Goal: Task Accomplishment & Management: Use online tool/utility

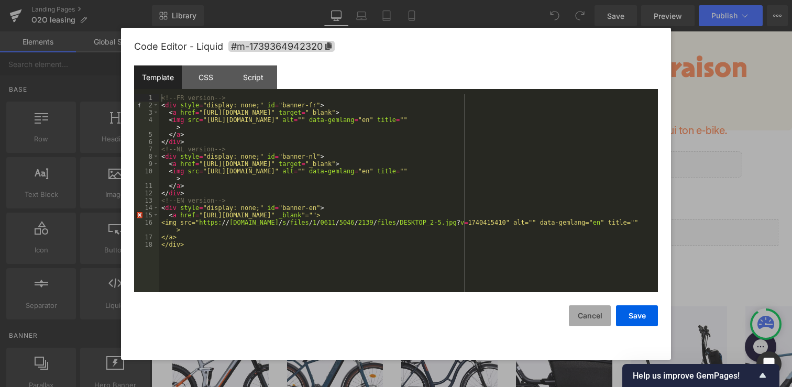
click at [586, 315] on button "Cancel" at bounding box center [590, 316] width 42 height 21
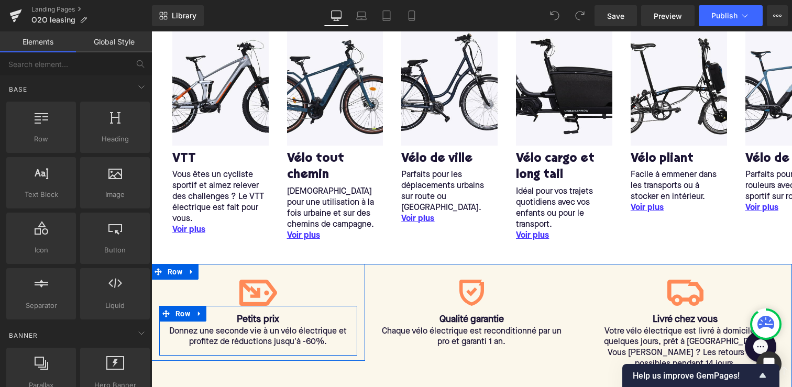
scroll to position [353, 0]
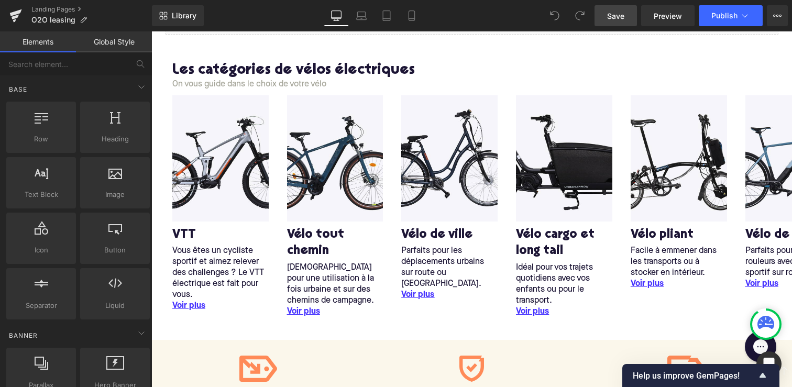
click at [618, 17] on span "Save" at bounding box center [615, 15] width 17 height 11
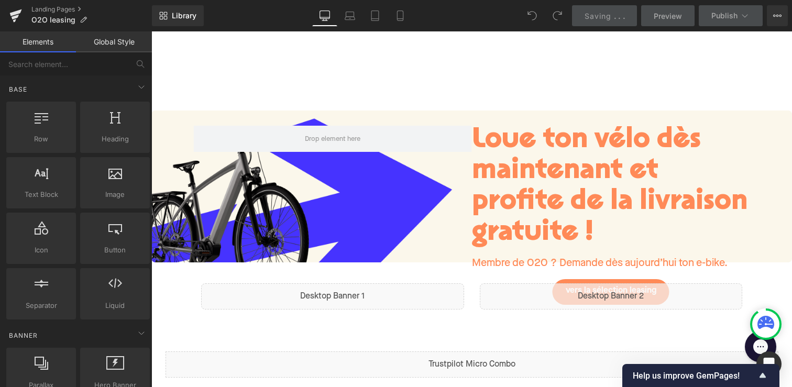
scroll to position [0, 0]
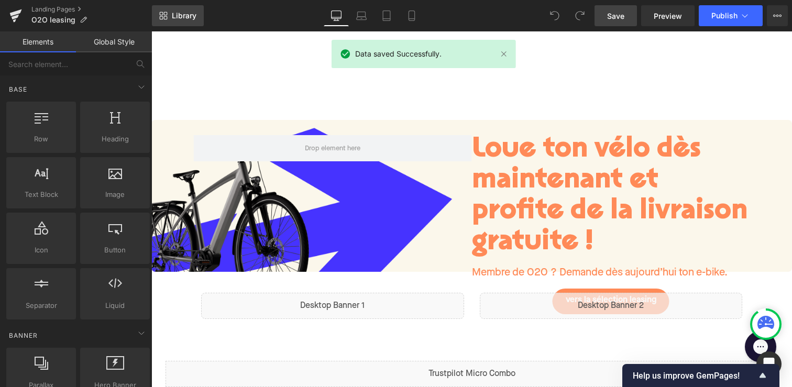
click at [159, 14] on icon at bounding box center [163, 16] width 8 height 8
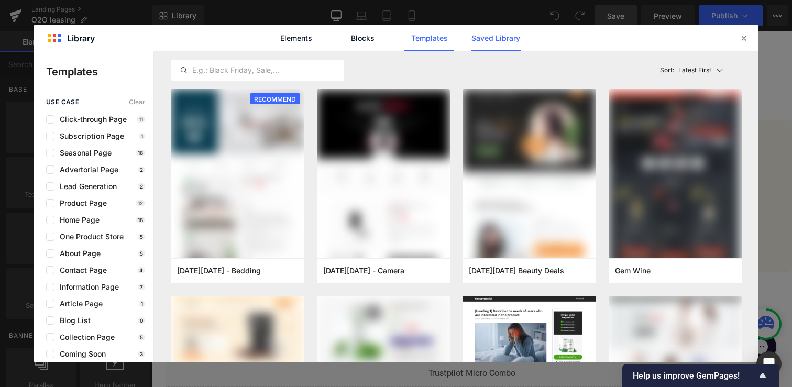
click at [502, 40] on link "Saved Library" at bounding box center [496, 38] width 50 height 26
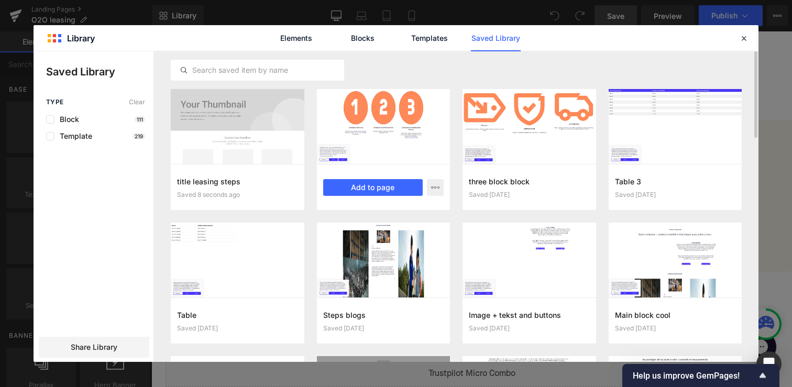
click at [369, 175] on div "Leasing steps Saved 21 seconds ago Add to page" at bounding box center [384, 187] width 134 height 46
click at [369, 190] on button "Add to page" at bounding box center [373, 187] width 100 height 17
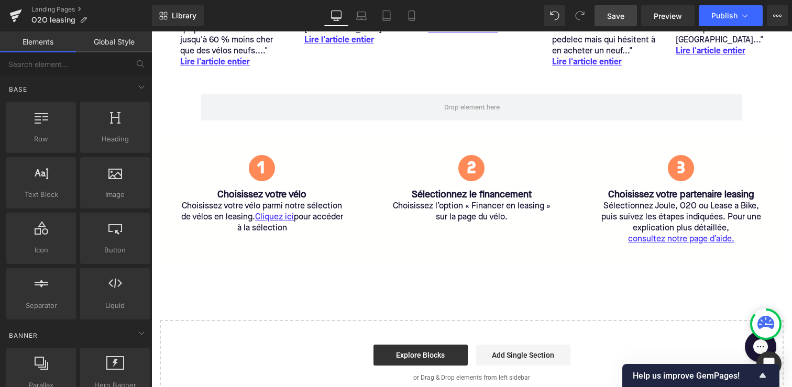
scroll to position [1428, 0]
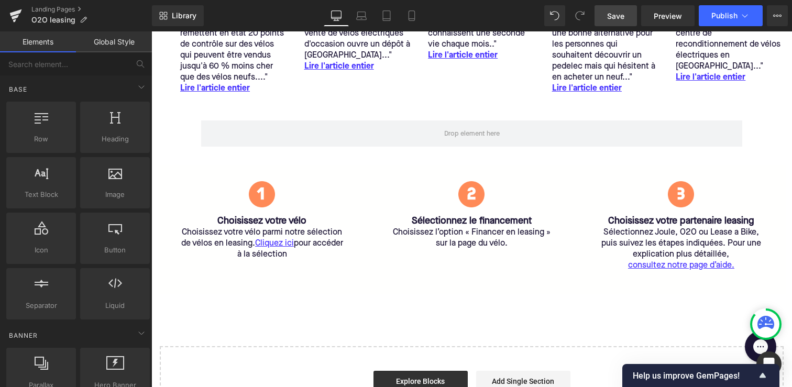
click at [193, 173] on link at bounding box center [194, 173] width 11 height 13
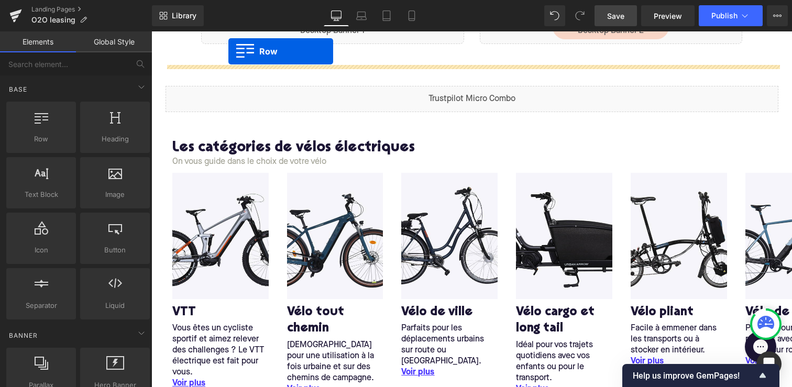
scroll to position [244, 0]
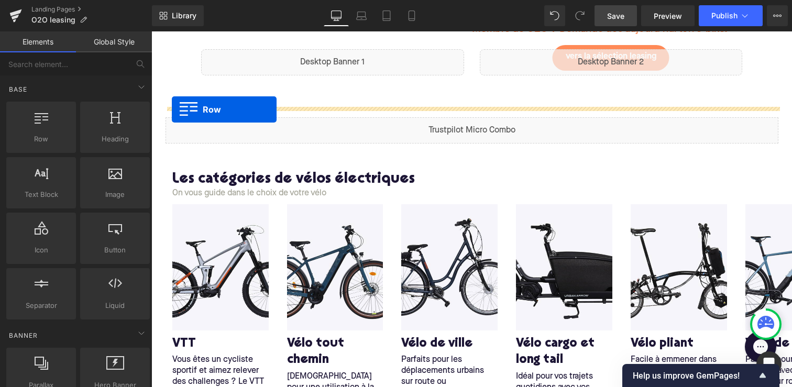
drag, startPoint x: 162, startPoint y: 174, endPoint x: 172, endPoint y: 110, distance: 65.2
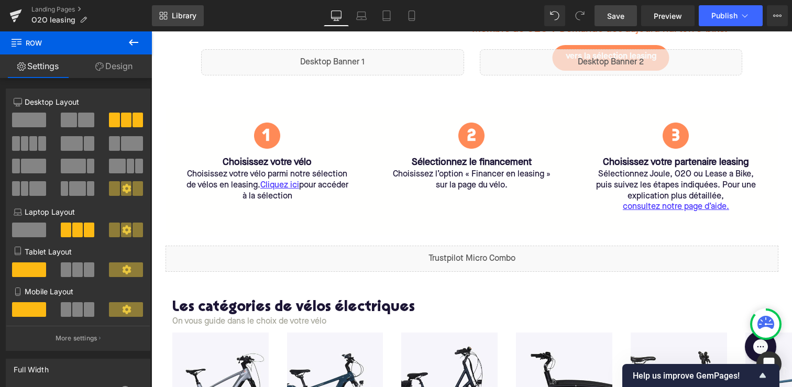
click at [181, 19] on span "Library" at bounding box center [184, 15] width 25 height 9
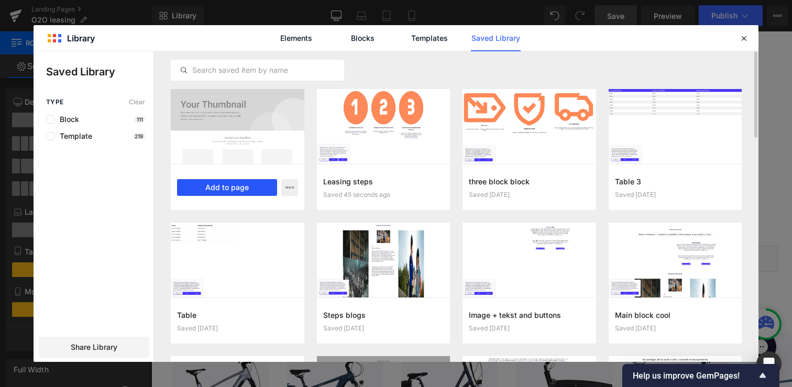
click at [217, 188] on button "Add to page" at bounding box center [227, 187] width 100 height 17
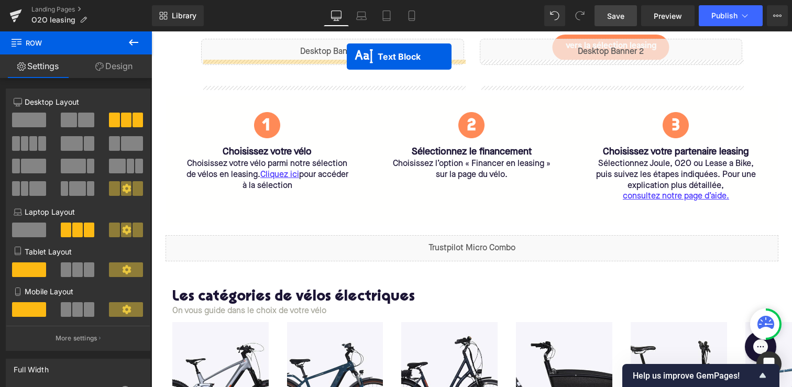
scroll to position [202, 0]
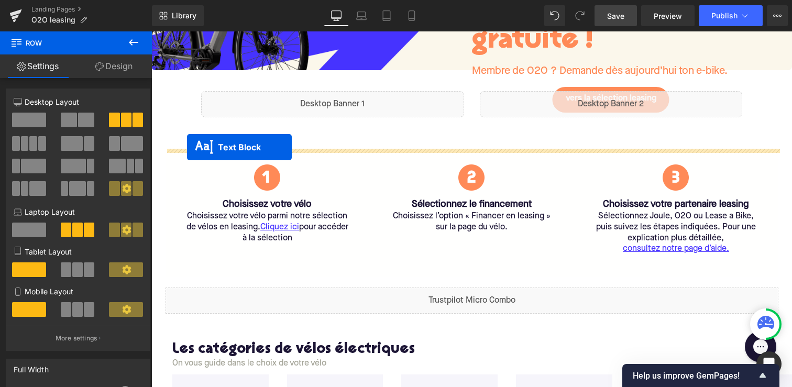
drag, startPoint x: 443, startPoint y: 104, endPoint x: 188, endPoint y: 147, distance: 258.8
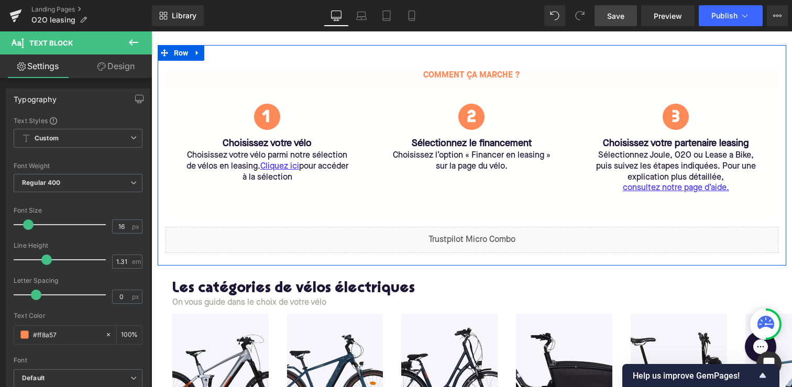
scroll to position [324, 0]
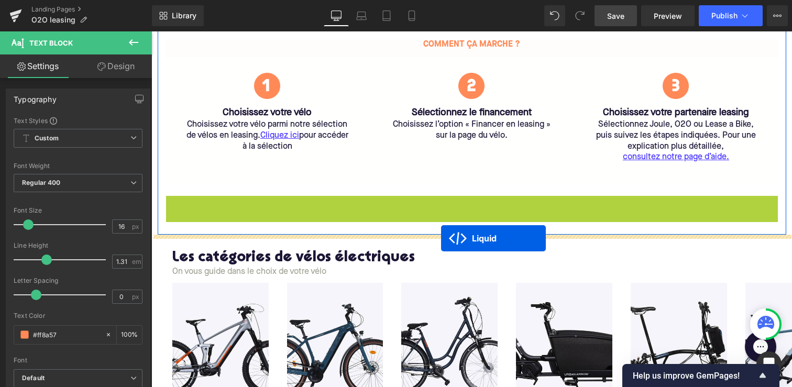
drag, startPoint x: 446, startPoint y: 203, endPoint x: 441, endPoint y: 238, distance: 35.0
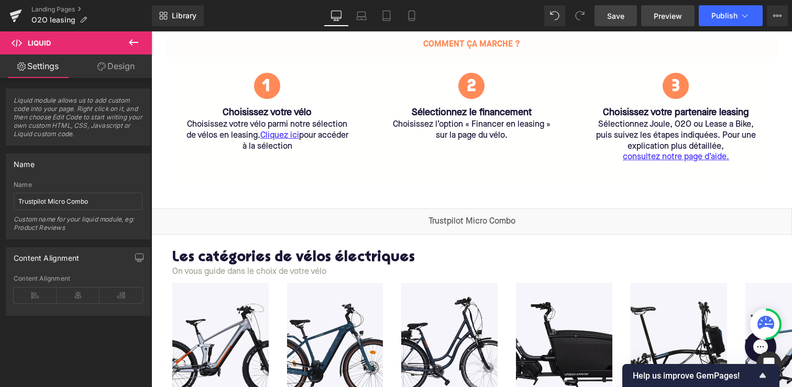
click at [668, 22] on link "Preview" at bounding box center [667, 15] width 53 height 21
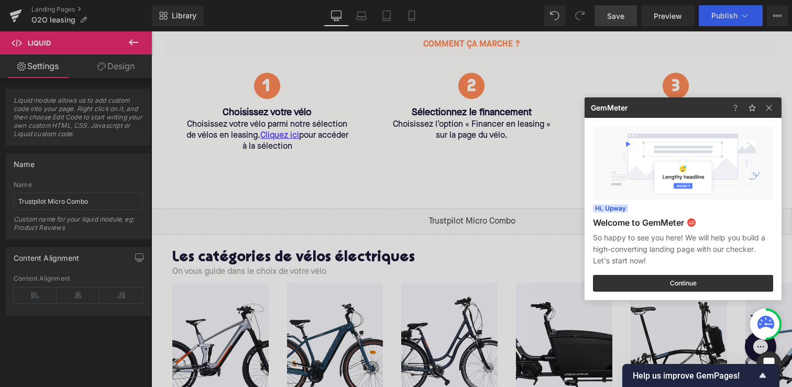
click at [714, 12] on div at bounding box center [396, 193] width 792 height 387
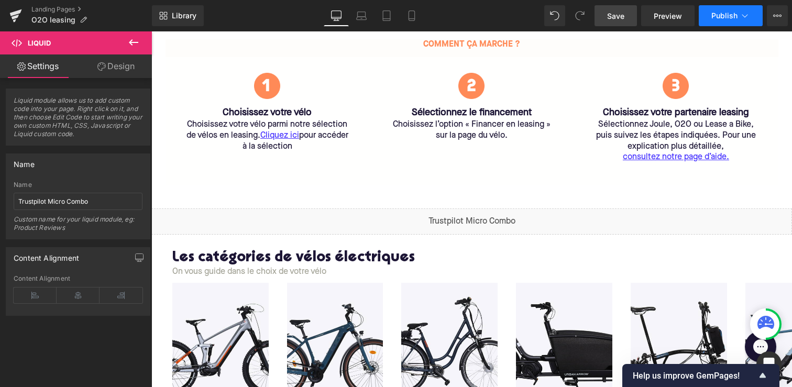
click at [720, 13] on span "Publish" at bounding box center [725, 16] width 26 height 8
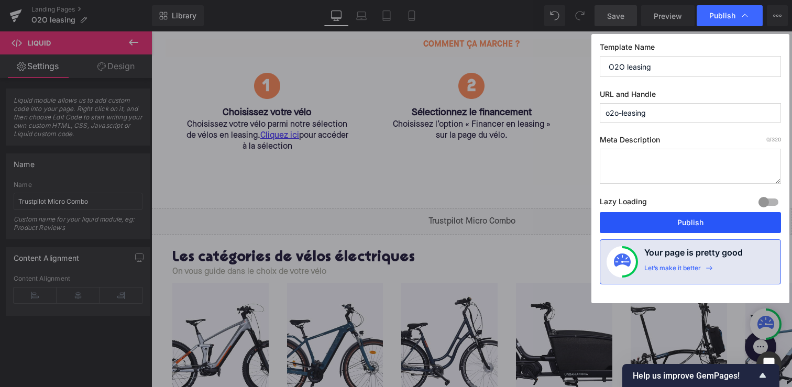
click at [674, 224] on button "Publish" at bounding box center [690, 222] width 181 height 21
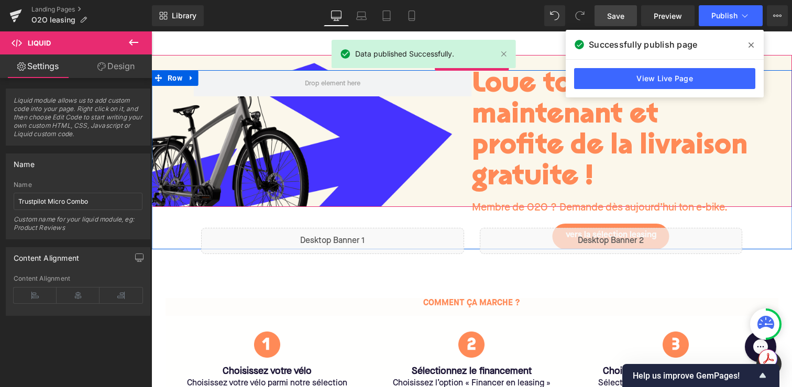
scroll to position [6, 0]
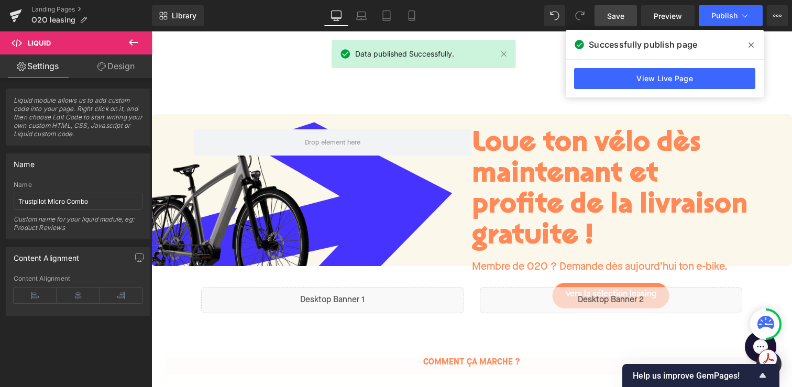
click at [747, 46] on span at bounding box center [751, 45] width 17 height 17
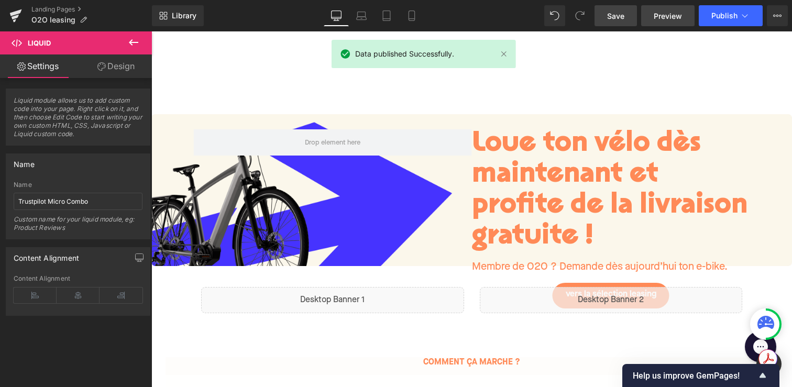
click at [672, 15] on span "Preview" at bounding box center [668, 15] width 28 height 11
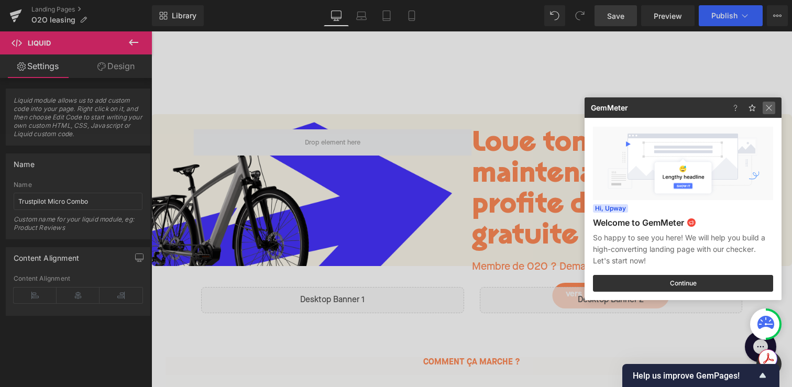
click at [773, 106] on img at bounding box center [769, 108] width 13 height 13
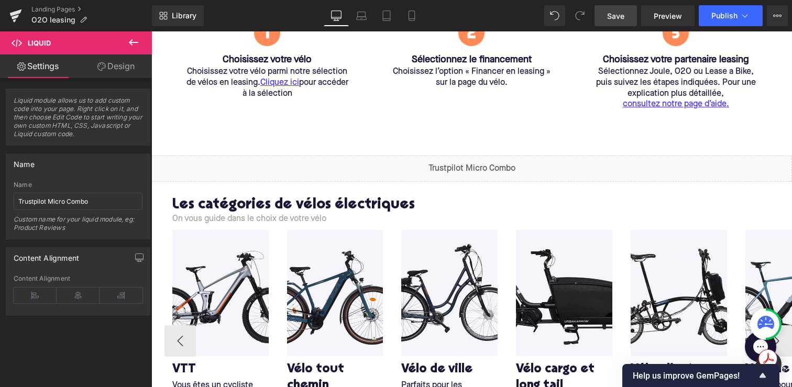
scroll to position [409, 0]
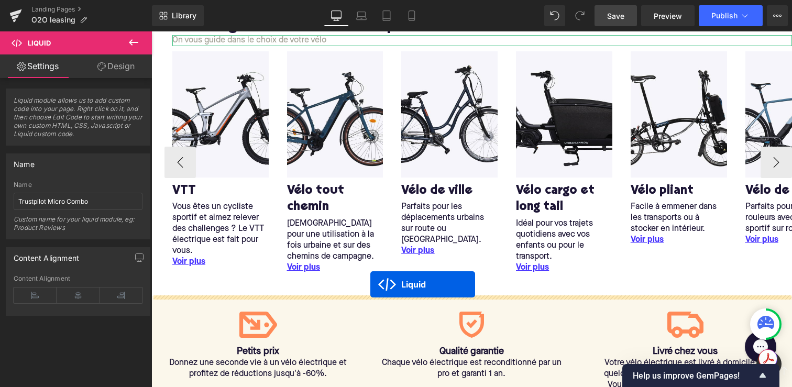
drag, startPoint x: 444, startPoint y: 131, endPoint x: 370, endPoint y: 285, distance: 170.4
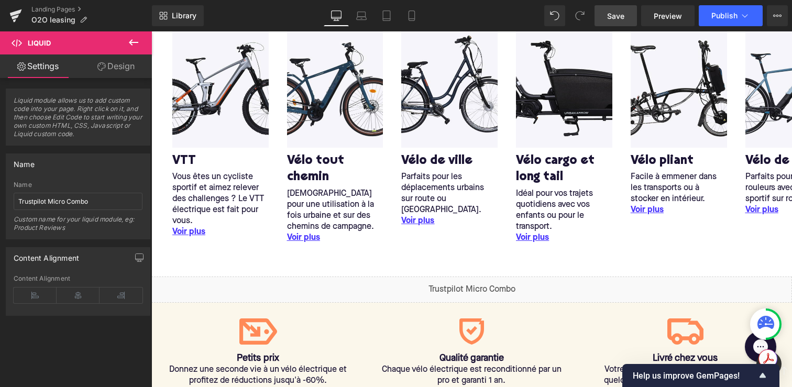
scroll to position [548, 0]
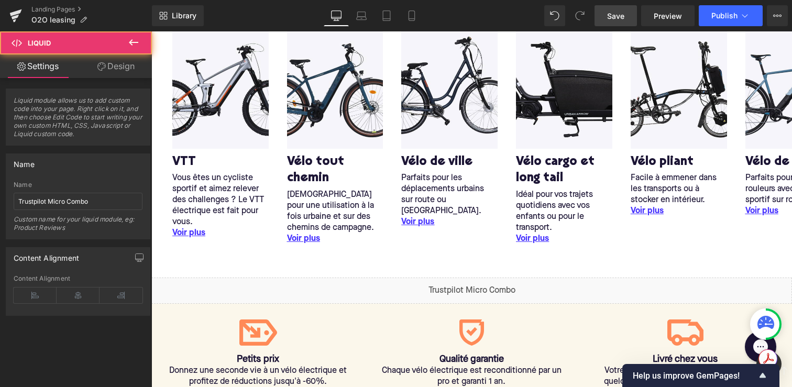
click at [268, 293] on div "Liquid" at bounding box center [471, 291] width 641 height 26
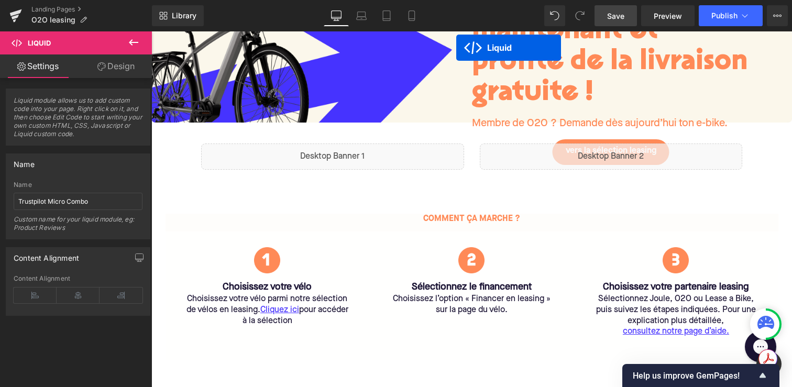
scroll to position [107, 0]
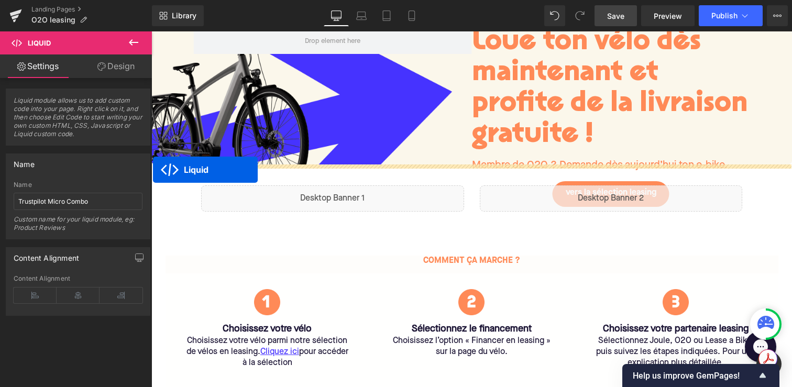
drag, startPoint x: 441, startPoint y: 285, endPoint x: 155, endPoint y: 171, distance: 307.9
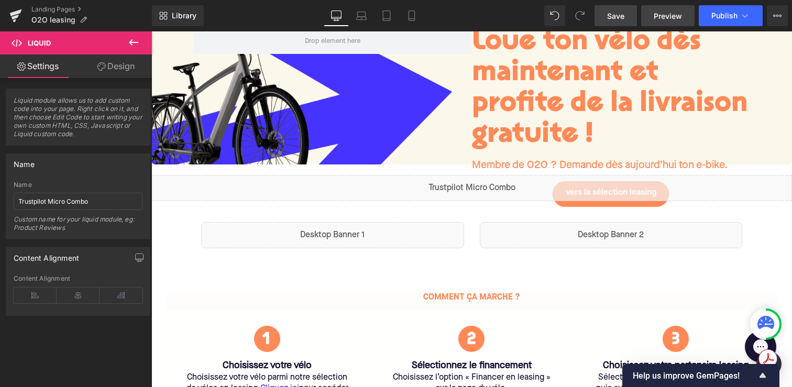
click at [663, 15] on span "Preview" at bounding box center [668, 15] width 28 height 11
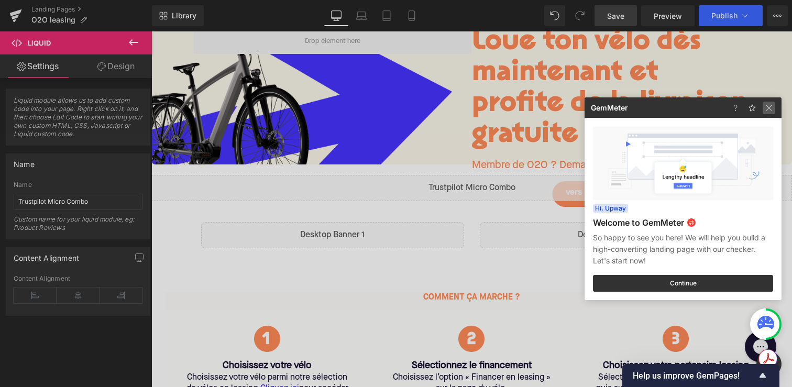
click at [775, 105] on img at bounding box center [769, 108] width 13 height 13
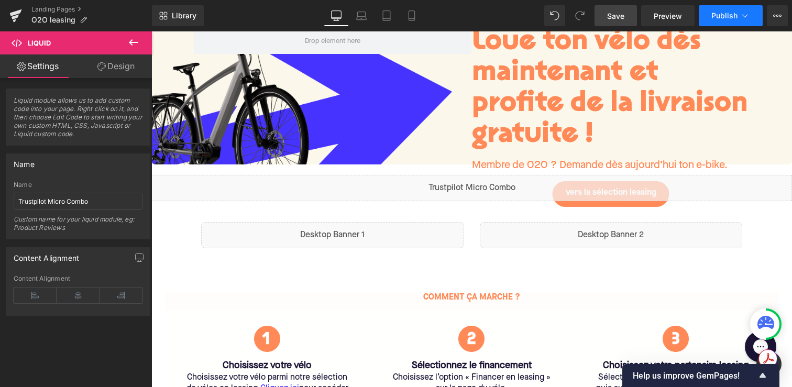
click at [734, 13] on span "Publish" at bounding box center [725, 16] width 26 height 8
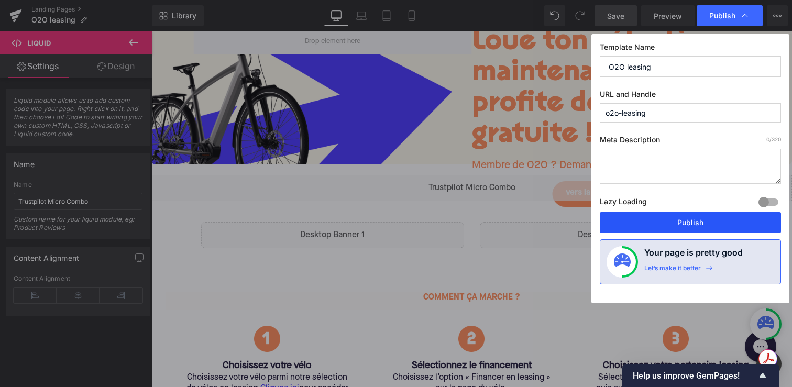
click at [670, 221] on button "Publish" at bounding box center [690, 222] width 181 height 21
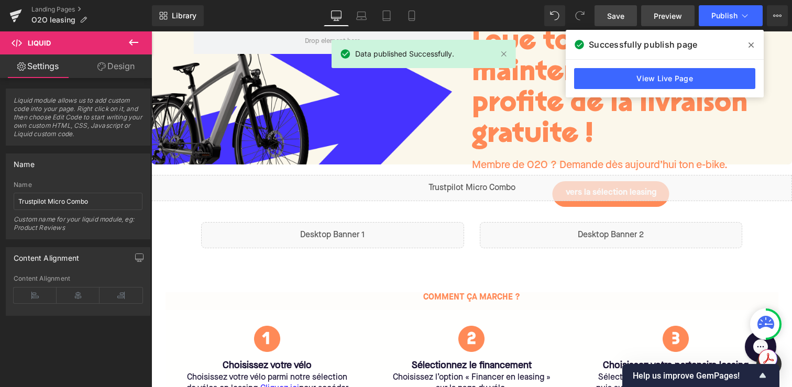
click at [656, 12] on span "Preview" at bounding box center [668, 15] width 28 height 11
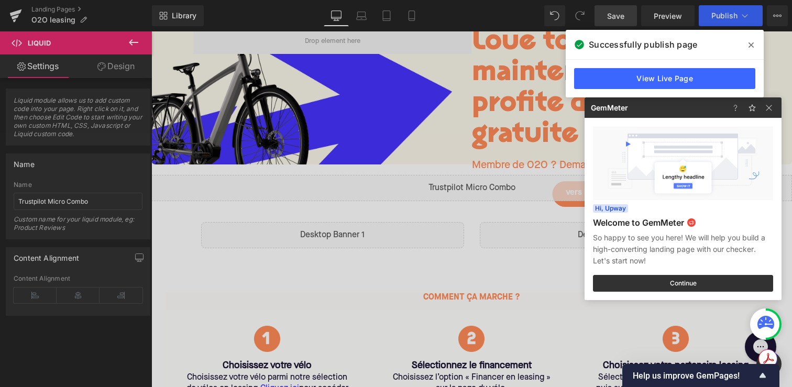
click at [777, 115] on div at bounding box center [754, 107] width 55 height 20
click at [775, 113] on img at bounding box center [769, 108] width 13 height 13
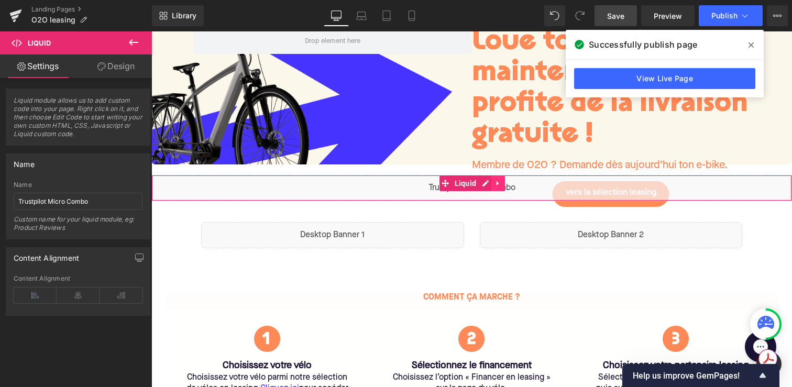
click at [502, 182] on link at bounding box center [499, 184] width 14 height 16
click at [509, 187] on link at bounding box center [506, 184] width 14 height 16
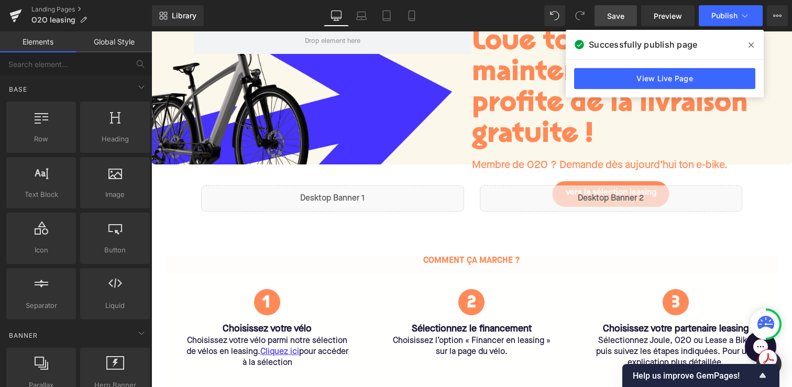
drag, startPoint x: 189, startPoint y: 330, endPoint x: 198, endPoint y: 315, distance: 16.9
click at [189, 330] on div "Choisissez votre vélo Heading Choisissez votre vélo parmi notre sélection de vé…" at bounding box center [268, 345] width 178 height 61
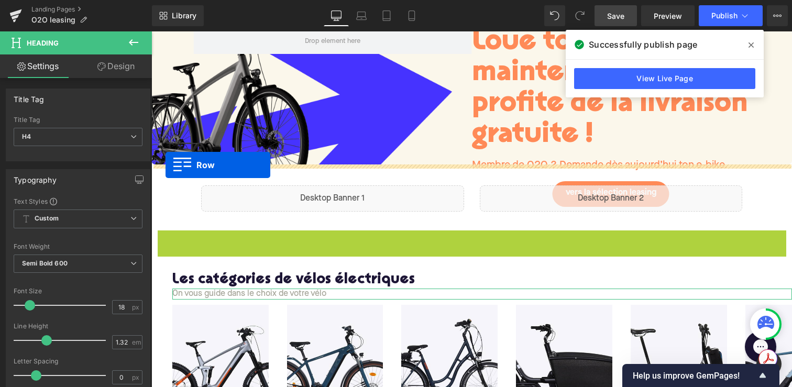
drag, startPoint x: 164, startPoint y: 240, endPoint x: 166, endPoint y: 165, distance: 75.0
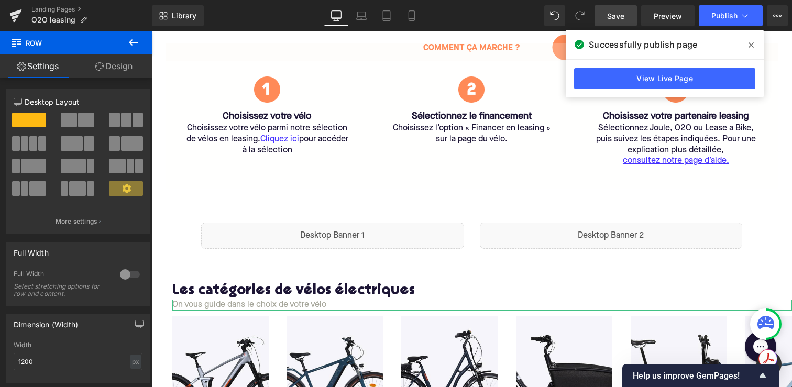
scroll to position [272, 0]
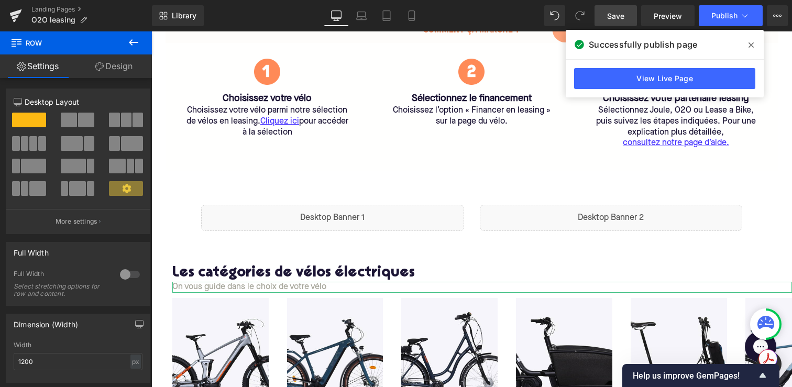
click at [336, 206] on div "Liquid" at bounding box center [332, 218] width 263 height 26
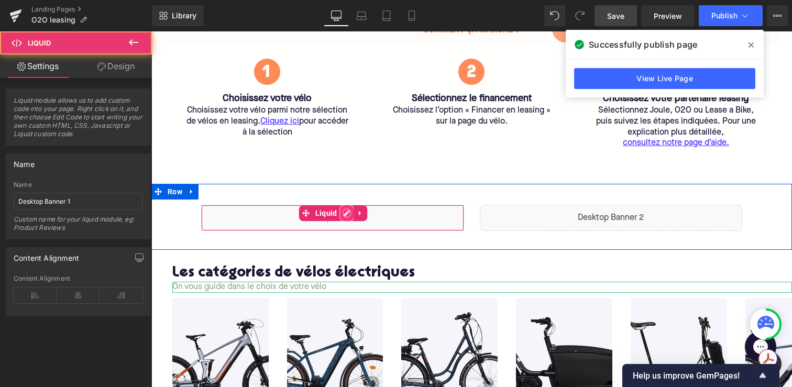
click at [344, 212] on div "Liquid" at bounding box center [332, 218] width 263 height 26
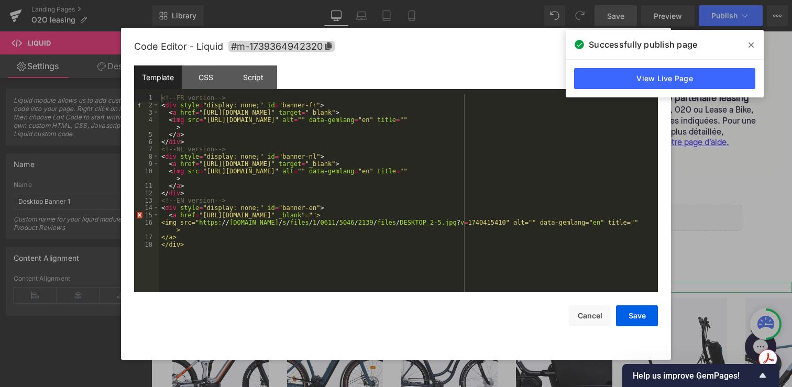
click at [754, 41] on span at bounding box center [751, 45] width 17 height 17
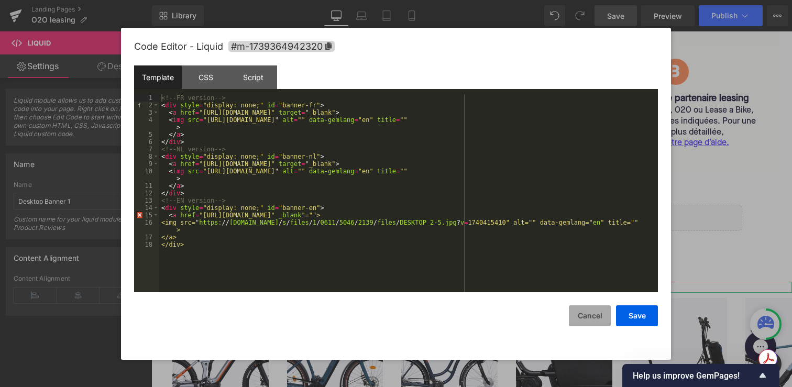
click at [587, 324] on button "Cancel" at bounding box center [590, 316] width 42 height 21
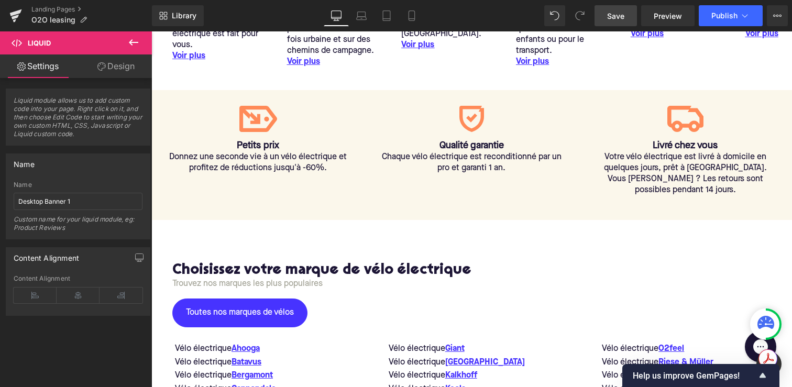
scroll to position [685, 0]
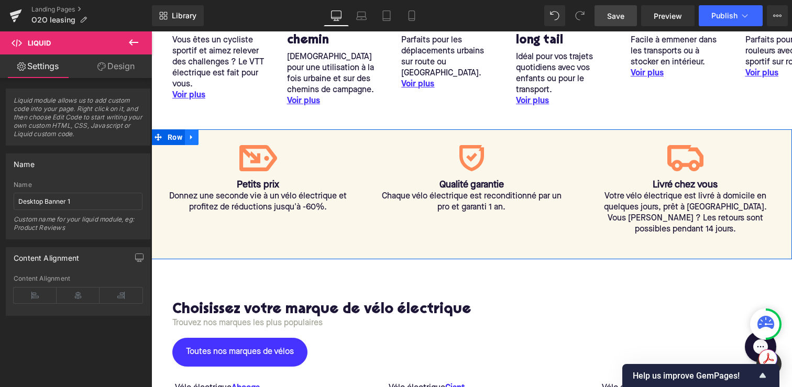
click at [192, 138] on icon at bounding box center [191, 137] width 7 height 8
click at [223, 137] on link at bounding box center [219, 137] width 14 height 16
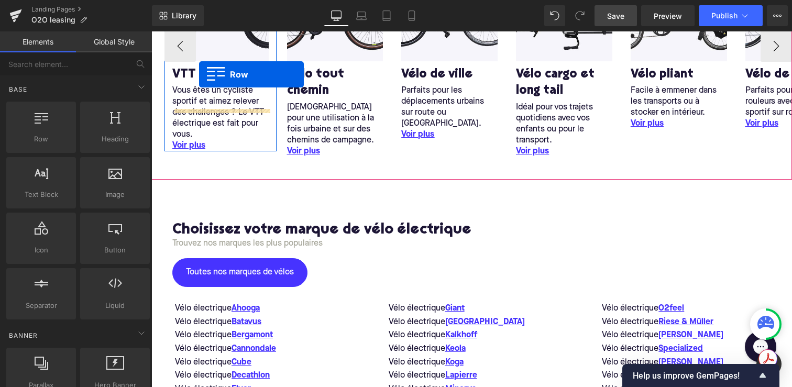
scroll to position [604, 0]
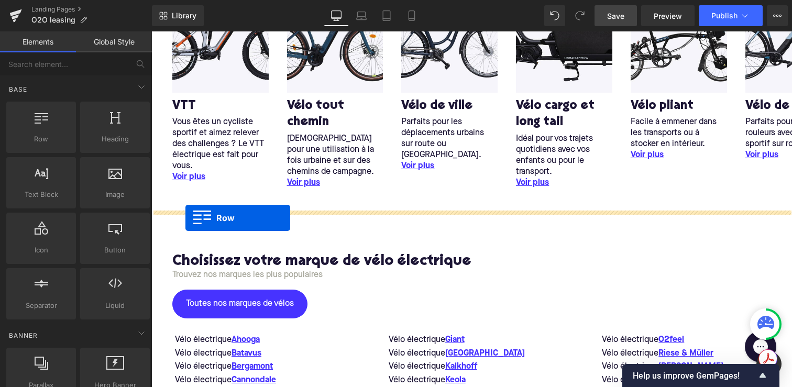
drag, startPoint x: 162, startPoint y: 176, endPoint x: 186, endPoint y: 218, distance: 48.3
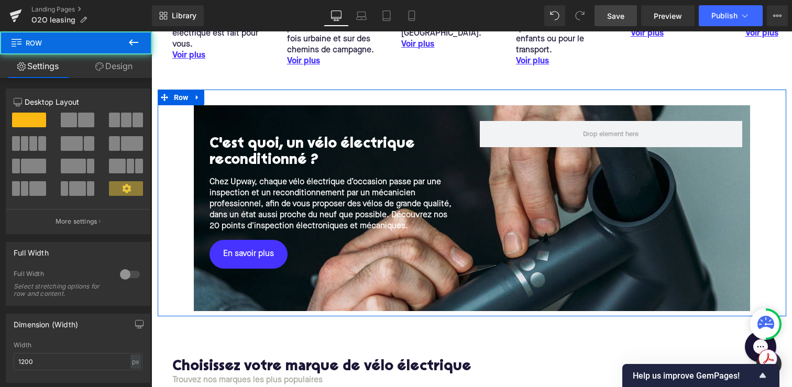
scroll to position [795, 0]
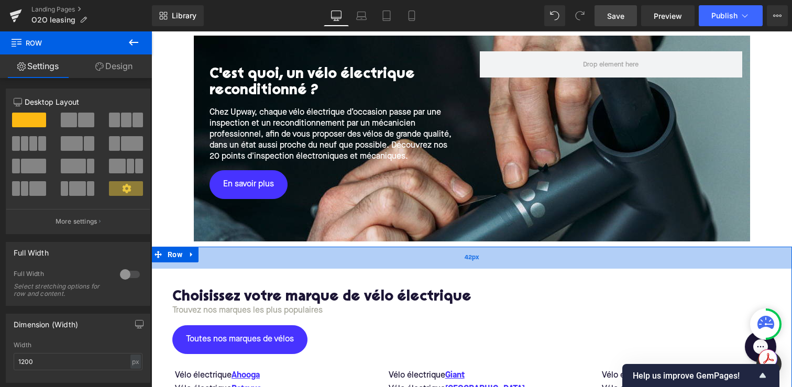
click at [285, 260] on div "42px" at bounding box center [471, 258] width 641 height 22
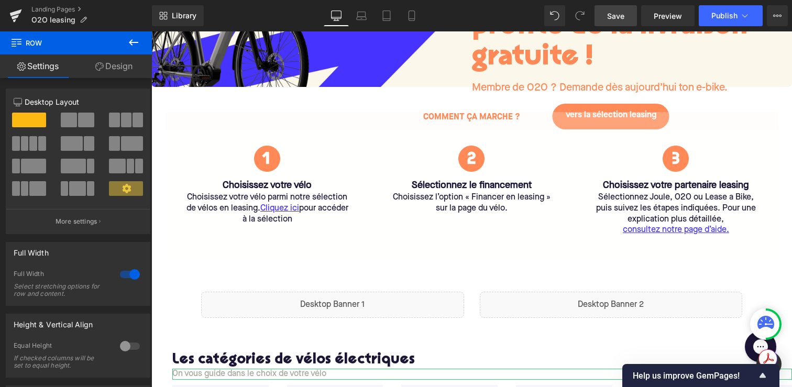
scroll to position [219, 0]
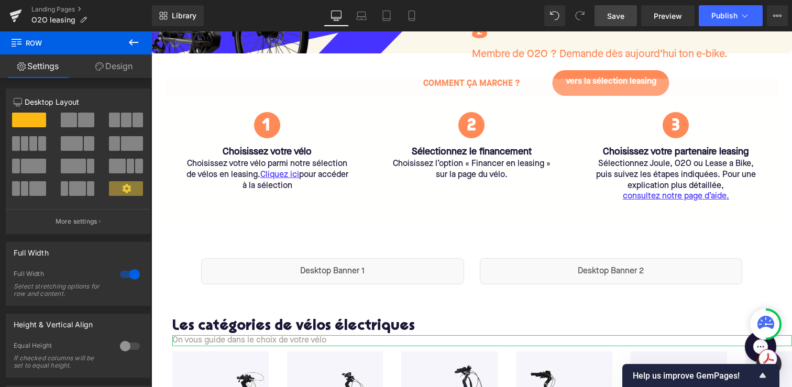
click at [335, 265] on div "Liquid" at bounding box center [332, 271] width 263 height 26
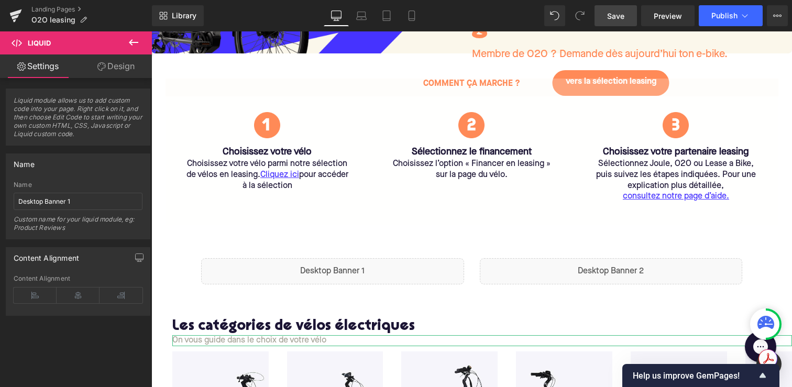
click at [615, 17] on span "Save" at bounding box center [615, 15] width 17 height 11
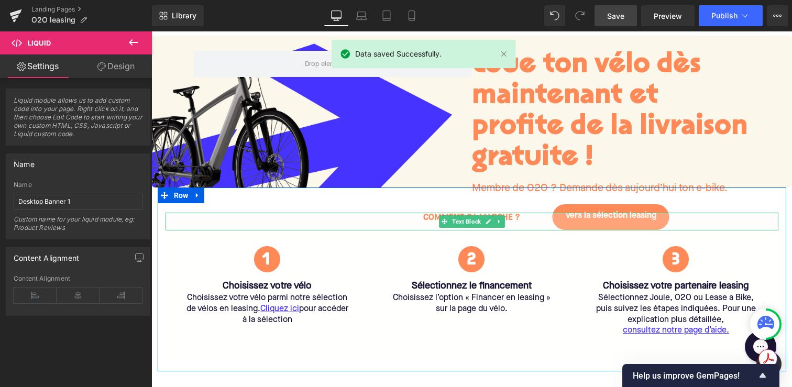
scroll to position [44, 0]
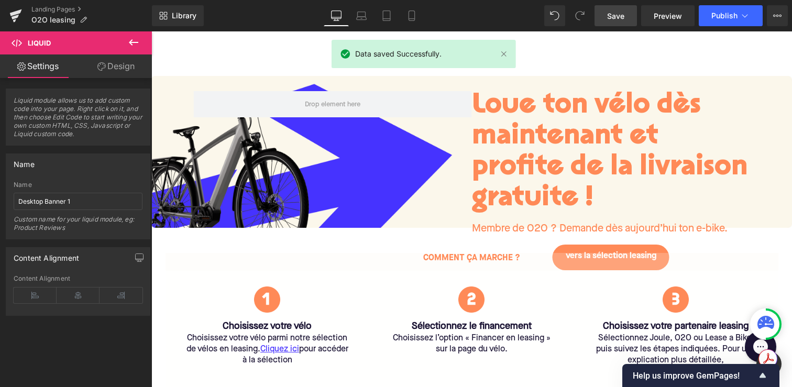
click at [574, 118] on h1 "Loue ton vélo dès maintenant et profite de la livraison gratuite !" at bounding box center [611, 152] width 279 height 123
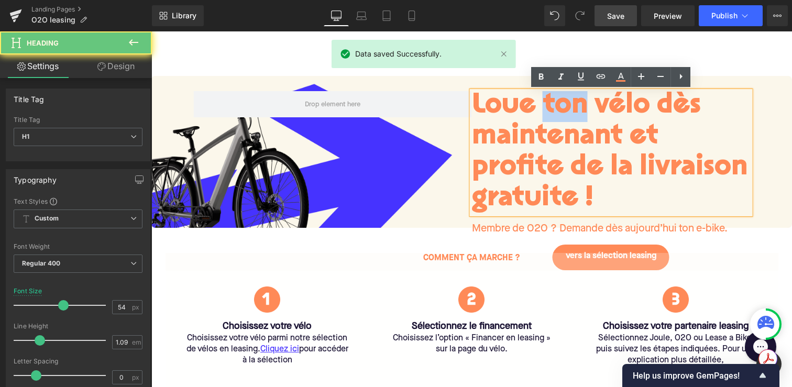
click at [574, 118] on h1 "Loue ton vélo dès maintenant et profite de la livraison gratuite !" at bounding box center [611, 152] width 279 height 123
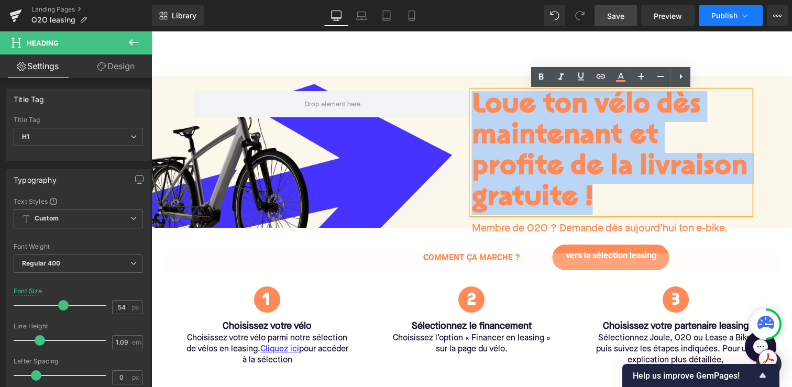
copy h1 "Loue ton vélo dès maintenant et profite de la livraison gratuite !"
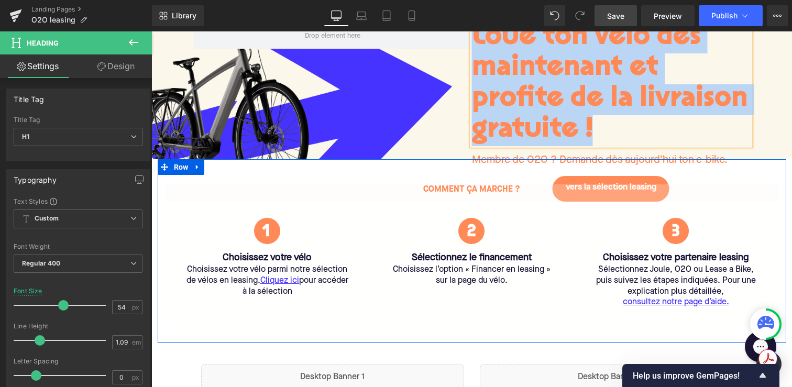
scroll to position [121, 0]
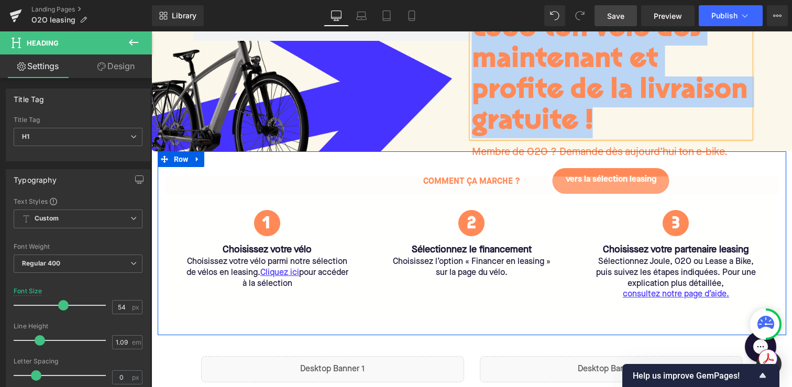
click at [481, 186] on span "Text Block" at bounding box center [466, 185] width 33 height 13
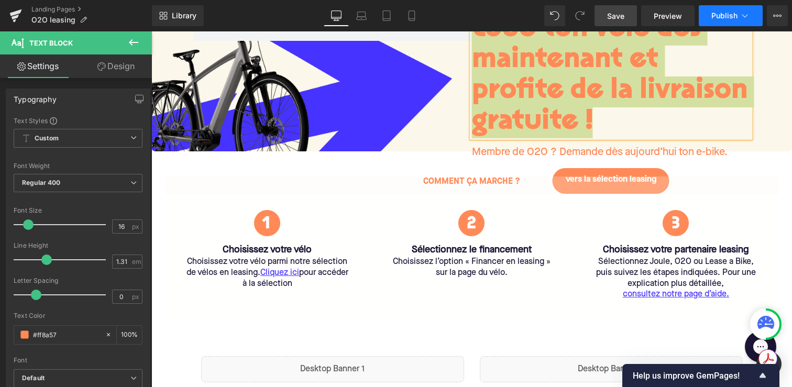
click at [716, 12] on span "Publish" at bounding box center [725, 16] width 26 height 8
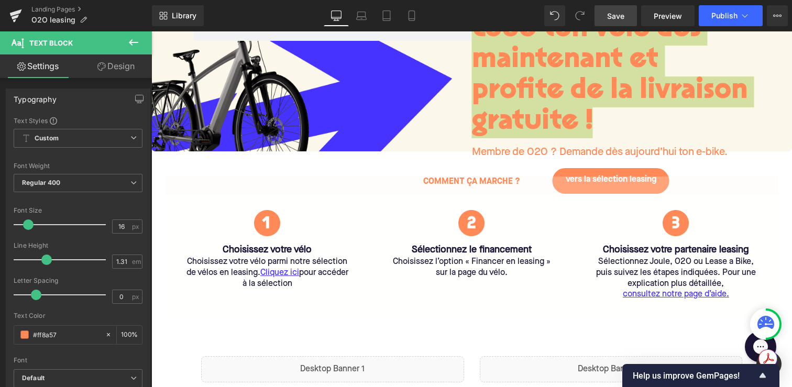
click at [671, 15] on span "Preview" at bounding box center [668, 15] width 28 height 11
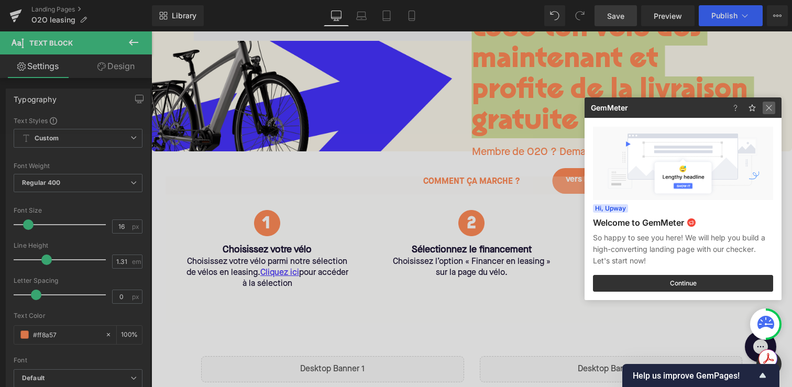
click at [768, 110] on img at bounding box center [769, 108] width 13 height 13
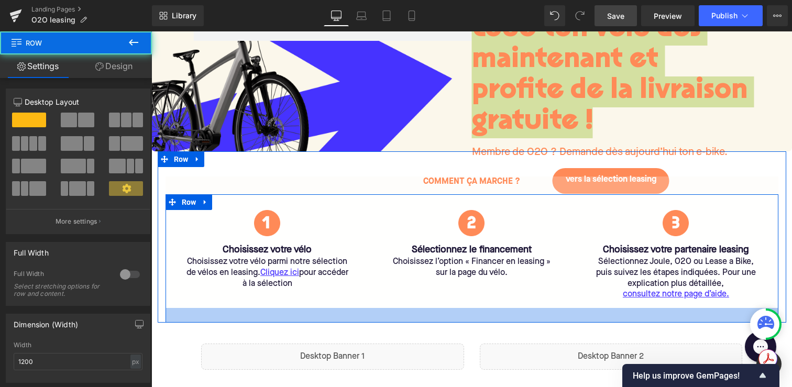
drag, startPoint x: 451, startPoint y: 334, endPoint x: 451, endPoint y: 313, distance: 21.0
click at [451, 313] on div "Comment ça marche ? Text Block Image Choisissez votre vélo Heading Choisissez v…" at bounding box center [472, 236] width 629 height 171
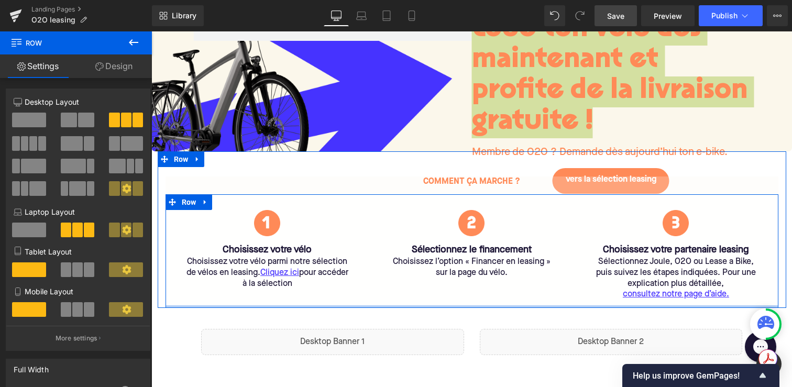
drag, startPoint x: 476, startPoint y: 318, endPoint x: 476, endPoint y: 300, distance: 17.8
click at [476, 300] on div "Image Choisissez votre vélo Heading Choisissez votre vélo parmi notre sélection…" at bounding box center [472, 251] width 613 height 114
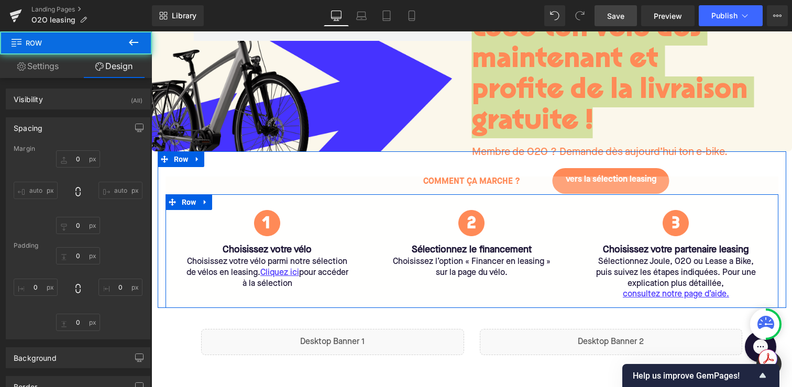
type input "0"
type input "30"
type input "0"
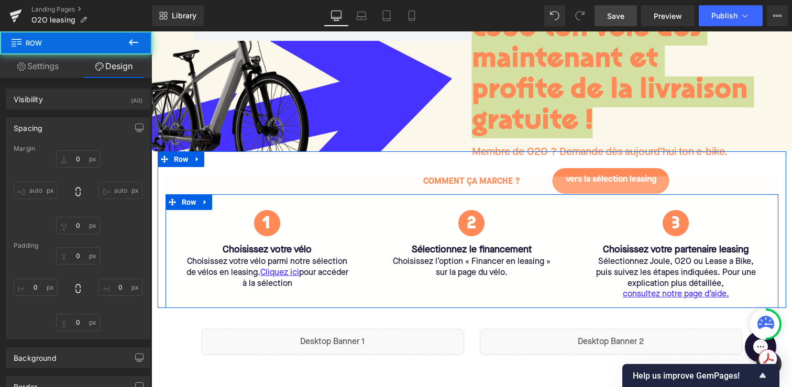
type input "0"
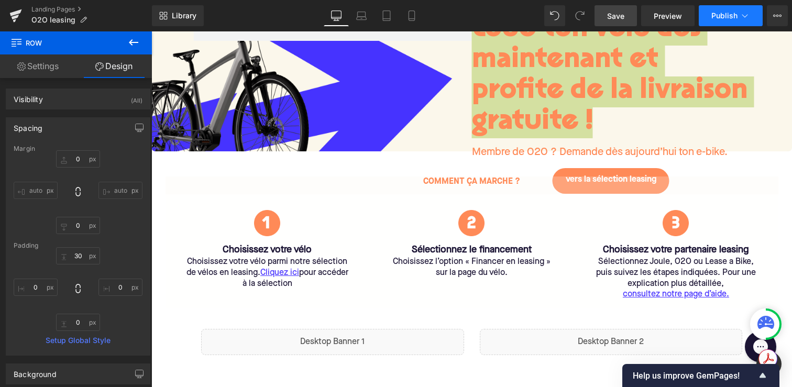
click at [721, 13] on span "Publish" at bounding box center [725, 16] width 26 height 8
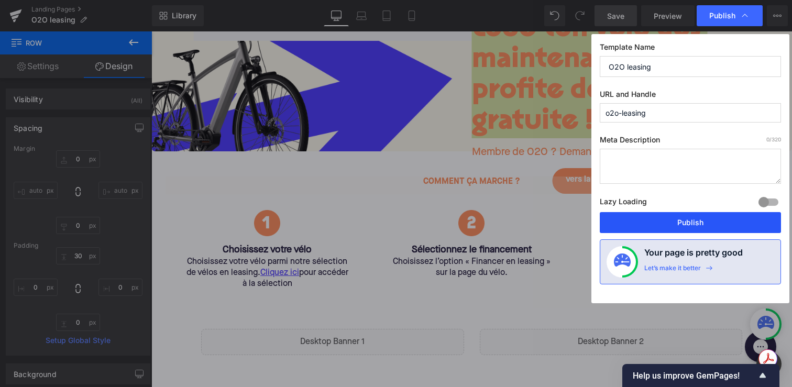
click at [655, 219] on button "Publish" at bounding box center [690, 222] width 181 height 21
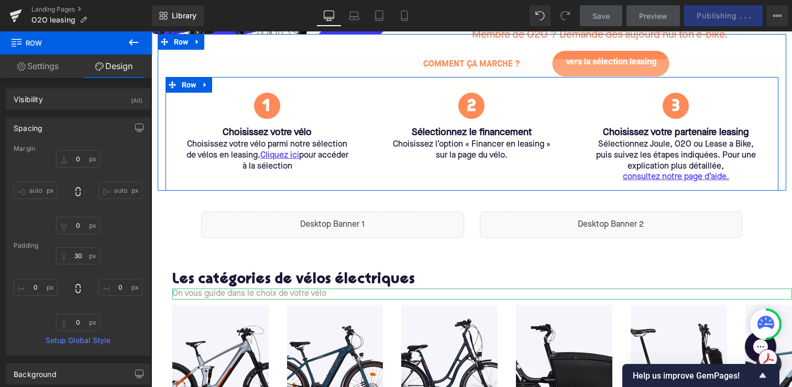
scroll to position [289, 0]
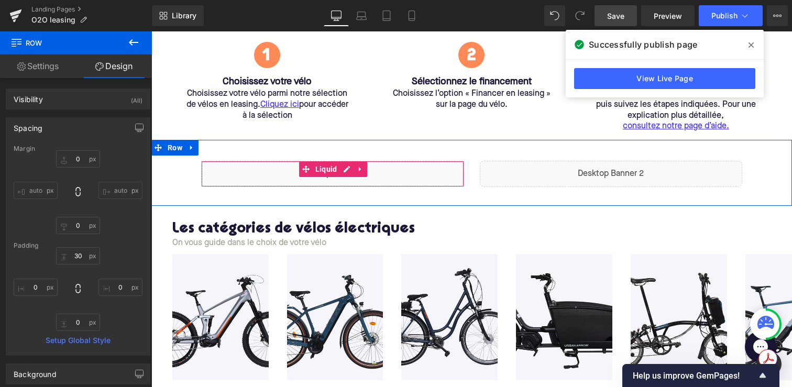
click at [345, 168] on div "Liquid" at bounding box center [332, 174] width 263 height 26
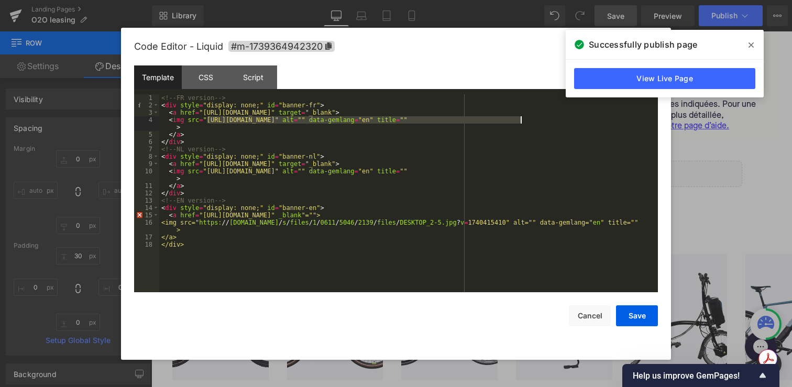
drag, startPoint x: 207, startPoint y: 121, endPoint x: 520, endPoint y: 122, distance: 312.9
click at [520, 122] on div "<!-- FR version --> < div style = "display: none;" id = "banner-fr" > < a href …" at bounding box center [408, 200] width 499 height 213
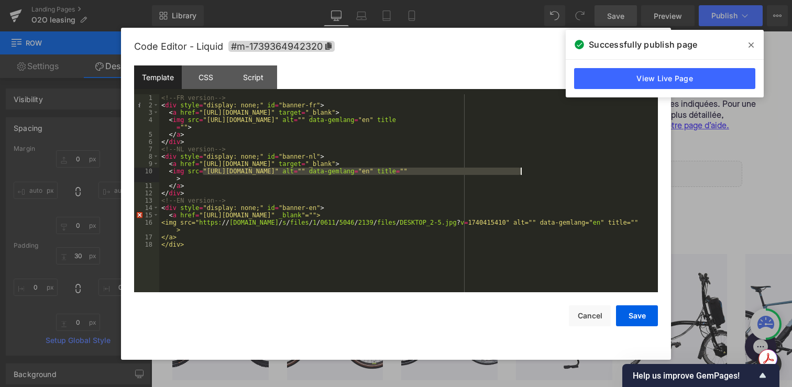
drag, startPoint x: 205, startPoint y: 172, endPoint x: 520, endPoint y: 173, distance: 315.5
click at [520, 173] on div "<!-- FR version --> < div style = "display: none;" id = "banner-fr" > < a href …" at bounding box center [408, 200] width 499 height 213
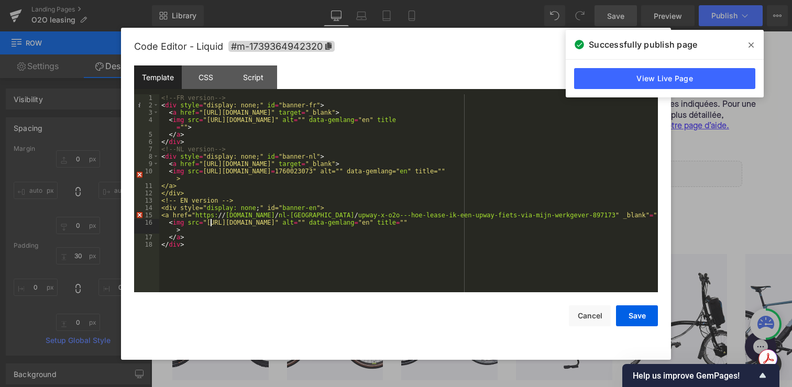
click at [209, 224] on div "<!-- FR version --> < div style = "display: none;" id = "banner-fr" > < a href …" at bounding box center [408, 200] width 499 height 213
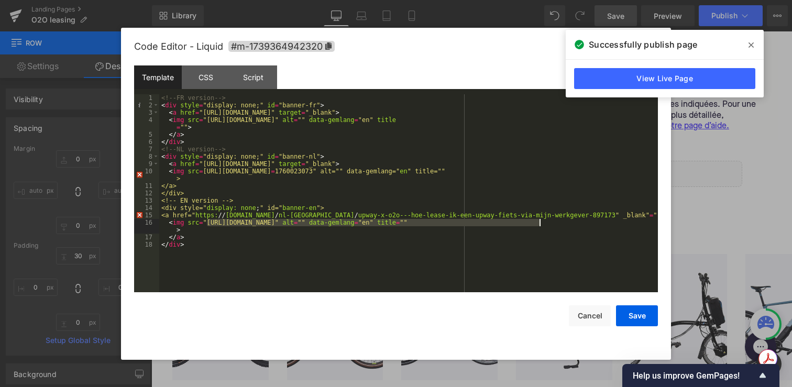
drag, startPoint x: 208, startPoint y: 224, endPoint x: 538, endPoint y: 223, distance: 330.7
click at [538, 223] on div "<!-- FR version --> < div style = "display: none;" id = "banner-fr" > < a href …" at bounding box center [408, 200] width 499 height 213
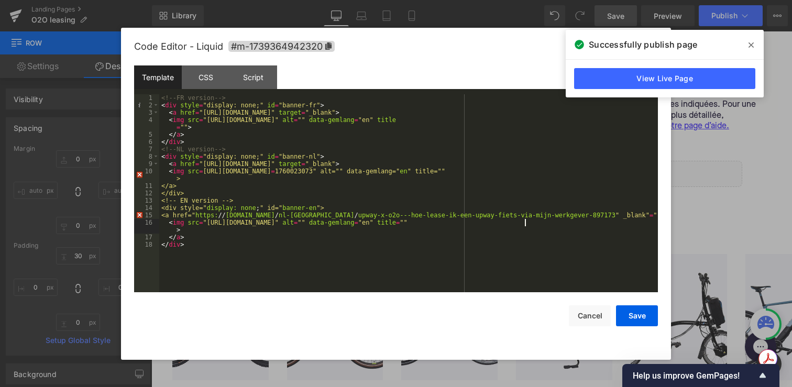
click at [523, 221] on div "<!-- FR version --> < div style = "display: none;" id = "banner-fr" > < a href …" at bounding box center [408, 200] width 499 height 213
click at [522, 224] on div "<!-- FR version --> < div style = "display: none;" id = "banner-fr" > < a href …" at bounding box center [408, 200] width 499 height 213
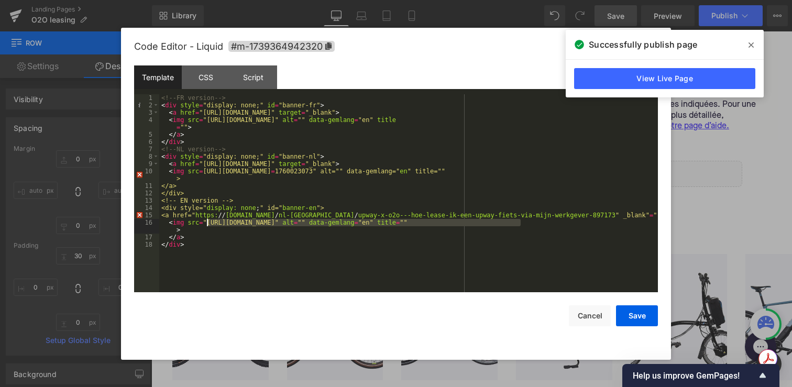
drag, startPoint x: 521, startPoint y: 223, endPoint x: 209, endPoint y: 224, distance: 312.3
click at [209, 224] on div "<!-- FR version --> < div style = "display: none;" id = "banner-fr" > < a href …" at bounding box center [408, 200] width 499 height 213
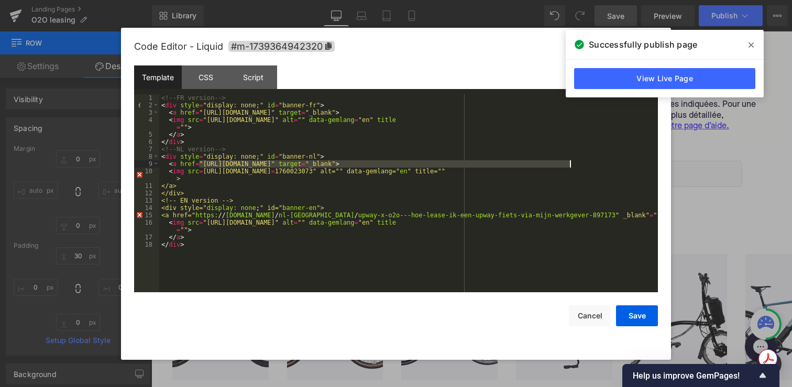
drag, startPoint x: 199, startPoint y: 164, endPoint x: 571, endPoint y: 165, distance: 372.1
click at [571, 165] on div "<!-- FR version --> < div style = "display: none;" id = "banner-fr" > < a href …" at bounding box center [408, 200] width 499 height 213
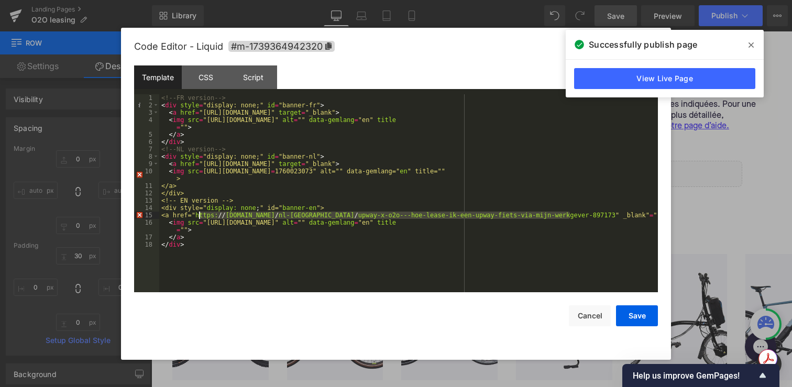
drag, startPoint x: 570, startPoint y: 214, endPoint x: 199, endPoint y: 214, distance: 371.5
click at [199, 214] on div "<!-- FR version --> < div style = "display: none;" id = "banner-fr" > < a href …" at bounding box center [408, 200] width 499 height 213
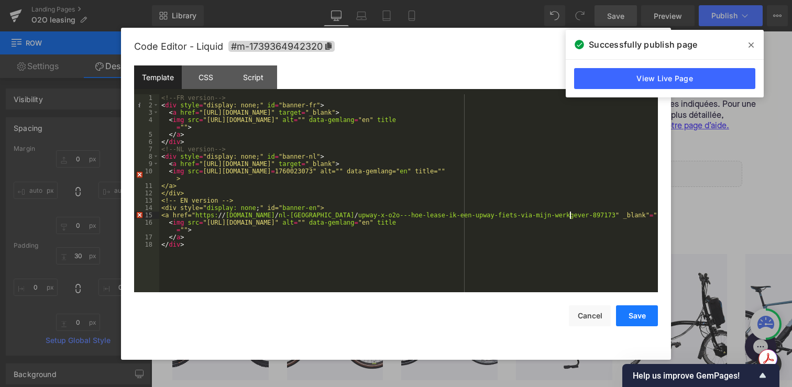
click at [629, 315] on button "Save" at bounding box center [637, 316] width 42 height 21
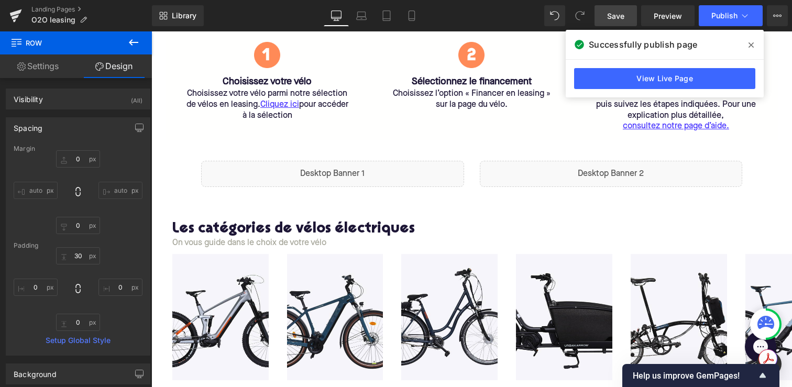
click at [754, 45] on span at bounding box center [751, 45] width 17 height 17
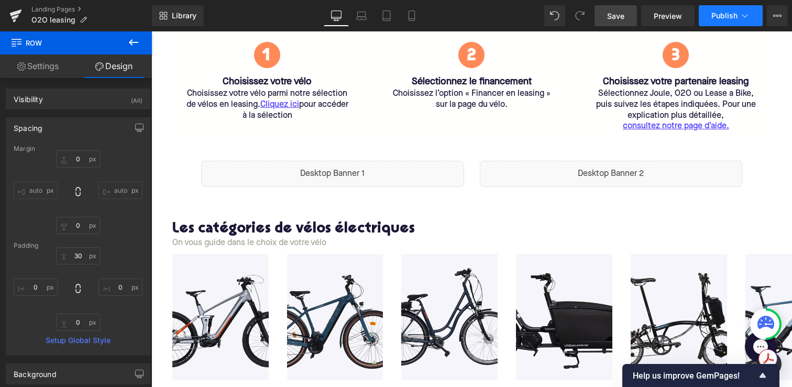
click at [728, 8] on button "Publish" at bounding box center [731, 15] width 64 height 21
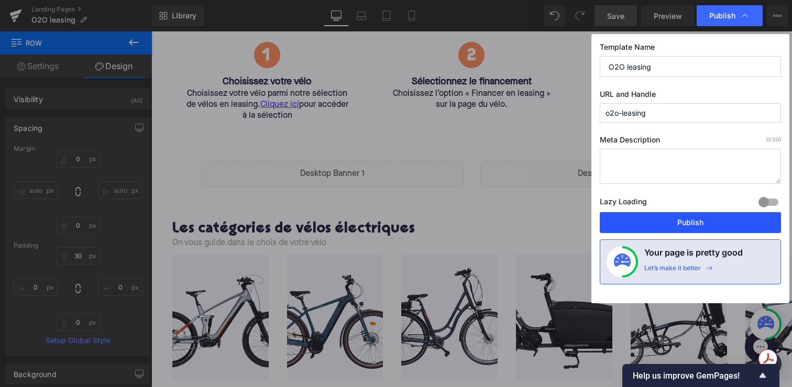
click at [665, 214] on button "Publish" at bounding box center [690, 222] width 181 height 21
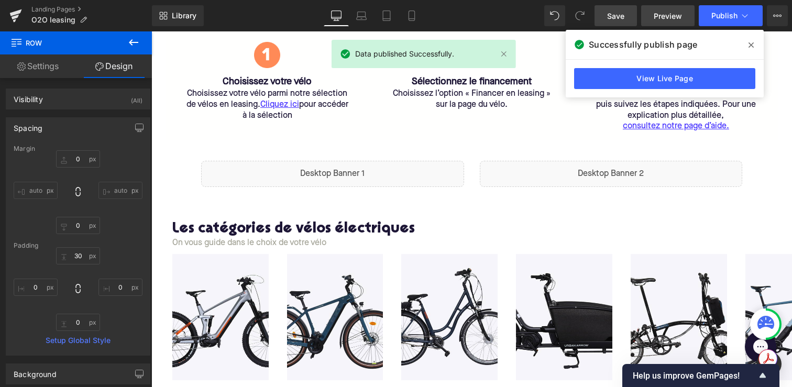
click at [647, 15] on link "Preview" at bounding box center [667, 15] width 53 height 21
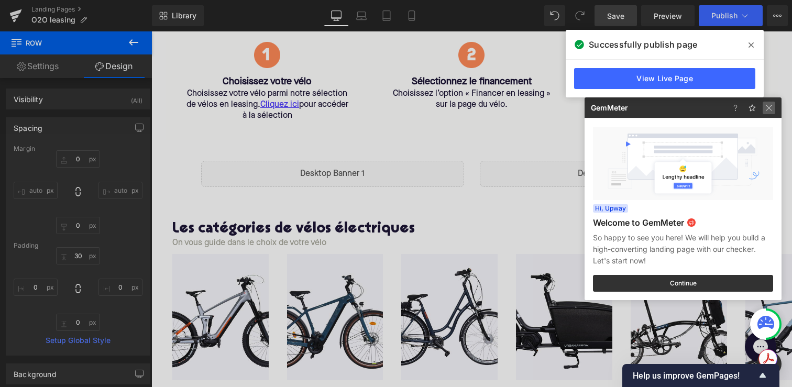
click at [772, 105] on img at bounding box center [769, 108] width 13 height 13
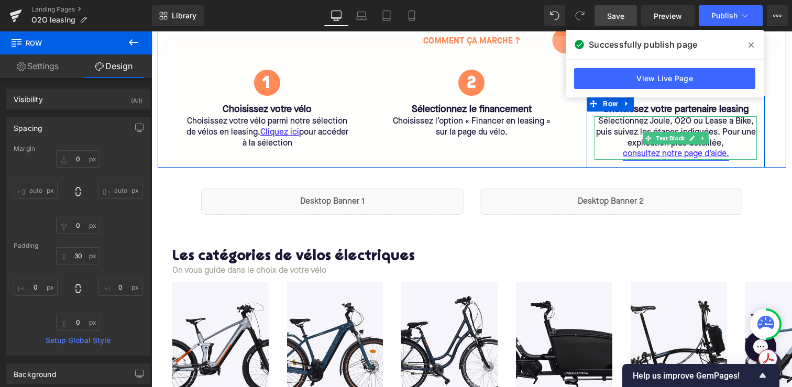
scroll to position [246, 0]
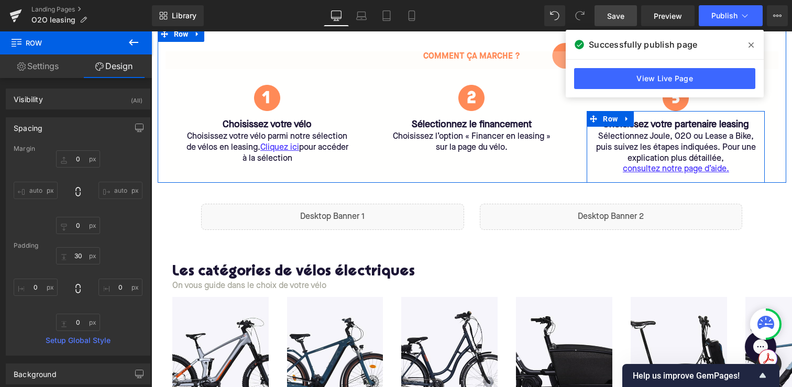
click at [694, 139] on div "Sélectionnez Joule, O2O ou Lease a Bike, puis suivez les étapes indiquées. Pour…" at bounding box center [676, 153] width 162 height 43
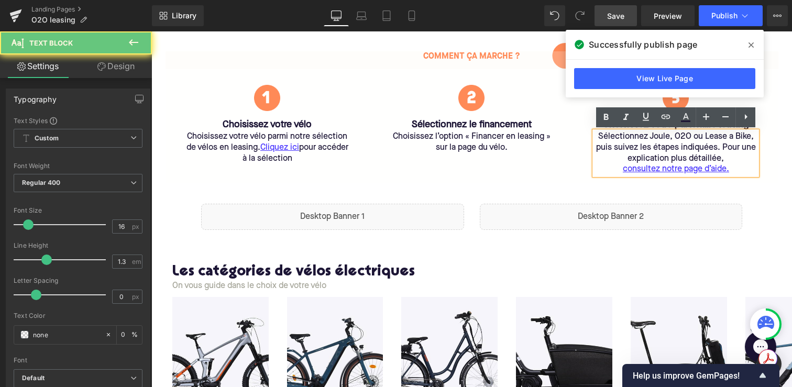
click at [669, 138] on div "Sélectionnez Joule, O2O ou Lease a Bike, puis suivez les étapes indiquées. Pour…" at bounding box center [676, 153] width 162 height 43
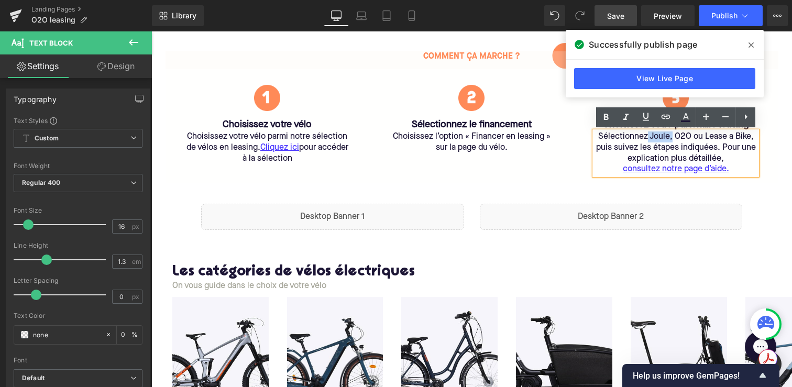
drag, startPoint x: 648, startPoint y: 137, endPoint x: 672, endPoint y: 138, distance: 24.7
click at [672, 138] on div "Sélectionnez Joule, O2O ou Lease a Bike, puis suivez les étapes indiquées. Pour…" at bounding box center [676, 153] width 162 height 43
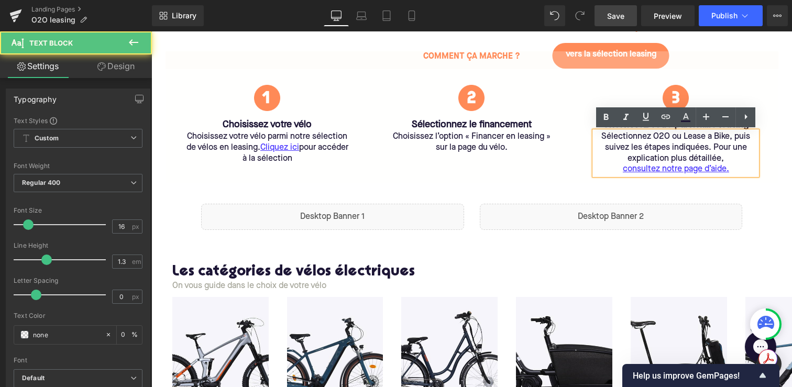
click at [728, 136] on div "Sélectionnez O2O ou Lease a Bike, puis suivez les étapes indiquées. Pour une ex…" at bounding box center [676, 153] width 162 height 43
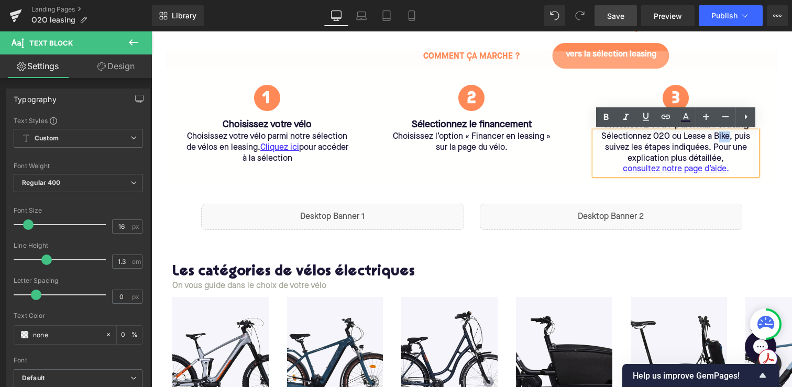
drag, startPoint x: 729, startPoint y: 136, endPoint x: 720, endPoint y: 137, distance: 8.9
click at [720, 137] on div "Sélectionnez O2O ou Lease a Bike, puis suivez les étapes indiquées. Pour une ex…" at bounding box center [676, 153] width 162 height 43
drag, startPoint x: 734, startPoint y: 138, endPoint x: 673, endPoint y: 140, distance: 60.8
click at [673, 140] on div "Sélectionnez O2O ou Lease a Bike, puis suivez les étapes indiquées. Pour une ex…" at bounding box center [676, 153] width 162 height 43
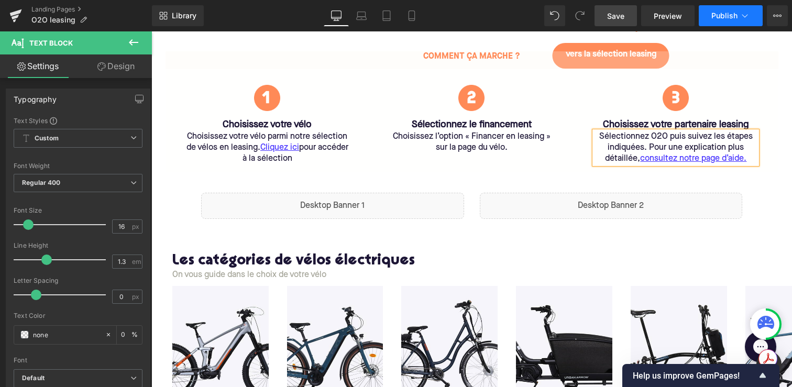
click at [720, 19] on span "Publish" at bounding box center [725, 16] width 26 height 8
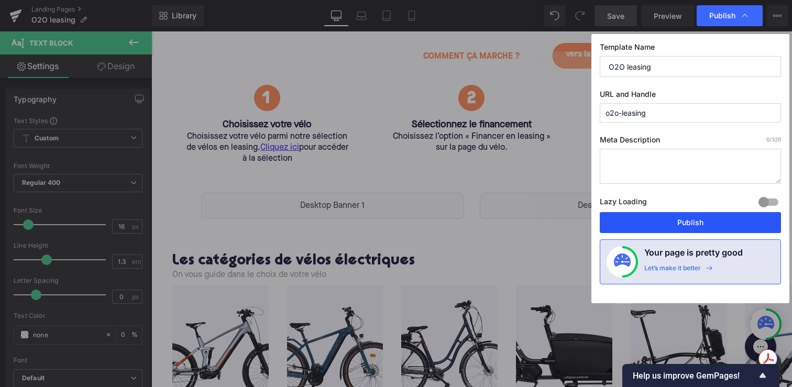
click at [675, 221] on button "Publish" at bounding box center [690, 222] width 181 height 21
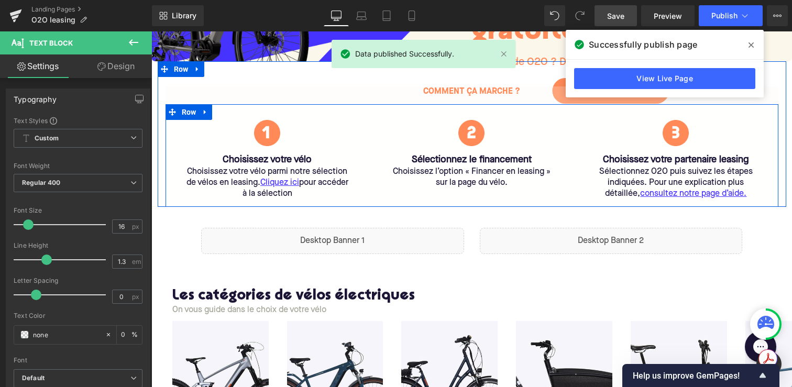
scroll to position [206, 0]
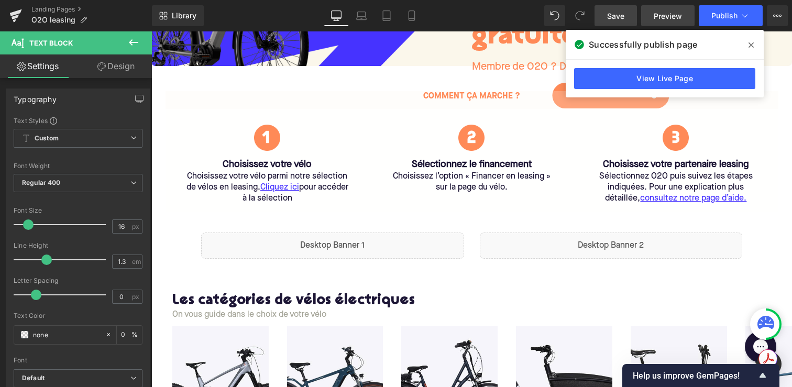
click at [680, 16] on span "Preview" at bounding box center [668, 15] width 28 height 11
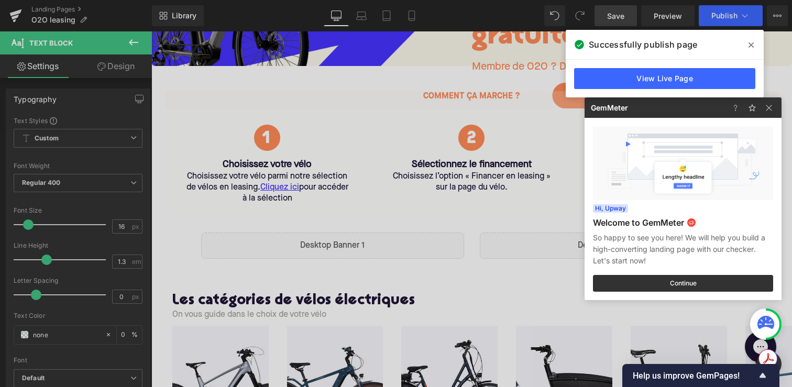
click at [749, 40] on span at bounding box center [751, 45] width 17 height 17
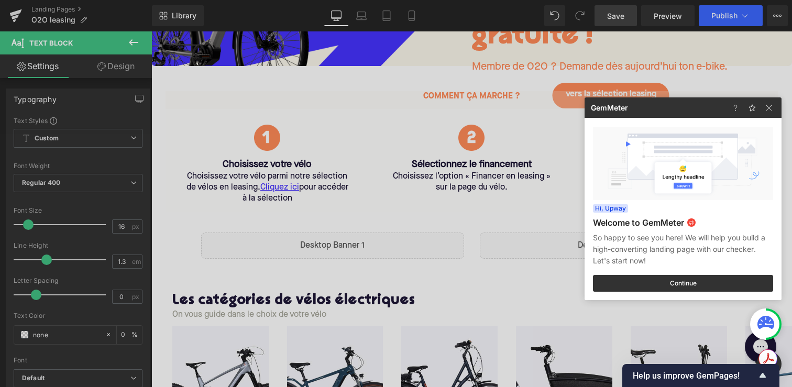
click at [778, 110] on div at bounding box center [754, 107] width 55 height 20
click at [775, 110] on img at bounding box center [769, 108] width 13 height 13
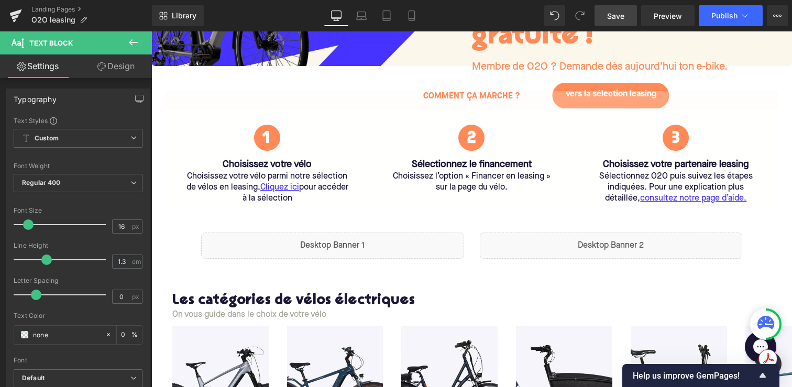
click at [597, 244] on span "Liquid" at bounding box center [605, 241] width 21 height 13
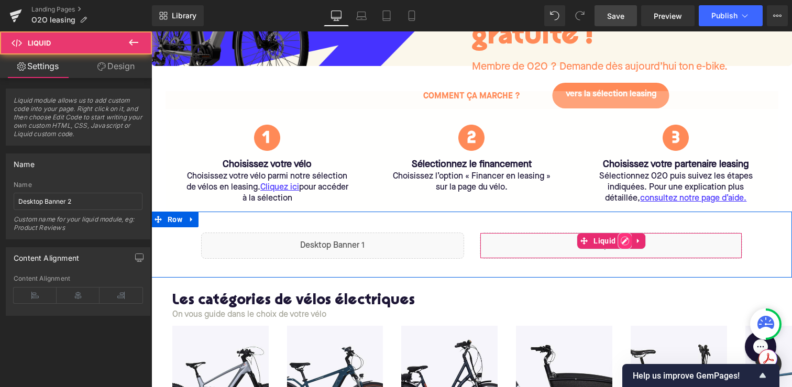
click at [622, 240] on div "Liquid" at bounding box center [611, 246] width 263 height 26
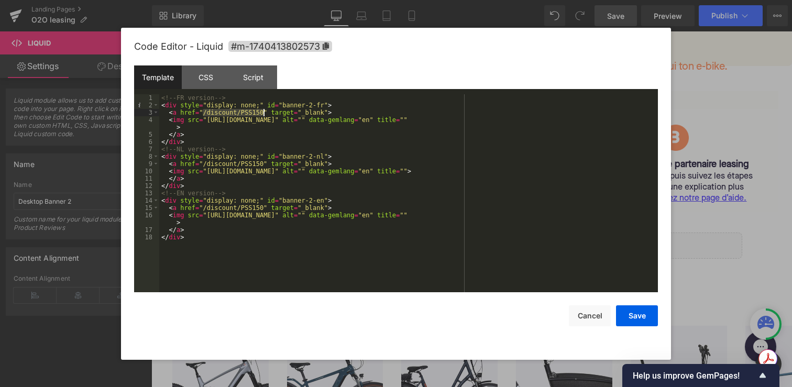
drag, startPoint x: 203, startPoint y: 114, endPoint x: 264, endPoint y: 115, distance: 60.3
click at [264, 115] on div "<!-- FR version --> < div style = "display: none;" id = "banner-2-fr" > < a hre…" at bounding box center [408, 200] width 499 height 213
drag, startPoint x: 202, startPoint y: 165, endPoint x: 263, endPoint y: 165, distance: 60.8
click at [263, 165] on div "<!-- FR version --> < div style = "display: none;" id = "banner-2-fr" > < a hre…" at bounding box center [408, 200] width 499 height 213
drag, startPoint x: 205, startPoint y: 209, endPoint x: 264, endPoint y: 210, distance: 59.2
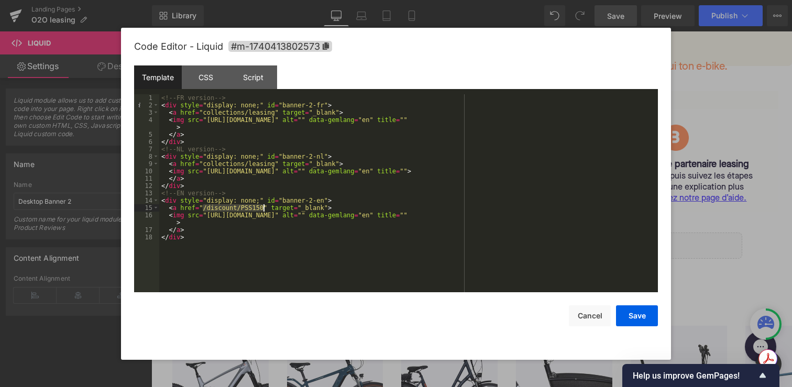
click at [264, 210] on div "<!-- FR version --> < div style = "display: none;" id = "banner-2-fr" > < a hre…" at bounding box center [408, 200] width 499 height 213
drag, startPoint x: 207, startPoint y: 121, endPoint x: 520, endPoint y: 122, distance: 313.4
click at [520, 122] on div "<!-- FR version --> < div style = "display: none;" id = "banner-2-fr" > < a hre…" at bounding box center [408, 200] width 499 height 213
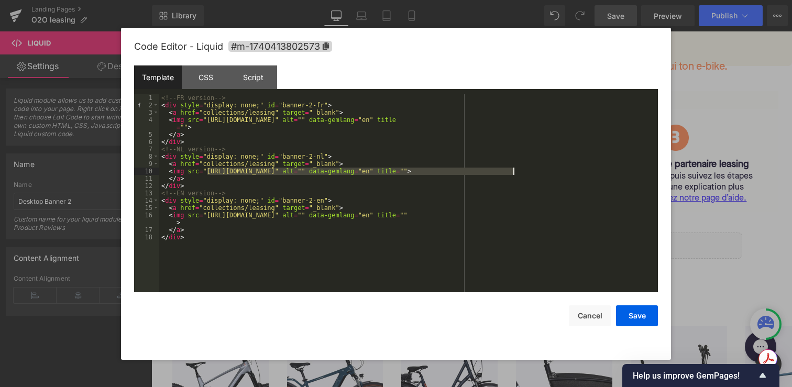
drag, startPoint x: 206, startPoint y: 171, endPoint x: 513, endPoint y: 171, distance: 306.6
click at [513, 171] on div "<!-- FR version --> < div style = "display: none;" id = "banner-2-fr" > < a hre…" at bounding box center [408, 200] width 499 height 213
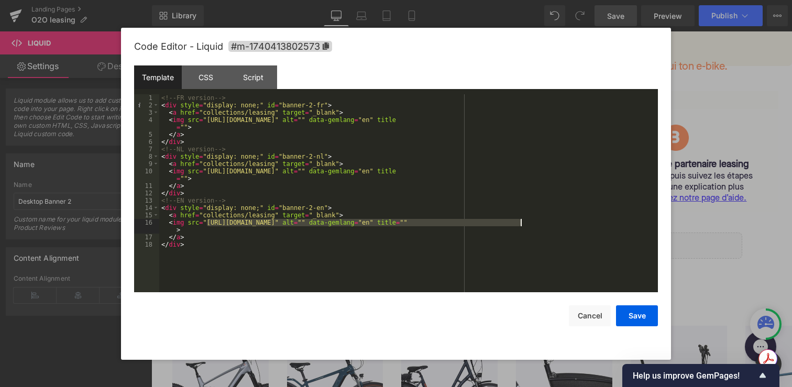
drag, startPoint x: 206, startPoint y: 223, endPoint x: 520, endPoint y: 226, distance: 314.4
click at [520, 226] on div "<!-- FR version --> < div style = "display: none;" id = "banner-2-fr" > < a hre…" at bounding box center [408, 200] width 499 height 213
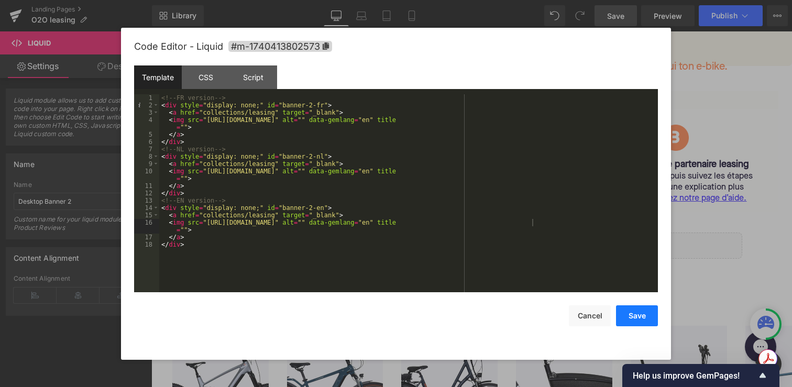
click at [640, 315] on button "Save" at bounding box center [637, 316] width 42 height 21
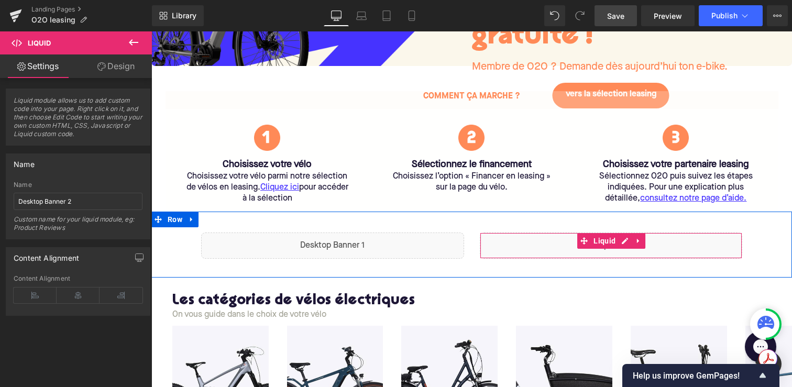
scroll to position [163, 0]
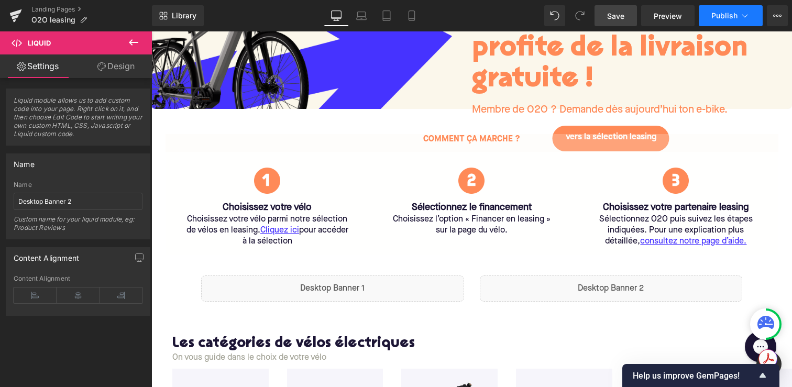
click at [726, 7] on button "Publish" at bounding box center [731, 15] width 64 height 21
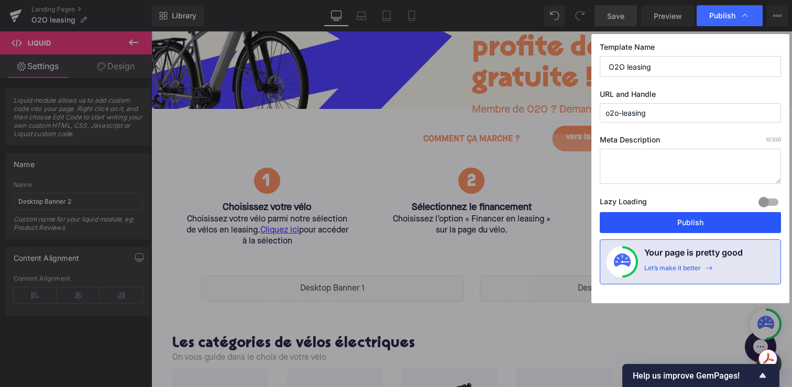
click at [659, 216] on button "Publish" at bounding box center [690, 222] width 181 height 21
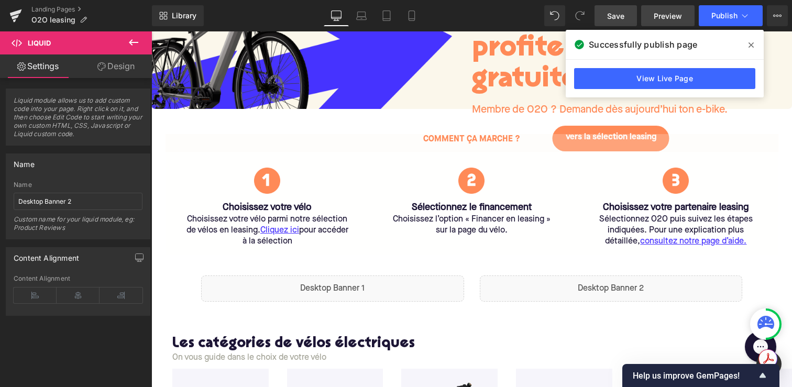
click at [660, 23] on link "Preview" at bounding box center [667, 15] width 53 height 21
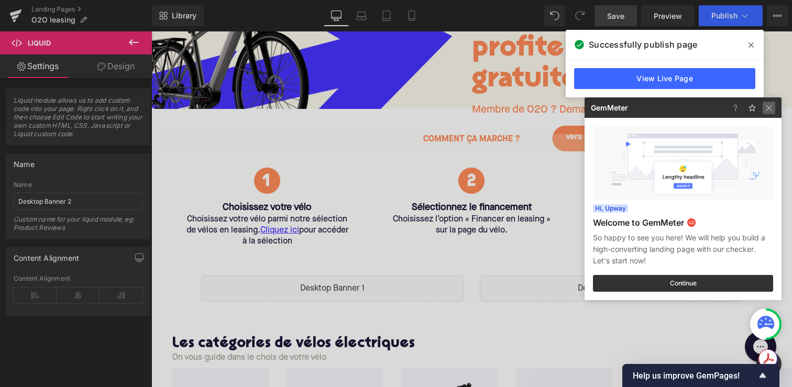
click at [772, 110] on img at bounding box center [769, 108] width 13 height 13
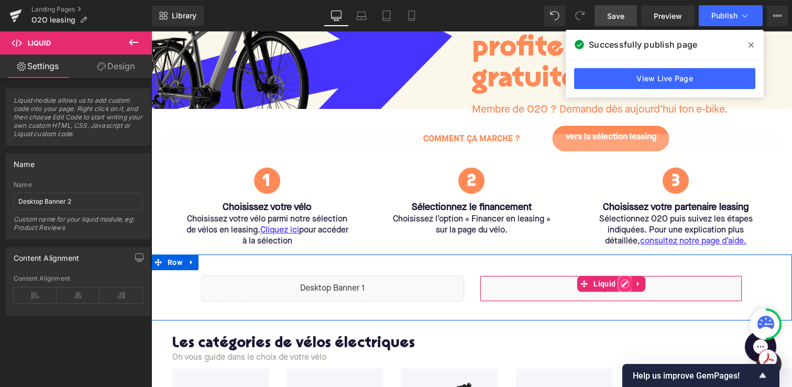
click at [624, 286] on div "Liquid" at bounding box center [611, 289] width 263 height 26
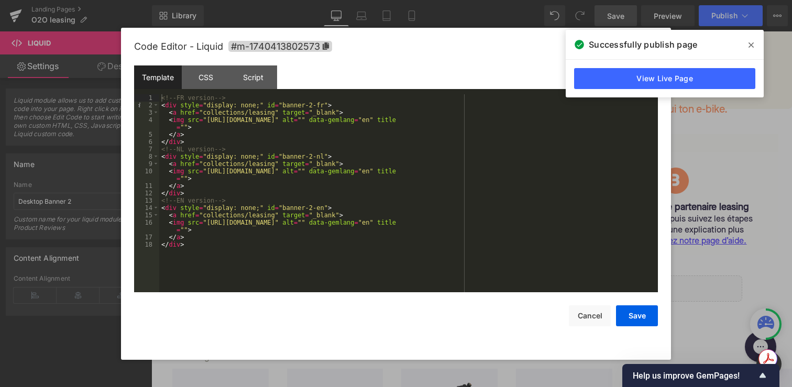
click at [204, 114] on div "<!-- FR version --> < div style = "display: none;" id = "banner-2-fr" > < a hre…" at bounding box center [408, 200] width 499 height 213
click at [204, 164] on div "<!-- FR version --> < div style = "display: none;" id = "banner-2-fr" > < a hre…" at bounding box center [408, 200] width 499 height 213
click at [203, 217] on div "<!-- FR version --> < div style = "display: none;" id = "banner-2-fr" > < a hre…" at bounding box center [408, 200] width 499 height 213
click at [634, 324] on button "Save" at bounding box center [637, 316] width 42 height 21
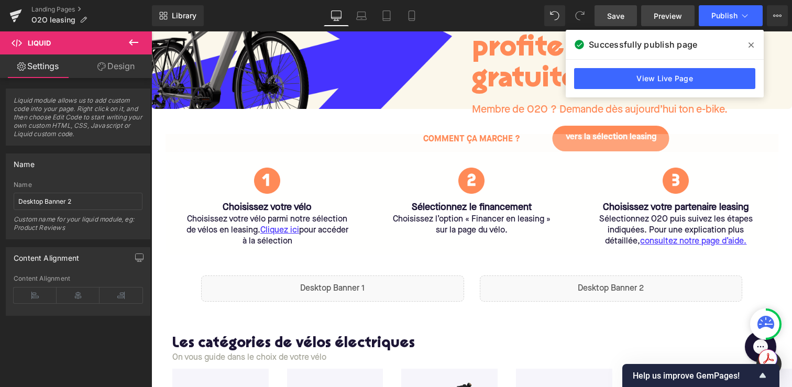
click at [673, 21] on link "Preview" at bounding box center [667, 15] width 53 height 21
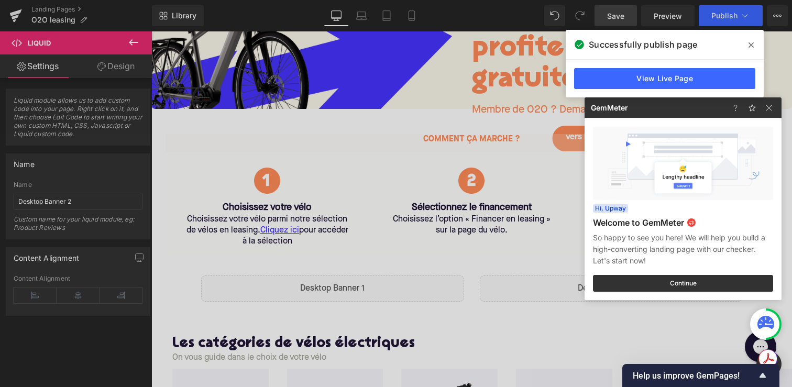
click at [726, 18] on div at bounding box center [396, 193] width 792 height 387
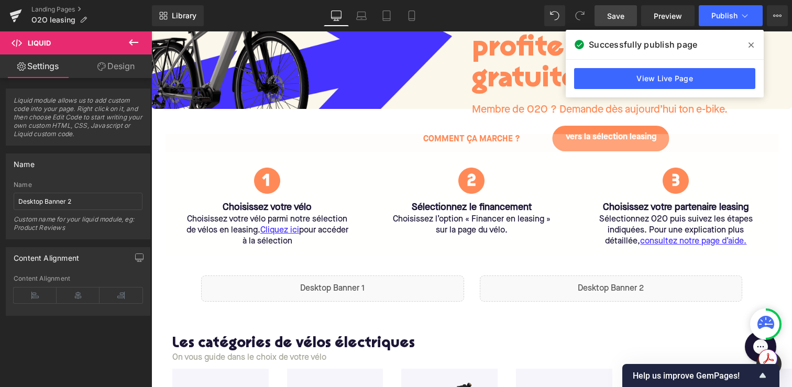
click at [726, 18] on span "Publish" at bounding box center [725, 16] width 26 height 8
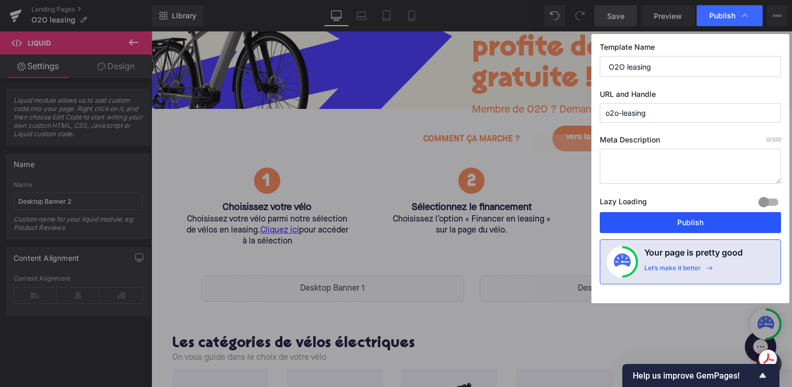
click at [649, 223] on button "Publish" at bounding box center [690, 222] width 181 height 21
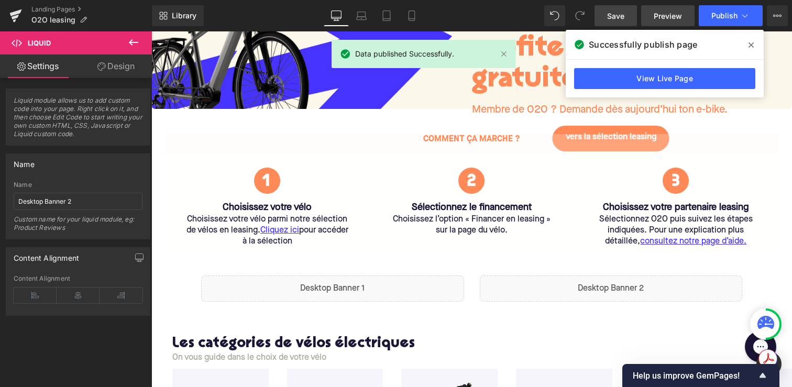
click at [660, 16] on span "Preview" at bounding box center [668, 15] width 28 height 11
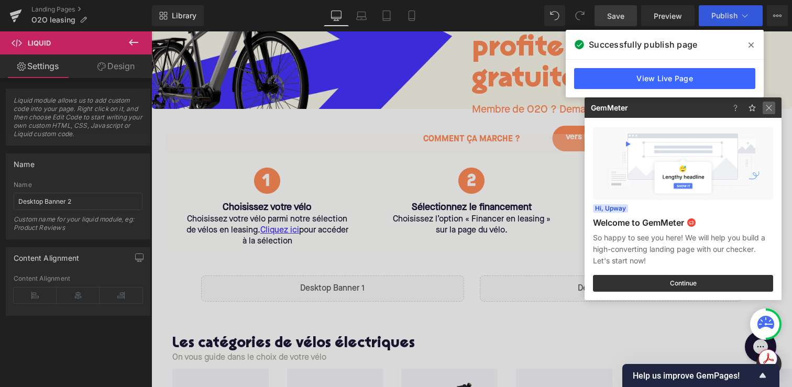
click at [766, 110] on img at bounding box center [769, 108] width 13 height 13
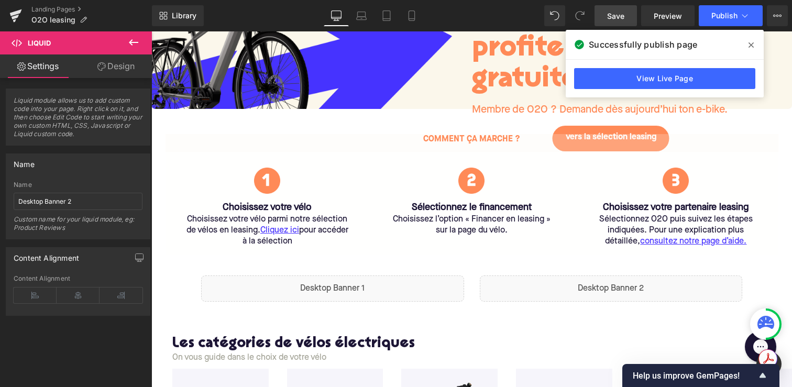
click at [753, 42] on icon at bounding box center [751, 45] width 5 height 8
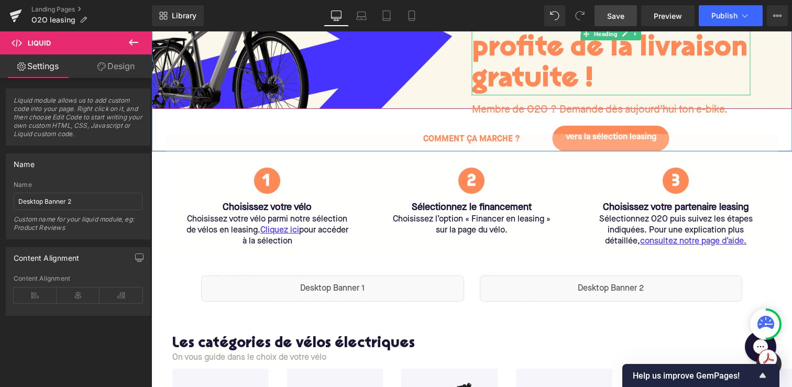
click at [512, 69] on h1 "Loue ton vélo dès maintenant et profite de la livraison gratuite !" at bounding box center [611, 33] width 279 height 123
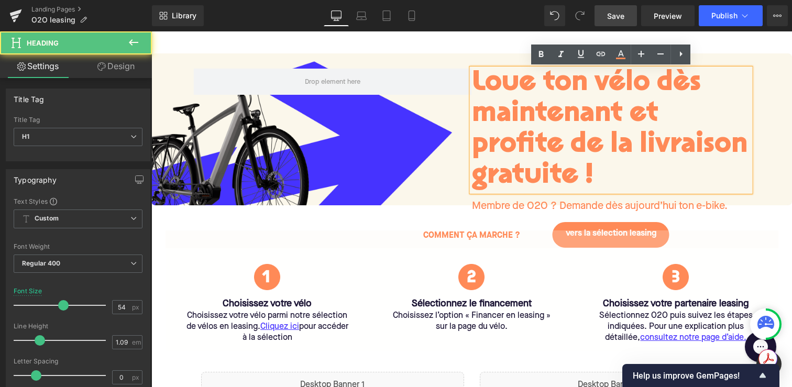
scroll to position [0, 0]
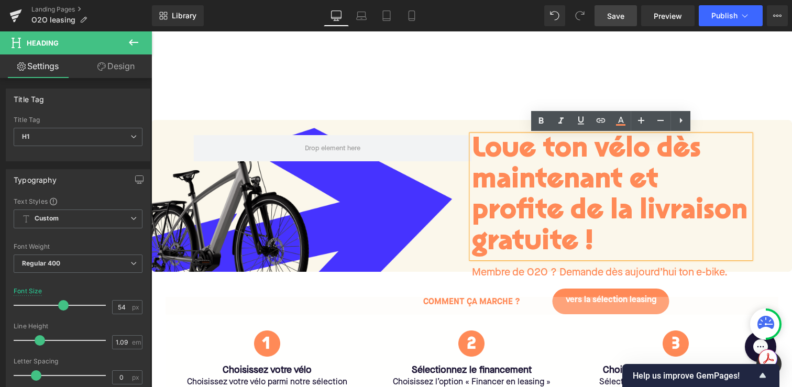
click at [420, 197] on div "Loue ton vélo dès maintenant et profite de la livraison gratuite ! Heading Memb…" at bounding box center [471, 224] width 641 height 179
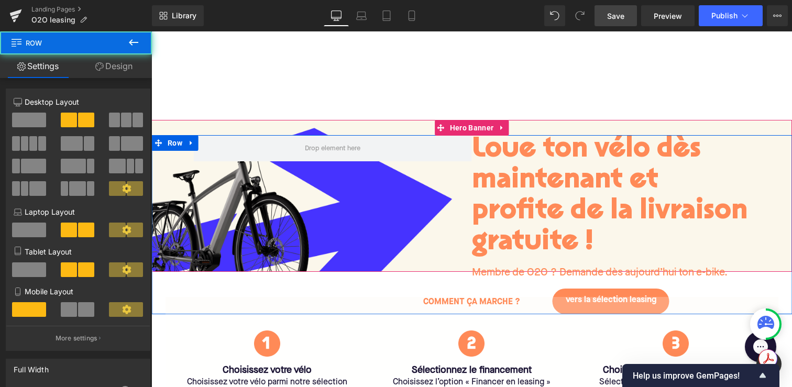
click at [405, 211] on div "Loue ton vélo dès maintenant et profite de la livraison gratuite ! Heading Memb…" at bounding box center [471, 224] width 641 height 179
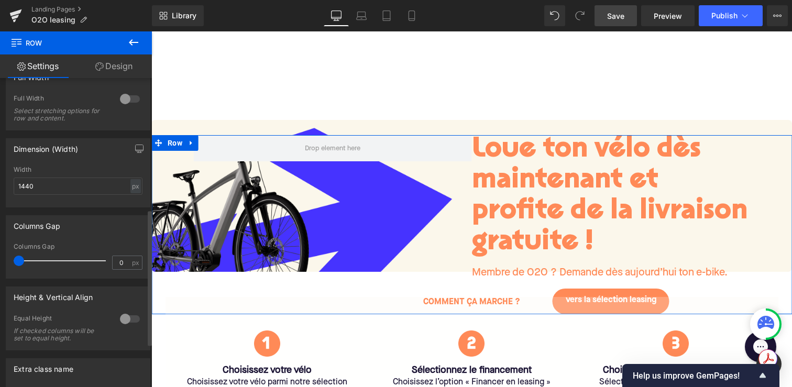
scroll to position [300, 0]
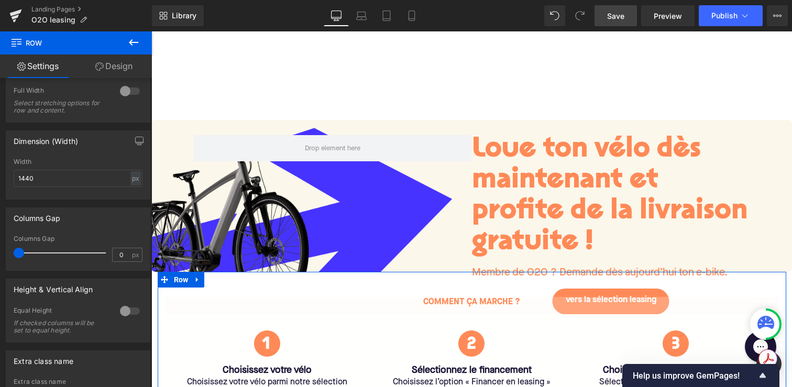
click at [591, 290] on div "Comment ça marche ? Text Block Image Choisissez votre vélo Heading Choisissez v…" at bounding box center [472, 351] width 629 height 133
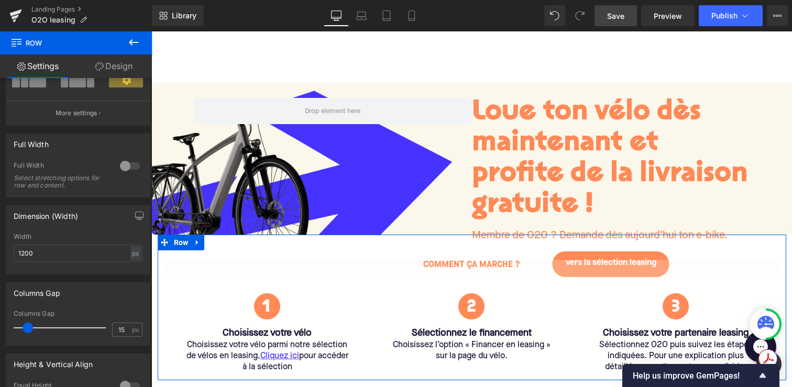
scroll to position [49, 0]
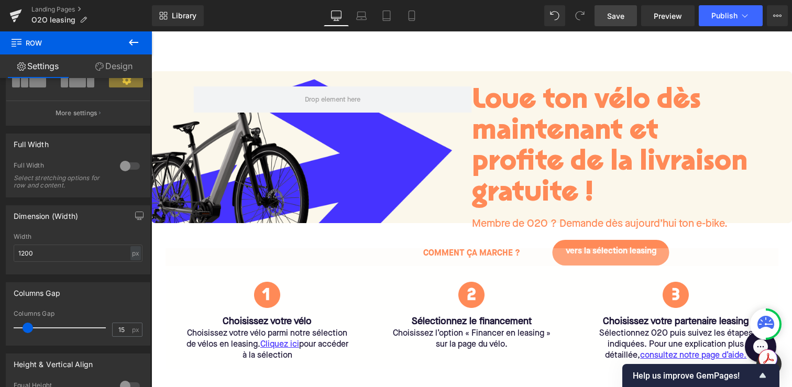
click at [549, 175] on h1 "Loue ton vélo dès maintenant et profite de la livraison gratuite !" at bounding box center [611, 147] width 279 height 123
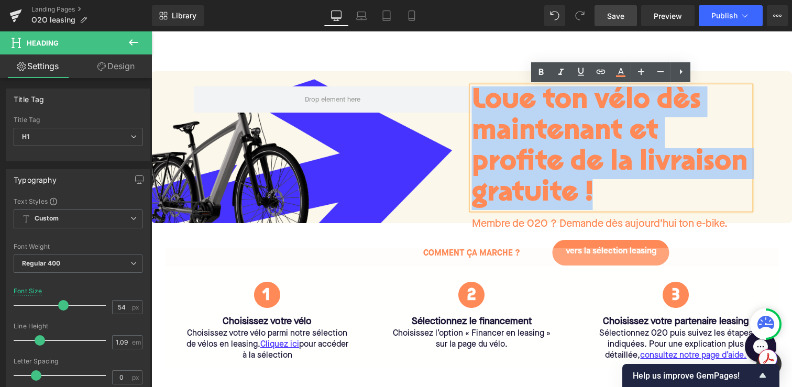
copy h1 "Loue ton vélo dès maintenant et profite de la livraison gratuite !"
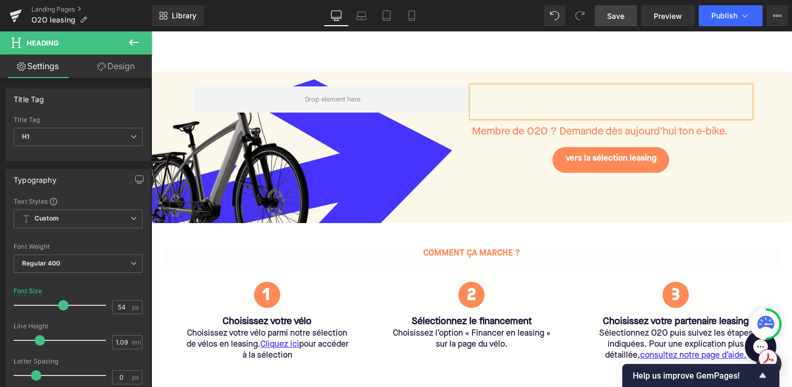
click at [591, 157] on div "vers la sélection leasing Button" at bounding box center [611, 160] width 279 height 26
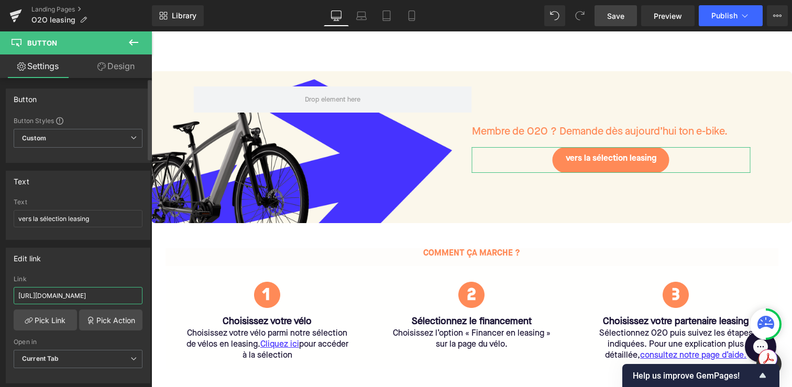
click at [71, 295] on input "https://upway.de/discount/PSS150" at bounding box center [78, 295] width 129 height 17
type input "l"
paste input "/collections/leasing"
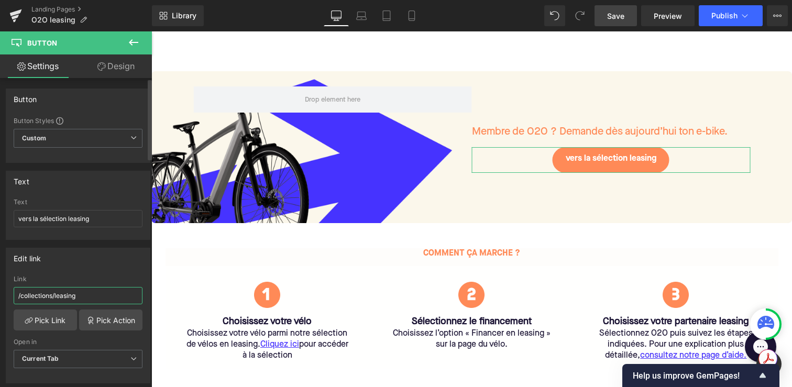
type input "/collections/leasing"
click at [94, 272] on div "Edit link /collections/leasing Link /collections/leasing Pick Link Pick Action …" at bounding box center [78, 316] width 145 height 136
click at [53, 321] on link "Pick Link" at bounding box center [45, 320] width 63 height 21
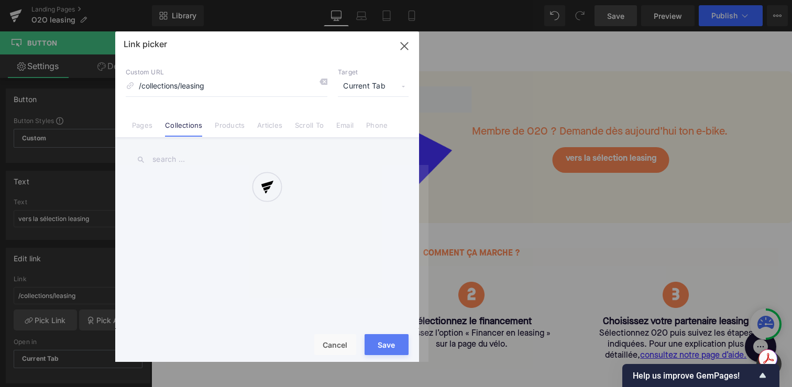
click at [386, 351] on div "Rendering Content" at bounding box center [396, 346] width 64 height 12
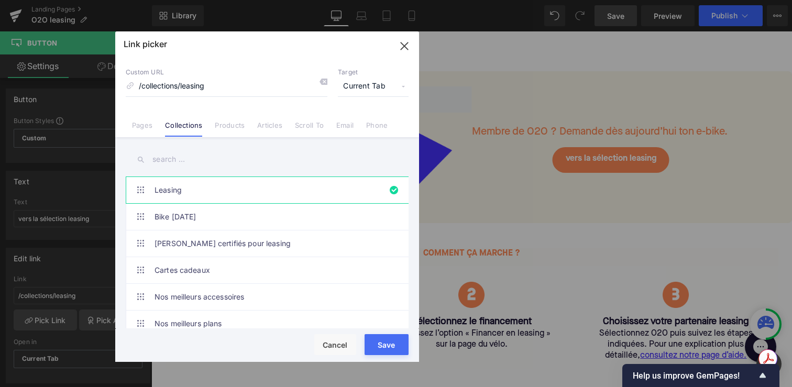
click at [397, 45] on icon "button" at bounding box center [404, 46] width 17 height 17
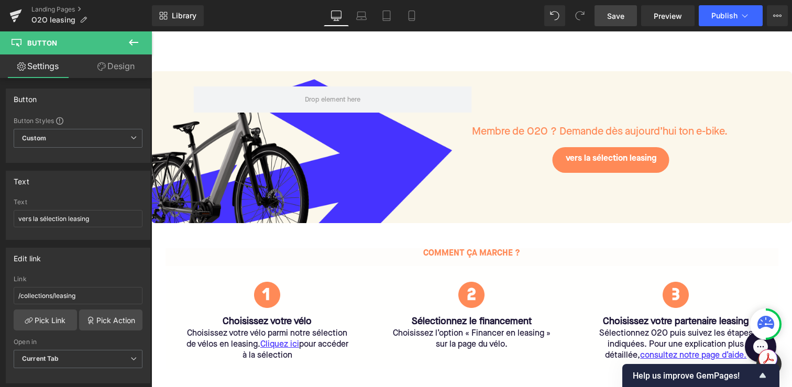
click at [538, 97] on h1 at bounding box center [611, 101] width 279 height 31
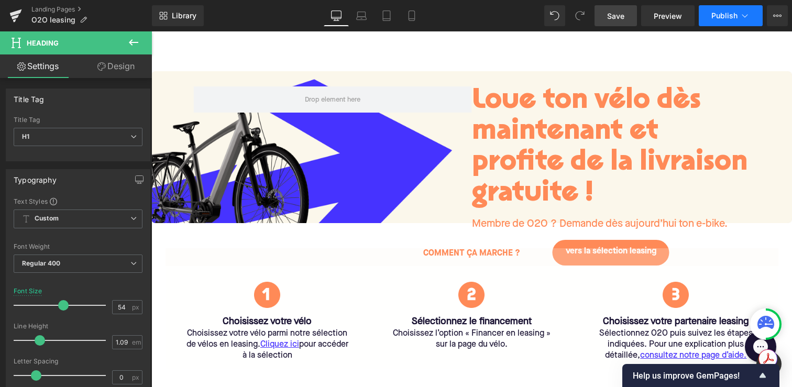
click at [716, 15] on span "Publish" at bounding box center [725, 16] width 26 height 8
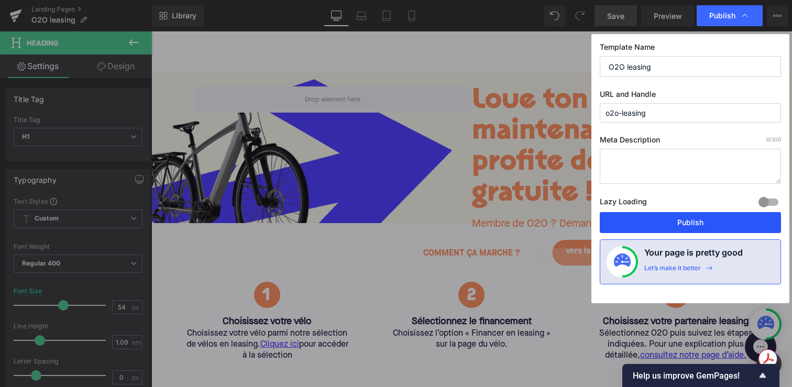
click at [680, 227] on button "Publish" at bounding box center [690, 222] width 181 height 21
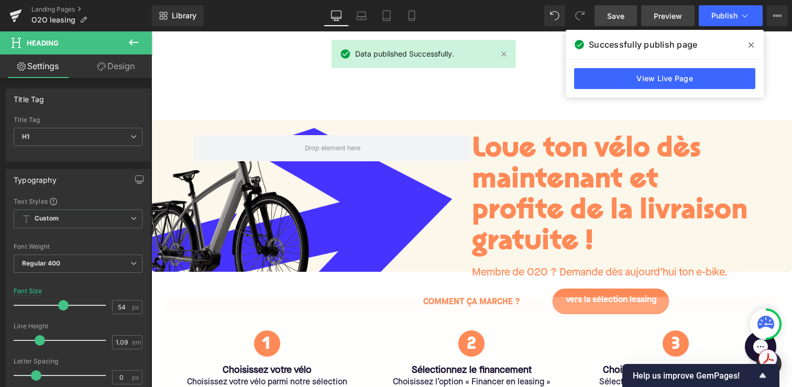
click at [666, 13] on span "Preview" at bounding box center [668, 15] width 28 height 11
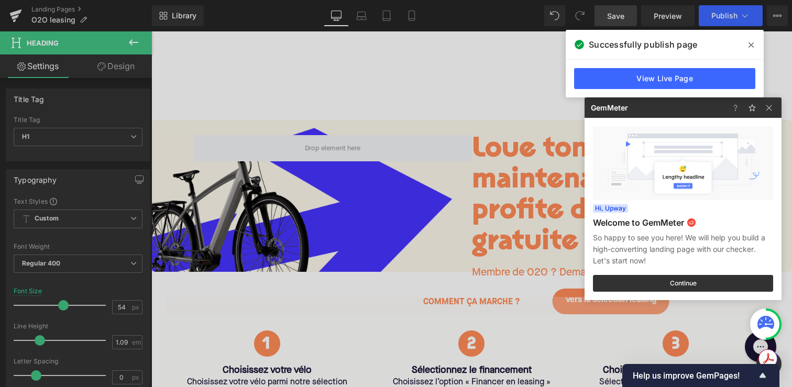
click at [649, 21] on div at bounding box center [396, 193] width 792 height 387
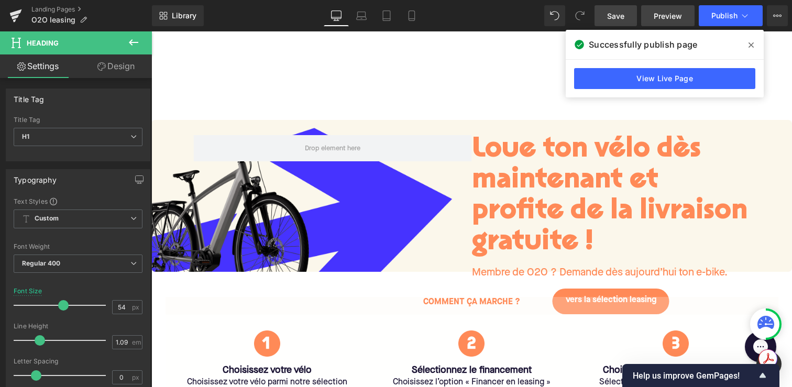
click at [665, 19] on span "Preview" at bounding box center [668, 15] width 28 height 11
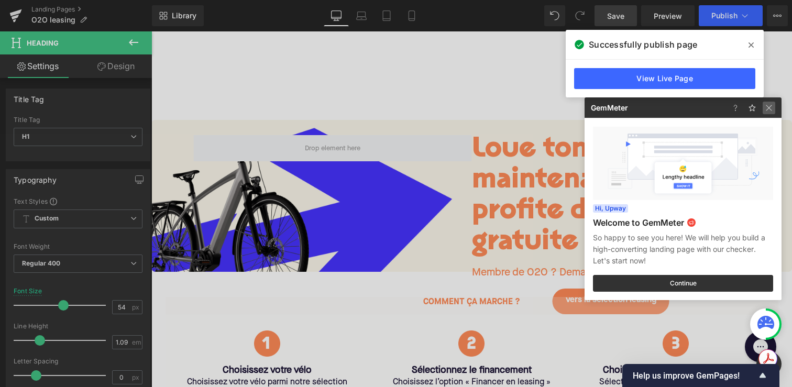
click at [772, 103] on img at bounding box center [769, 108] width 13 height 13
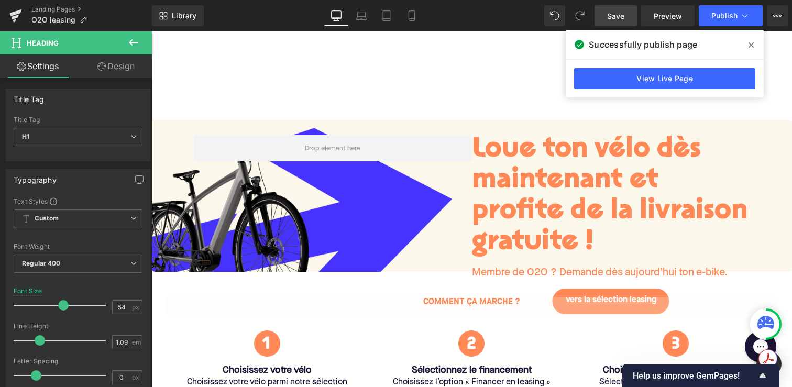
click at [750, 42] on icon at bounding box center [751, 45] width 5 height 8
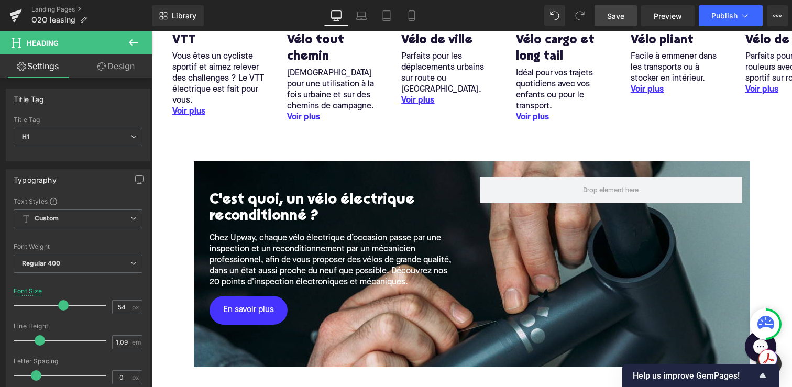
scroll to position [652, 0]
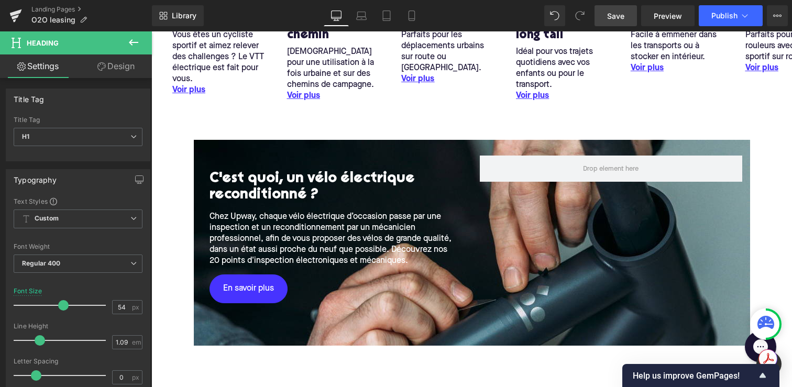
click at [235, 156] on div "C'est quoi, un vélo électrique reconditionné ? Heading Chez Upway, chaque vélo …" at bounding box center [333, 248] width 263 height 185
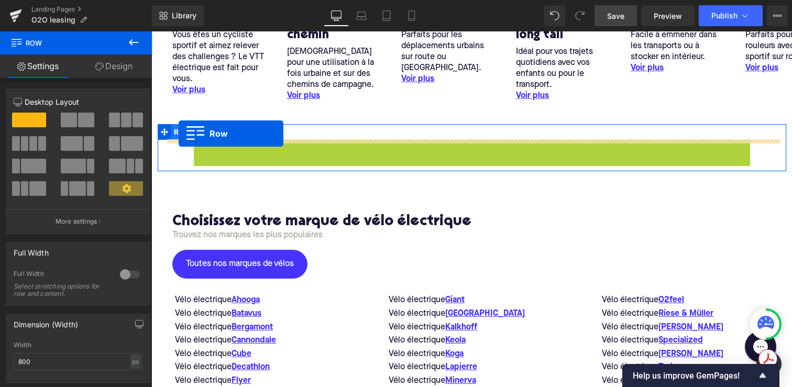
drag, startPoint x: 202, startPoint y: 149, endPoint x: 179, endPoint y: 134, distance: 27.6
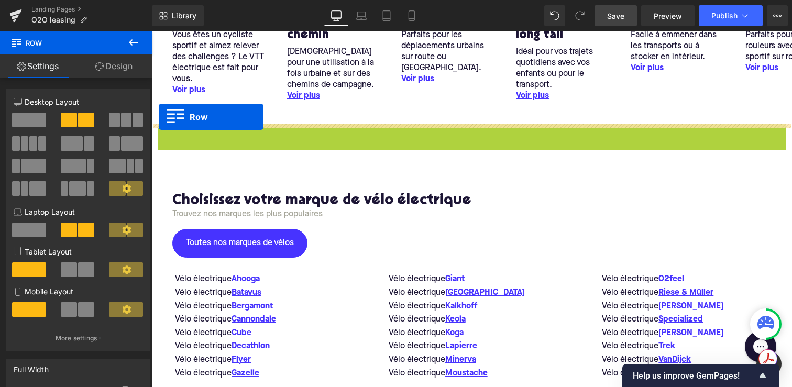
drag, startPoint x: 160, startPoint y: 132, endPoint x: 158, endPoint y: 117, distance: 14.8
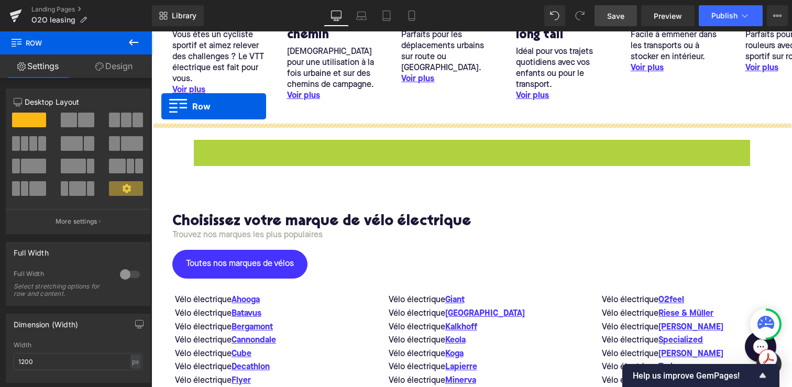
drag, startPoint x: 201, startPoint y: 150, endPoint x: 161, endPoint y: 106, distance: 58.6
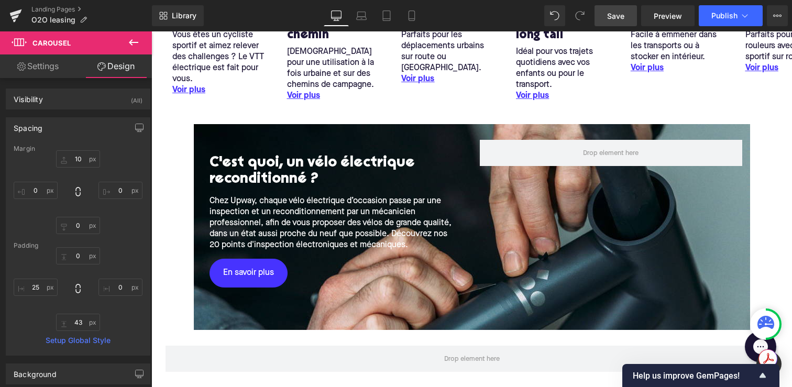
scroll to position [875, 0]
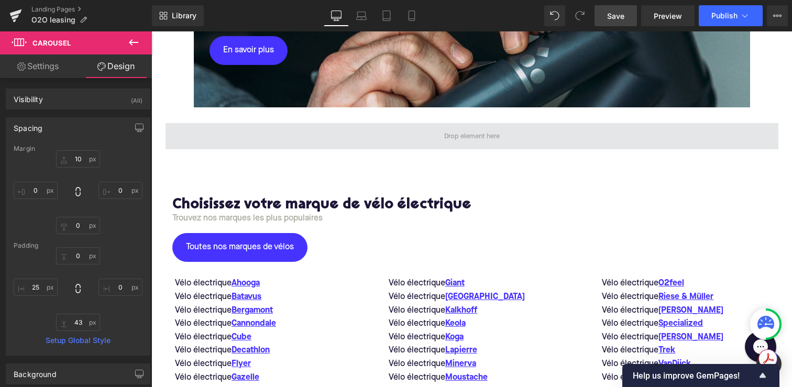
click at [443, 139] on span at bounding box center [472, 136] width 63 height 16
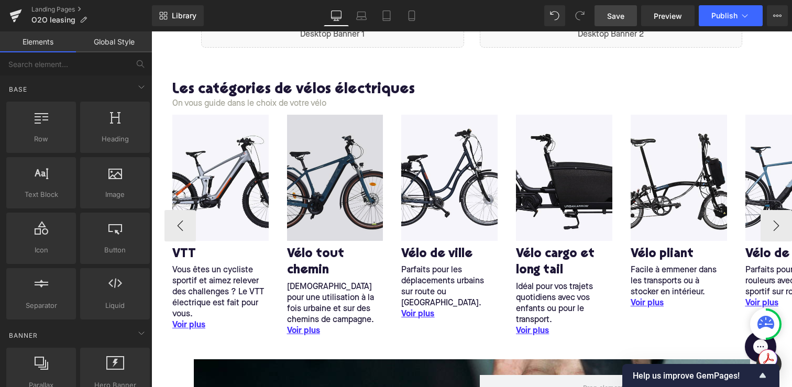
scroll to position [329, 0]
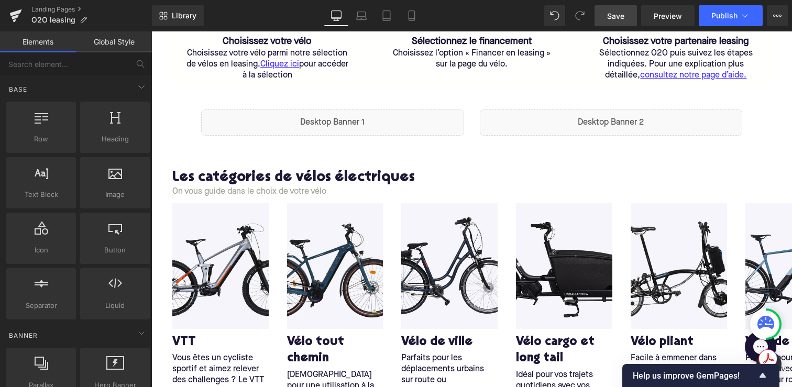
click at [164, 184] on div "Les catégories de vélos électriques Heading On vous guide dans le choix de votr…" at bounding box center [471, 176] width 641 height 42
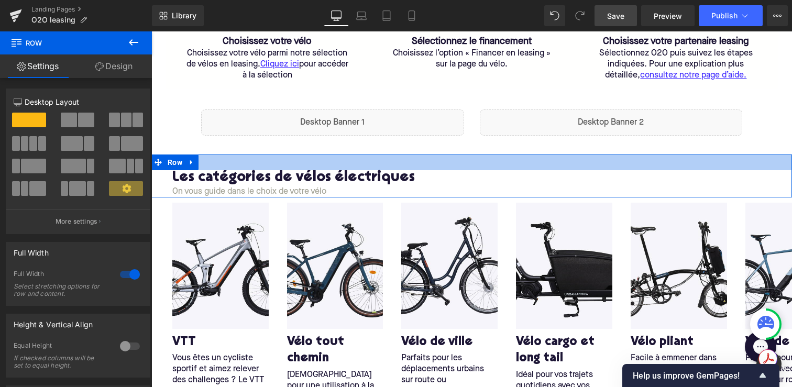
click at [228, 162] on div at bounding box center [471, 163] width 641 height 16
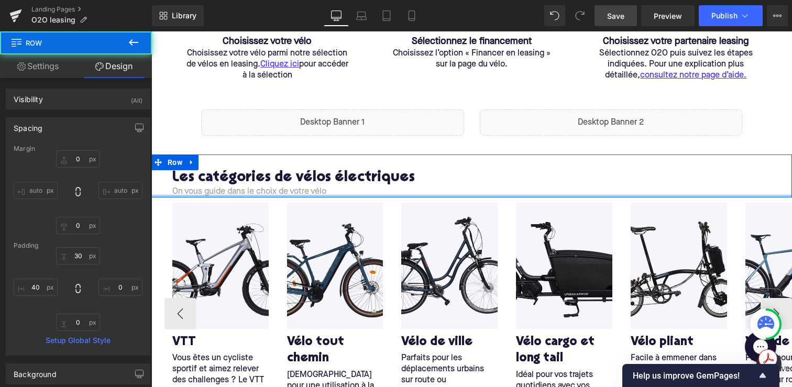
click at [157, 213] on div "Image VTT Heading Vous êtes un cycliste sportif et aimez relever des challenges…" at bounding box center [471, 325] width 641 height 245
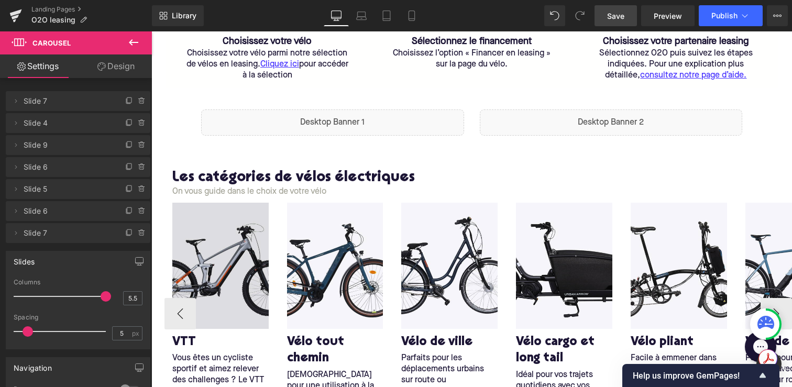
click at [210, 274] on img at bounding box center [220, 266] width 96 height 126
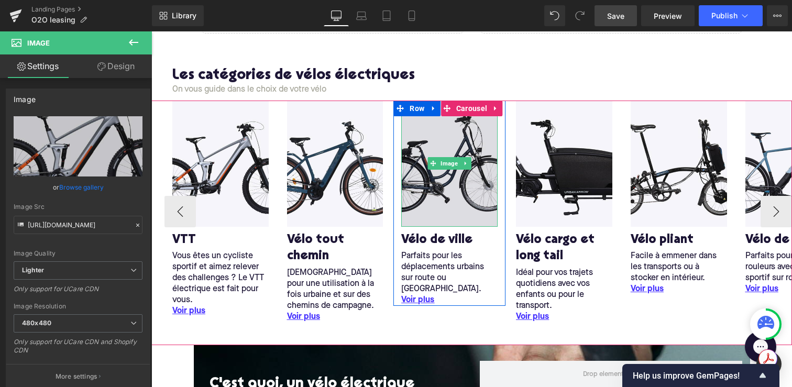
scroll to position [446, 0]
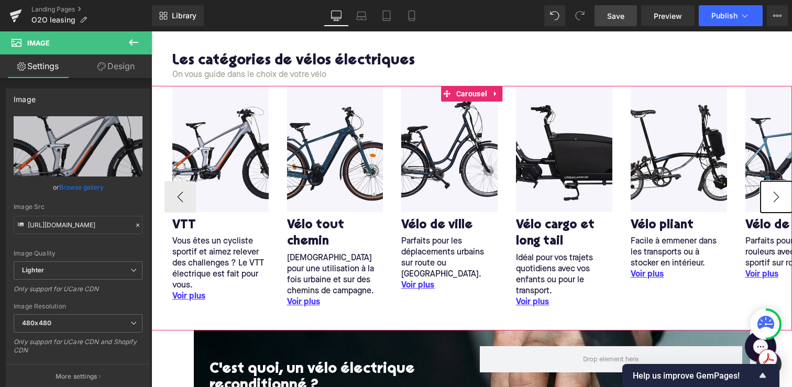
click at [762, 206] on button "›" at bounding box center [776, 196] width 31 height 31
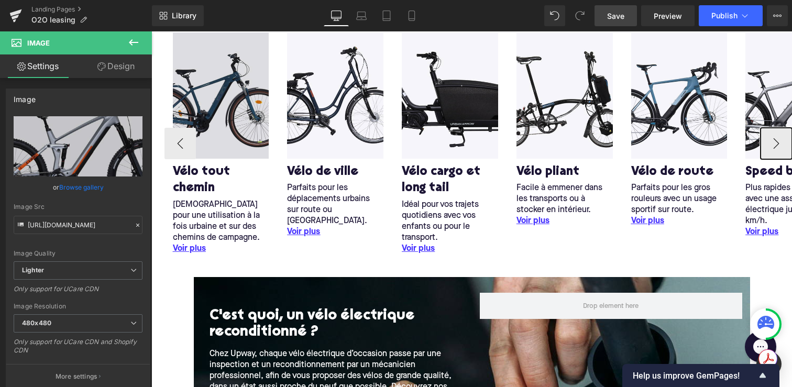
scroll to position [438, 0]
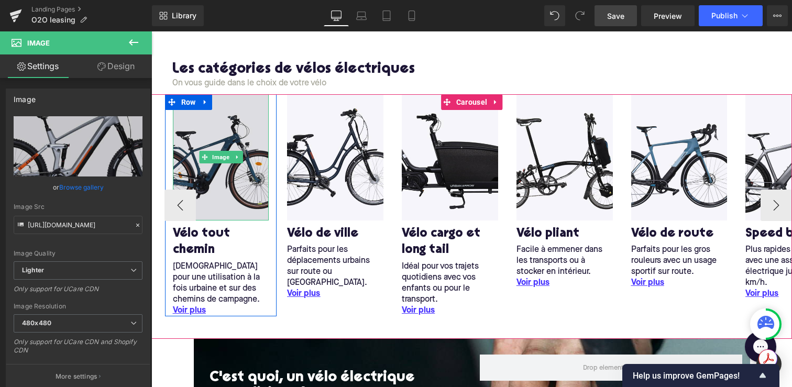
click at [205, 116] on img at bounding box center [221, 157] width 96 height 126
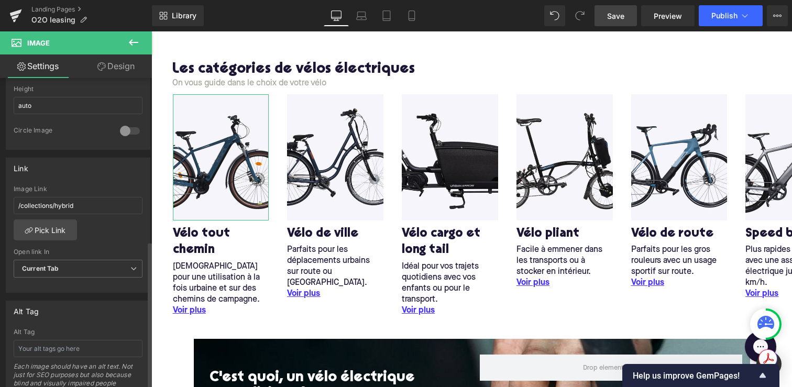
scroll to position [381, 0]
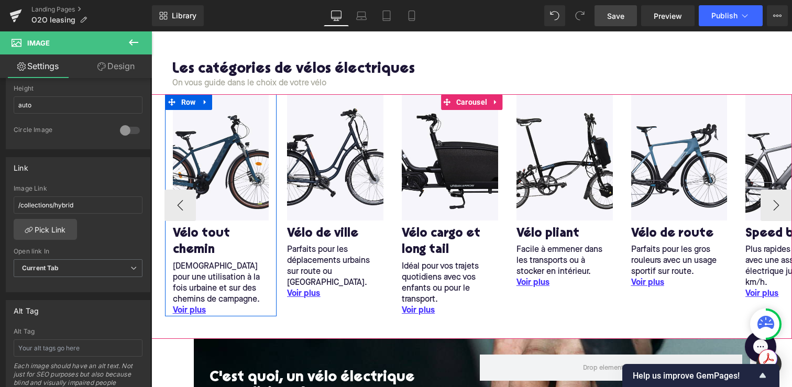
click at [151, 31] on div at bounding box center [151, 31] width 0 height 0
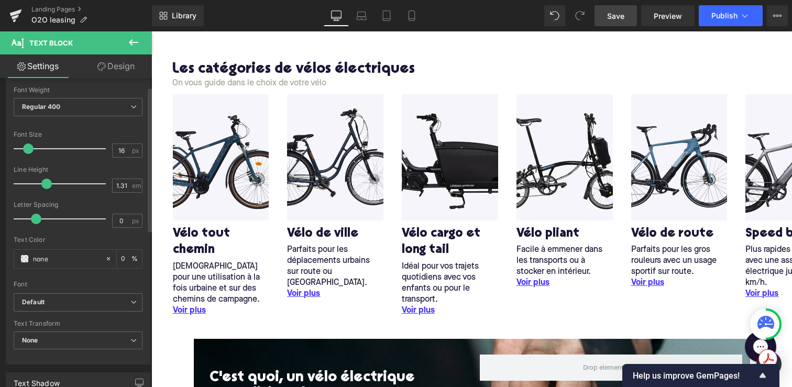
scroll to position [127, 0]
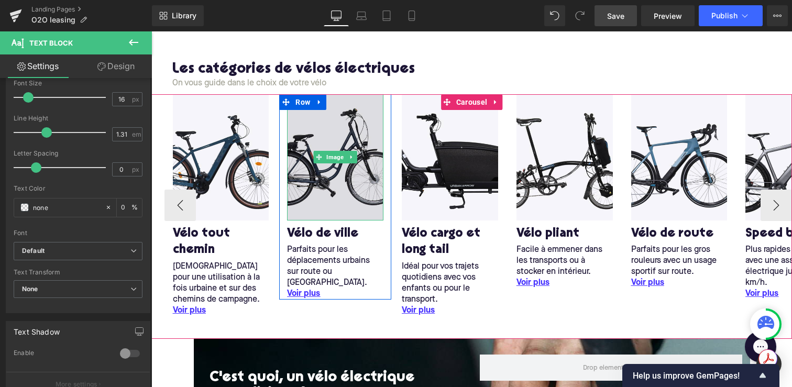
click at [355, 197] on img at bounding box center [335, 157] width 96 height 126
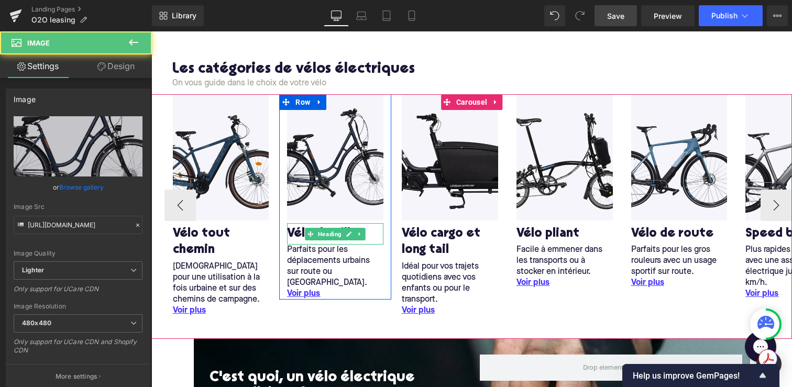
click at [335, 228] on span "Heading" at bounding box center [330, 234] width 28 height 13
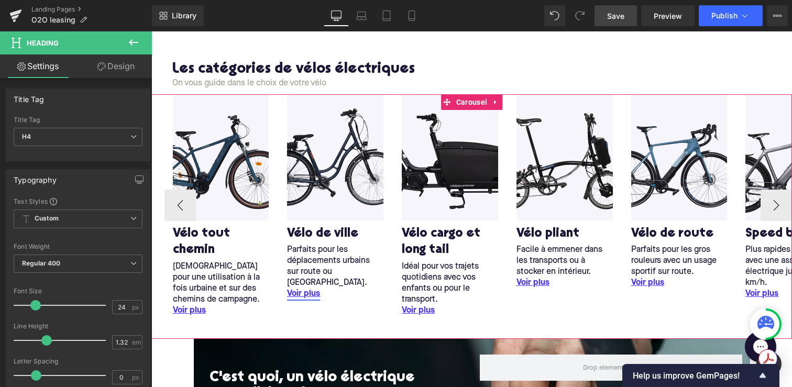
click at [309, 291] on icon at bounding box center [308, 294] width 6 height 6
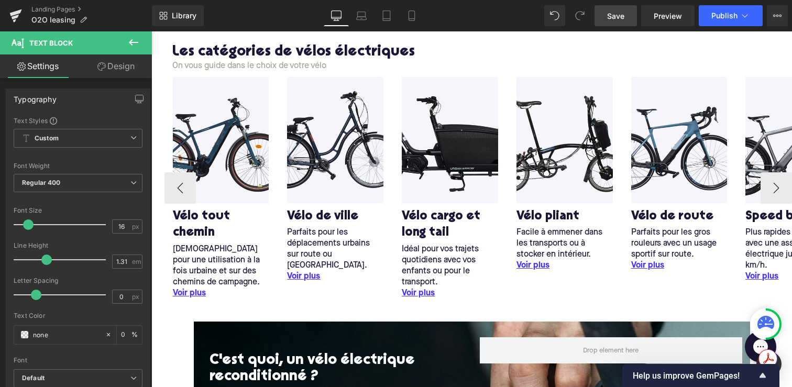
scroll to position [502, 0]
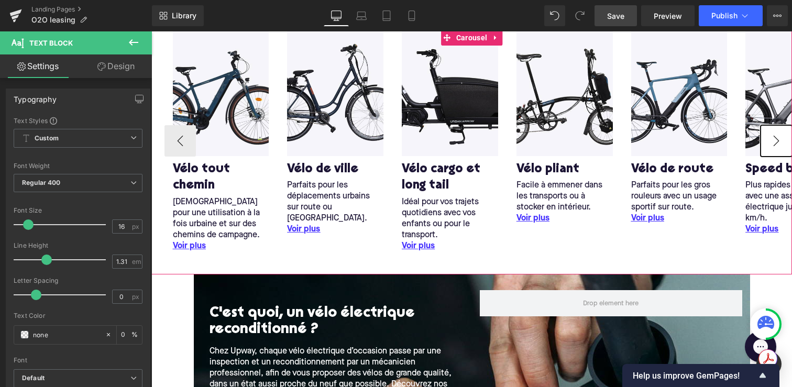
click at [777, 148] on button "›" at bounding box center [776, 140] width 31 height 31
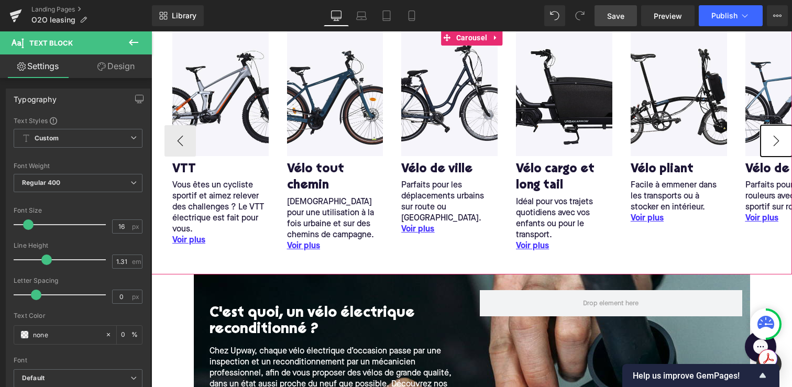
click at [772, 149] on button "›" at bounding box center [776, 140] width 31 height 31
click at [772, 147] on button "›" at bounding box center [776, 140] width 31 height 31
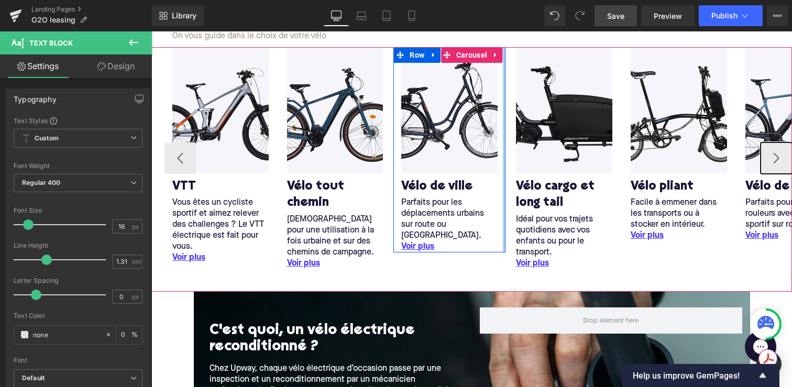
scroll to position [464, 0]
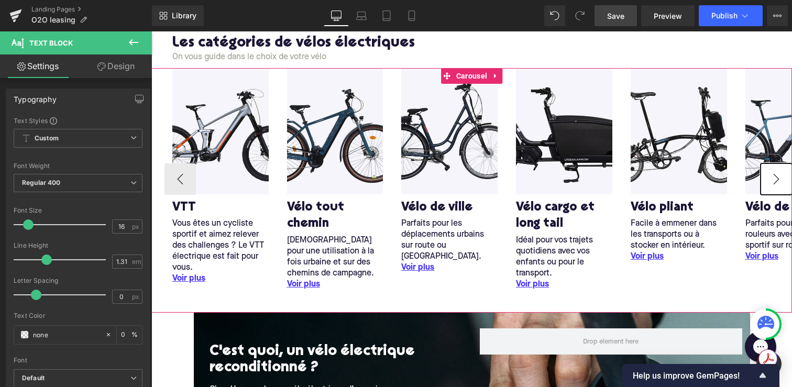
click at [783, 182] on button "›" at bounding box center [776, 179] width 31 height 31
click at [772, 185] on button "›" at bounding box center [776, 179] width 31 height 31
click at [185, 177] on button "‹" at bounding box center [180, 179] width 31 height 31
click at [771, 172] on button "›" at bounding box center [776, 179] width 31 height 31
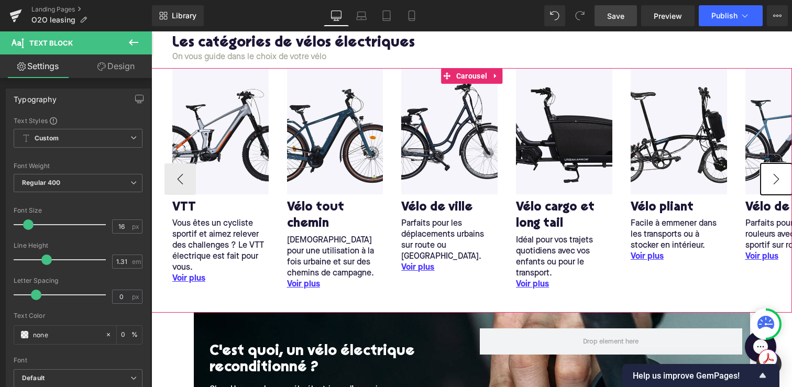
click at [770, 185] on button "›" at bounding box center [776, 179] width 31 height 31
click at [701, 295] on div "Image VTT Heading Vous êtes un cycliste sportif et aimez relever des challenges…" at bounding box center [471, 190] width 641 height 245
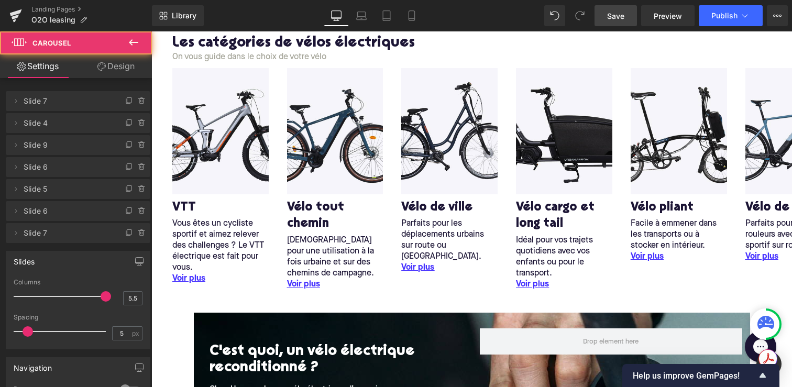
click at [673, 50] on div "Les catégories de vélos électriques Heading" at bounding box center [482, 44] width 620 height 16
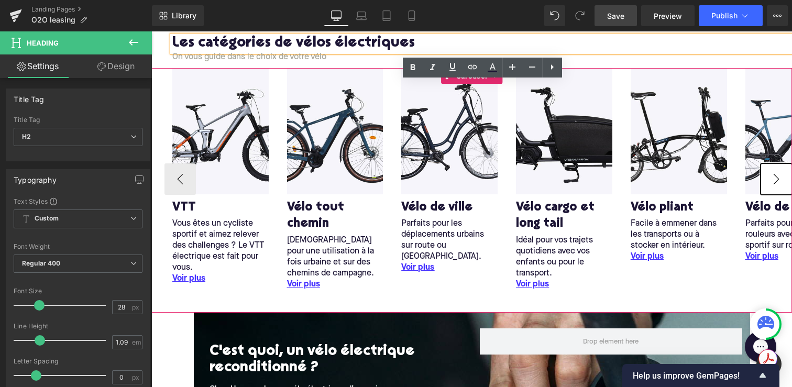
click at [777, 179] on button "›" at bounding box center [776, 179] width 31 height 31
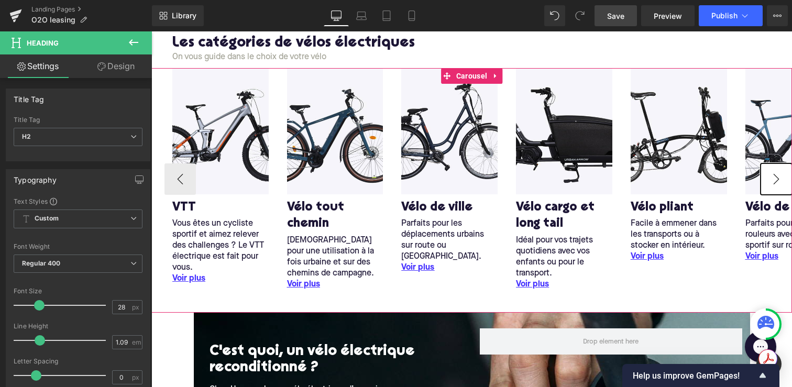
click at [777, 179] on button "›" at bounding box center [776, 179] width 31 height 31
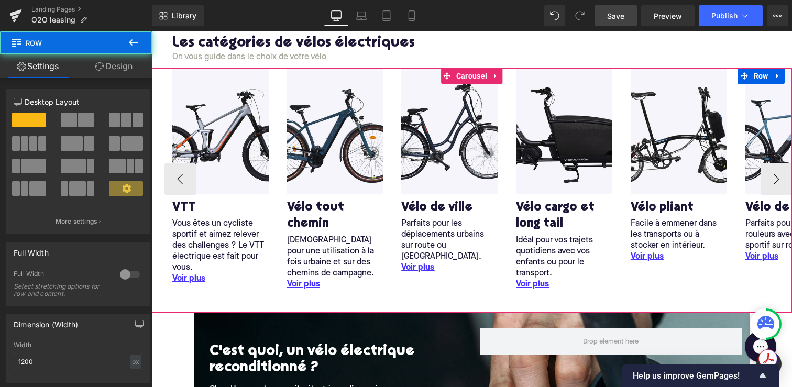
click at [745, 100] on div "Image Vélo de route Heading Parfaits pour les gros rouleurs avec un usage sport…" at bounding box center [794, 165] width 112 height 194
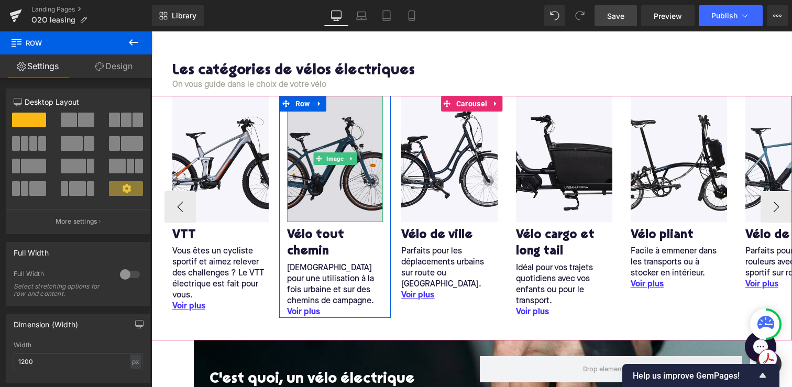
scroll to position [435, 0]
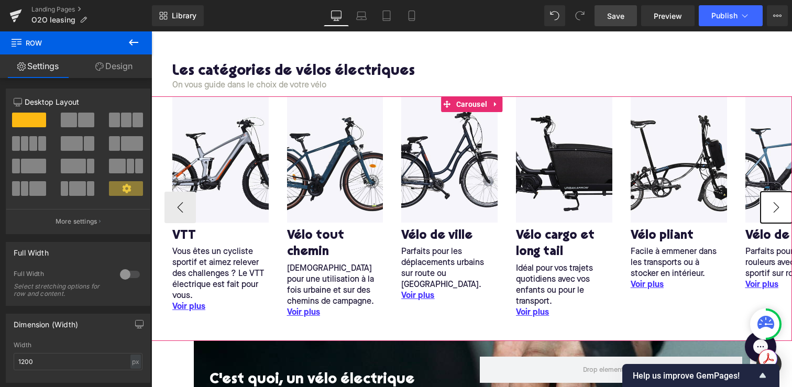
click at [771, 204] on button "›" at bounding box center [776, 207] width 31 height 31
click at [779, 210] on button "›" at bounding box center [776, 207] width 31 height 31
click at [664, 322] on div "Image VTT Heading Vous êtes un cycliste sportif et aimez relever des challenges…" at bounding box center [471, 218] width 641 height 245
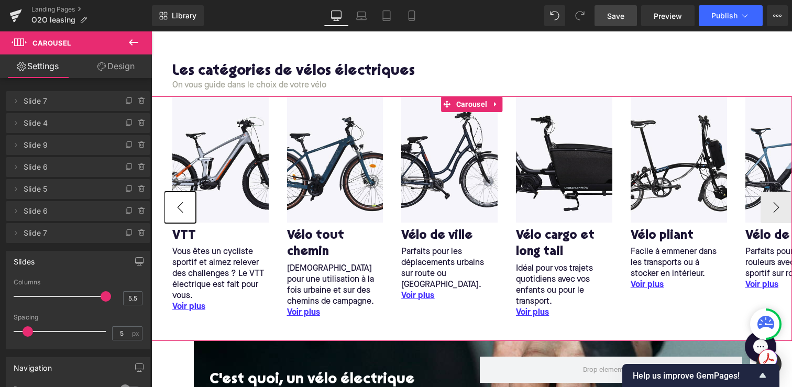
click at [177, 197] on button "‹" at bounding box center [180, 207] width 31 height 31
click at [772, 202] on button "›" at bounding box center [776, 207] width 31 height 31
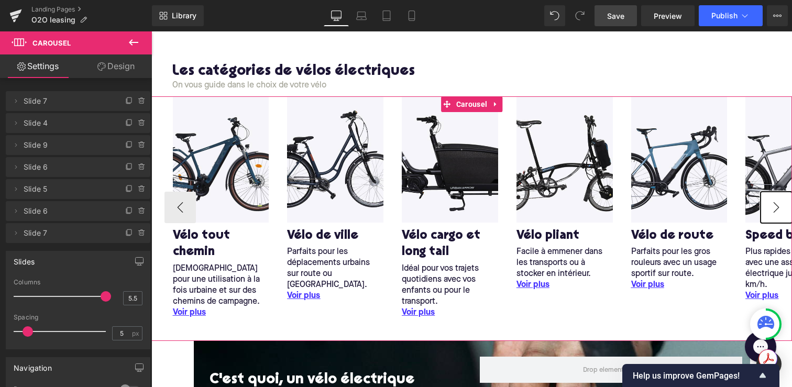
click at [772, 202] on button "›" at bounding box center [776, 207] width 31 height 31
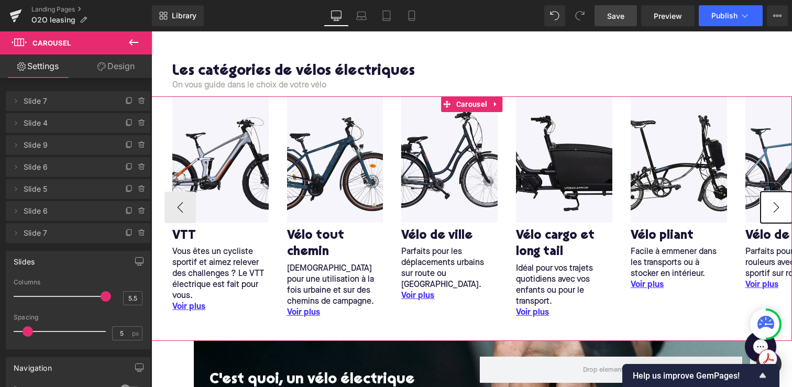
click at [772, 202] on button "›" at bounding box center [776, 207] width 31 height 31
click at [171, 209] on button "‹" at bounding box center [180, 207] width 31 height 31
click at [785, 205] on button "›" at bounding box center [776, 207] width 31 height 31
click at [182, 210] on button "‹" at bounding box center [180, 207] width 31 height 31
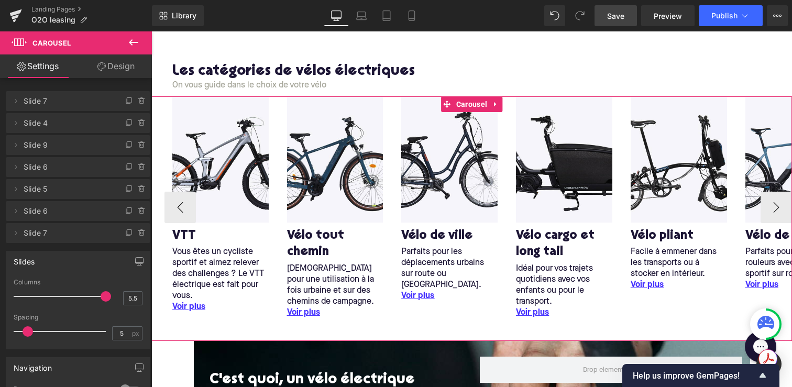
click at [193, 337] on div "Image VTT Heading Vous êtes un cycliste sportif et aimez relever des challenges…" at bounding box center [471, 218] width 641 height 245
click at [785, 211] on button "›" at bounding box center [776, 207] width 31 height 31
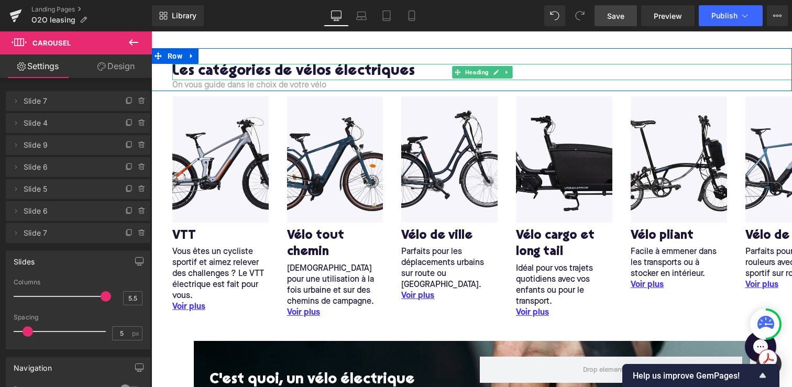
click at [750, 73] on h2 "Les catégories de vélos électriques" at bounding box center [482, 72] width 620 height 16
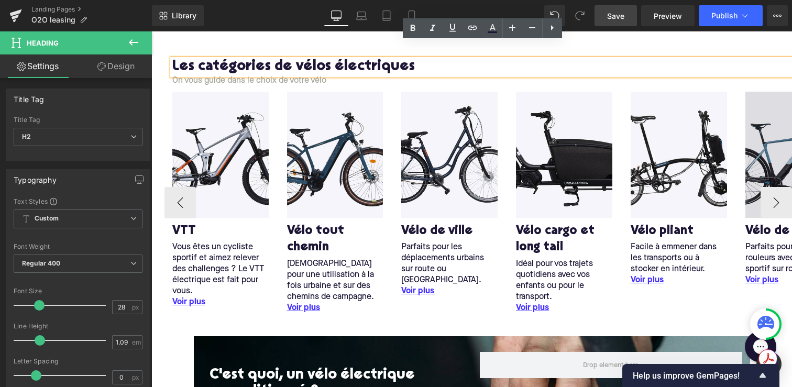
scroll to position [457, 0]
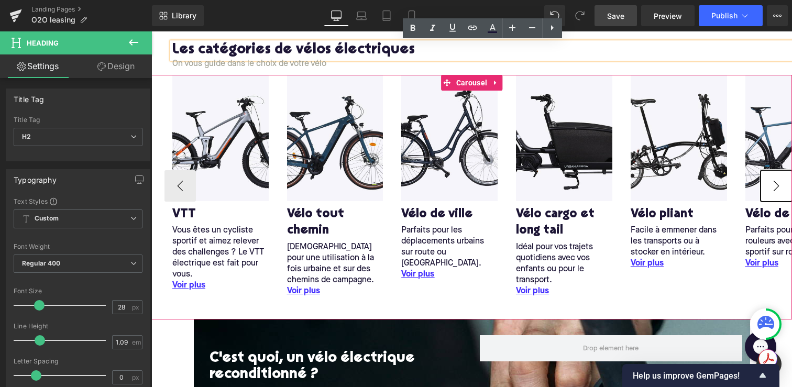
click at [776, 190] on button "›" at bounding box center [776, 185] width 31 height 31
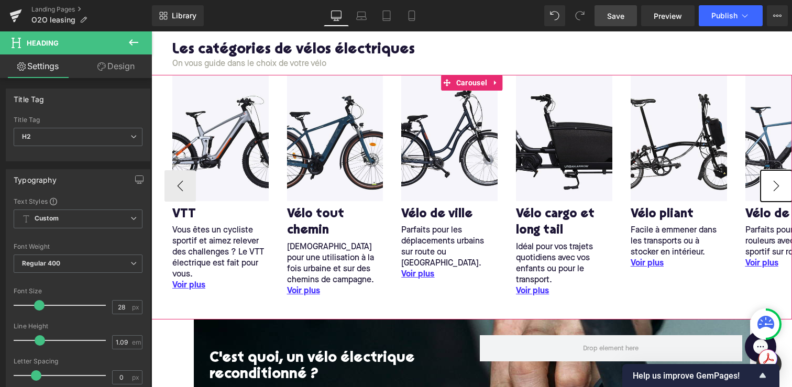
click at [776, 190] on button "›" at bounding box center [776, 185] width 31 height 31
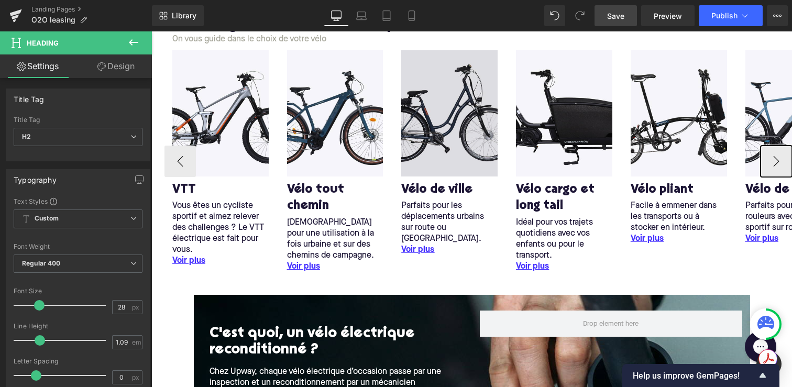
scroll to position [477, 0]
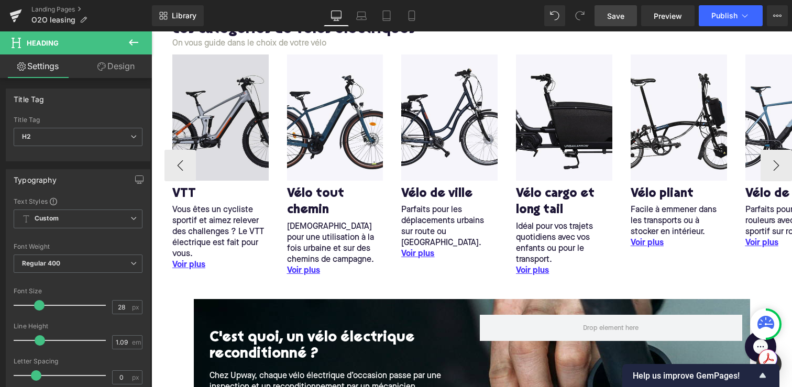
click at [209, 145] on img at bounding box center [220, 118] width 96 height 126
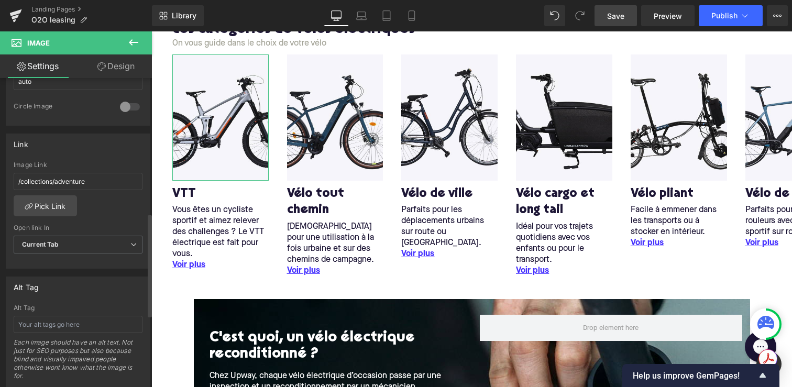
scroll to position [407, 0]
click at [71, 180] on input "/collections/adventure" at bounding box center [78, 179] width 129 height 17
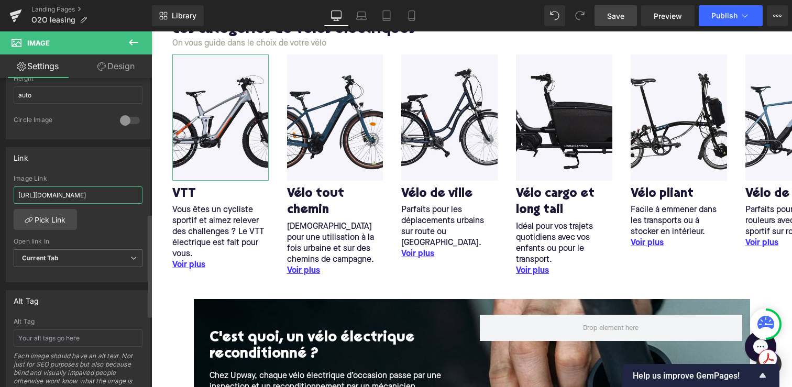
scroll to position [389, 0]
click at [112, 226] on div "/collections/adventure Image Link https://upway.be/collections/leasing?pf_t_typ…" at bounding box center [78, 230] width 144 height 107
drag, startPoint x: 69, startPoint y: 198, endPoint x: 8, endPoint y: 195, distance: 60.8
click at [8, 195] on div "/collections/adventure Image Link https://upway.be/collections/leasing?pf_t_typ…" at bounding box center [78, 230] width 144 height 107
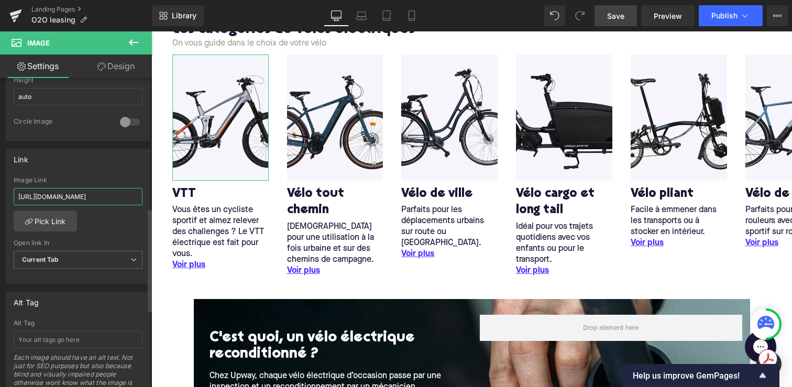
type input "/collections/leasing?pf_t_type_de_velo=VTT"
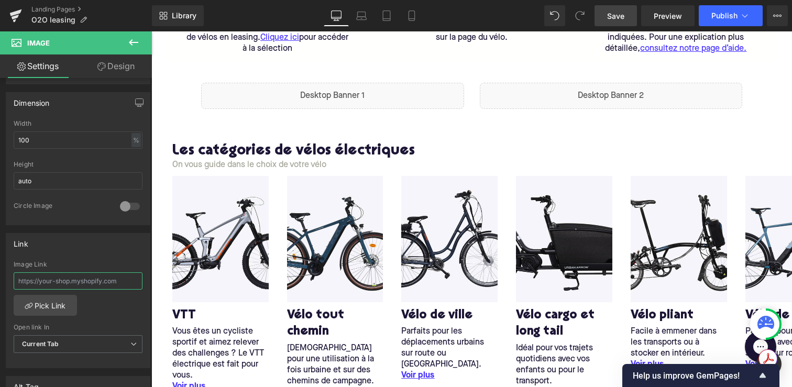
scroll to position [348, 0]
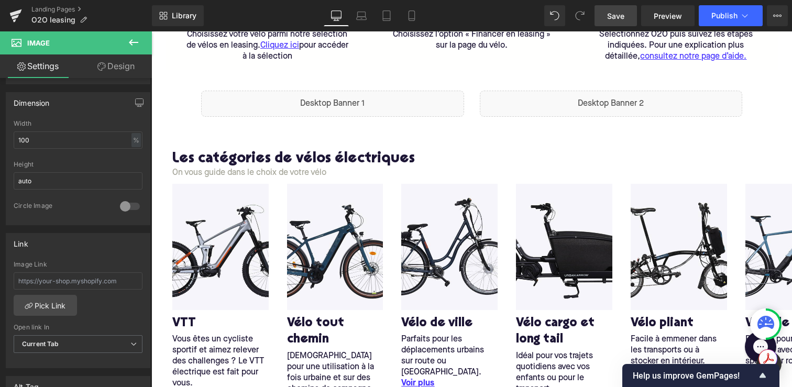
click at [199, 159] on h2 "Les catégories de vélos électriques" at bounding box center [482, 159] width 620 height 16
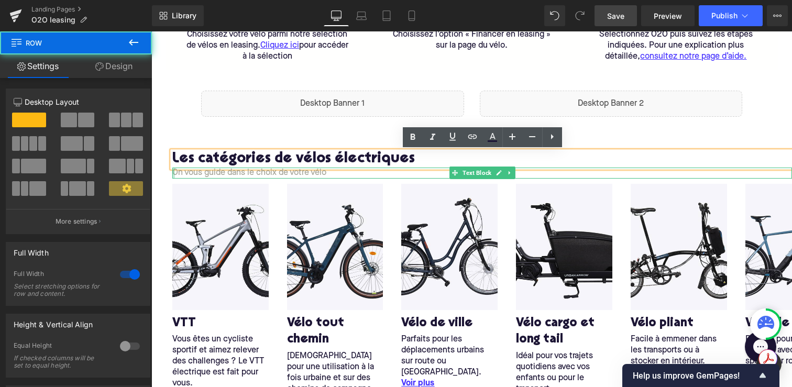
click at [167, 172] on div "Les catégories de vélos électriques Heading On vous guide dans le choix de votr…" at bounding box center [471, 157] width 641 height 42
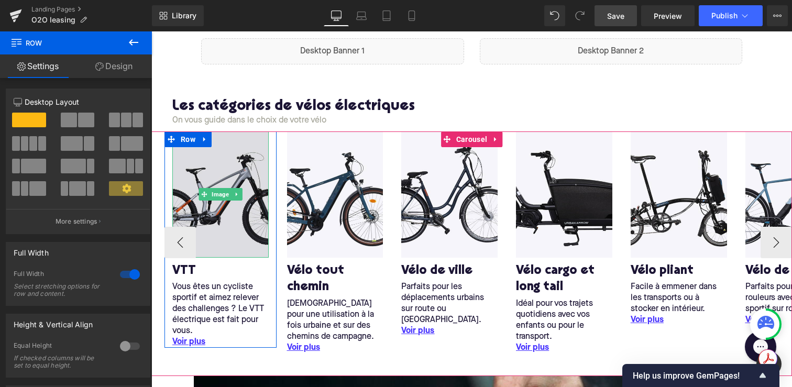
scroll to position [406, 0]
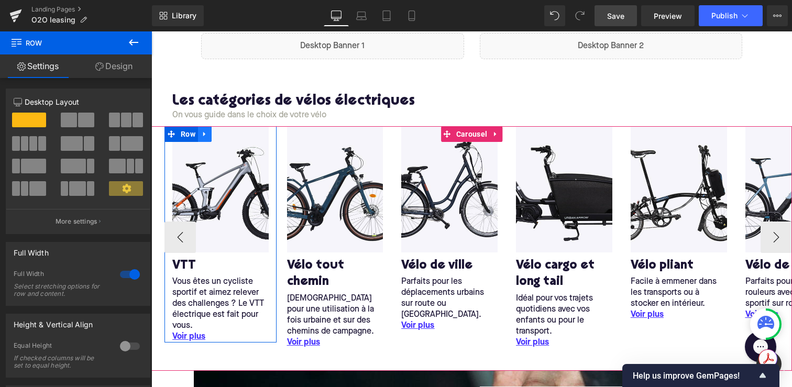
click at [203, 133] on icon at bounding box center [204, 134] width 2 height 5
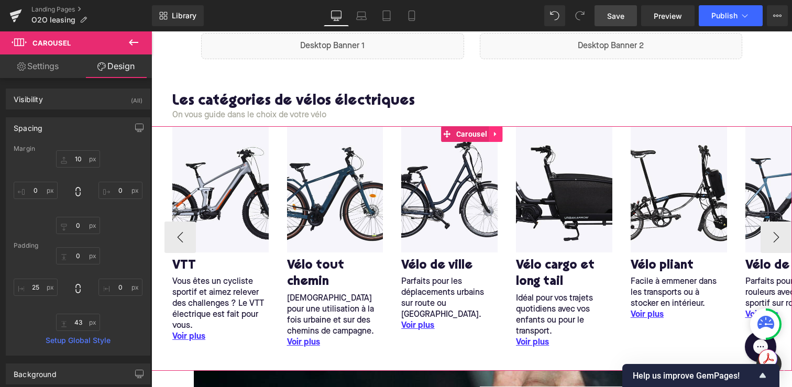
click at [496, 134] on icon at bounding box center [495, 134] width 2 height 5
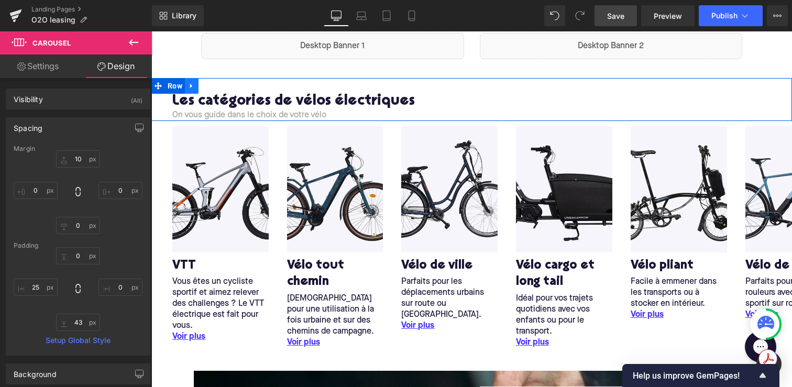
click at [190, 85] on icon at bounding box center [191, 86] width 2 height 5
click at [224, 90] on link at bounding box center [219, 86] width 14 height 16
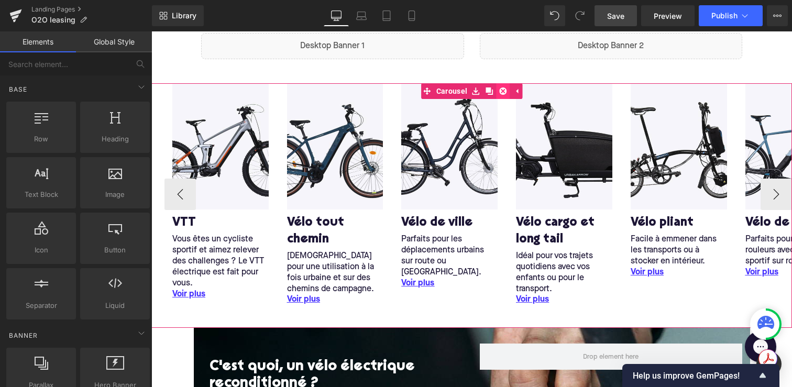
click at [503, 92] on icon at bounding box center [502, 91] width 7 height 7
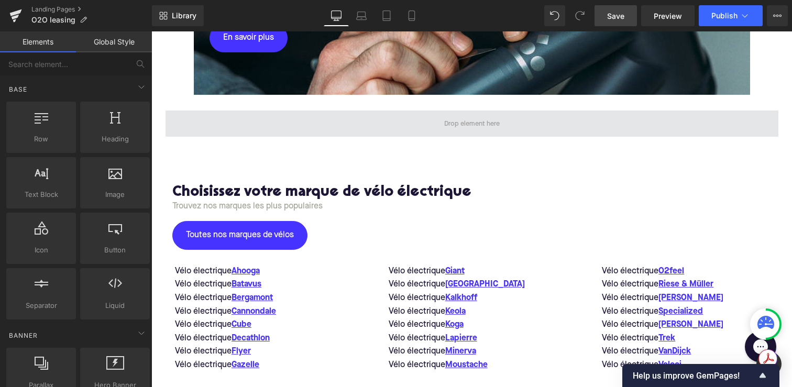
scroll to position [564, 0]
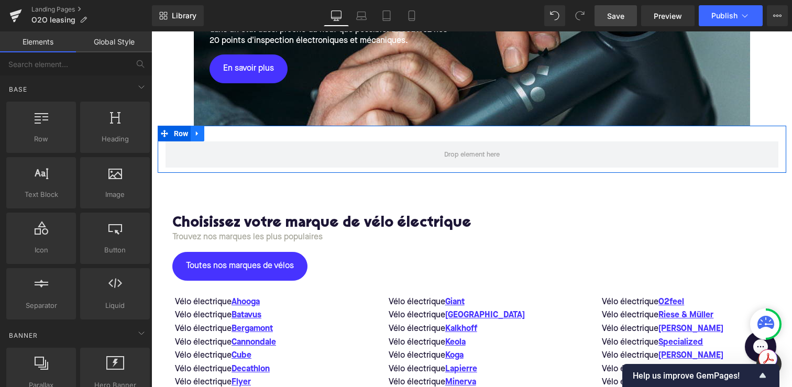
click at [201, 134] on icon at bounding box center [197, 134] width 7 height 8
click at [226, 134] on icon at bounding box center [224, 133] width 7 height 7
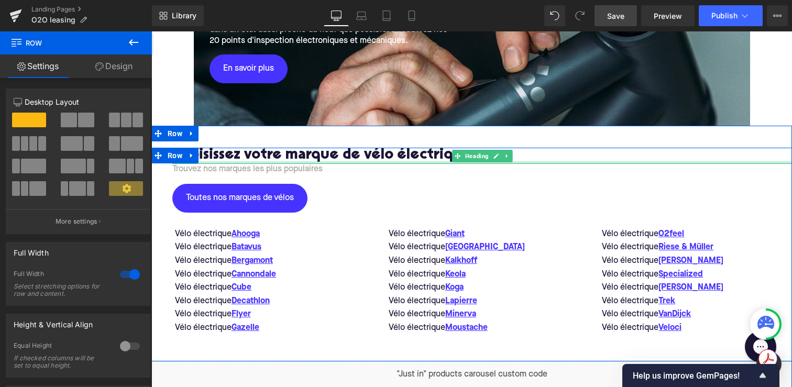
click at [227, 165] on div "Choisissez votre marque de vélo électrique Heading Trouvez nos marques les plus…" at bounding box center [471, 254] width 641 height 213
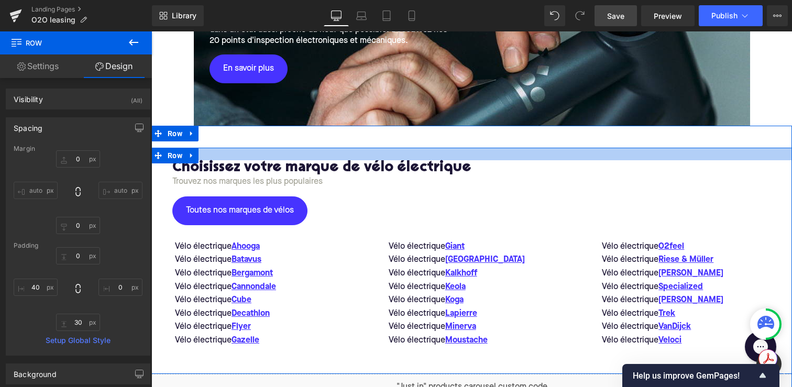
drag, startPoint x: 227, startPoint y: 148, endPoint x: 227, endPoint y: 161, distance: 12.6
click at [227, 161] on div "Choisissez votre marque de vélo électrique Heading Trouvez nos marques les plus…" at bounding box center [471, 261] width 641 height 226
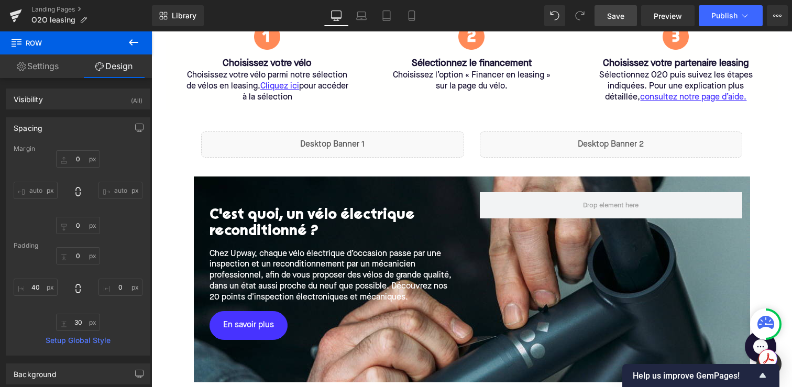
scroll to position [137, 0]
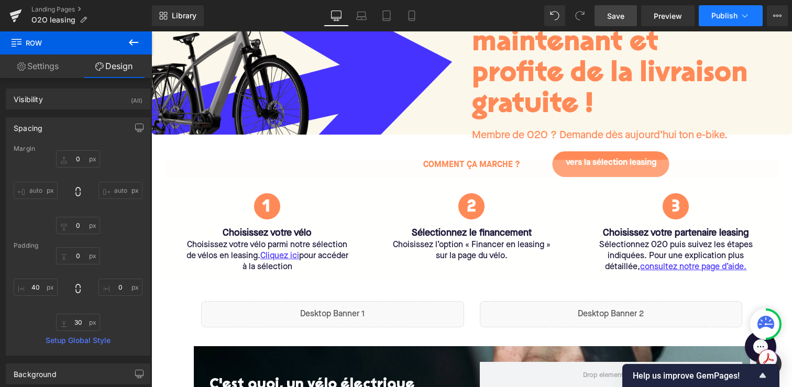
click at [712, 18] on button "Publish" at bounding box center [731, 15] width 64 height 21
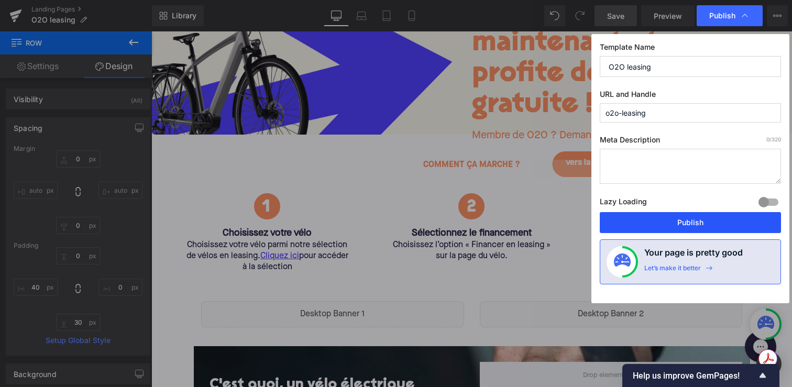
click at [672, 221] on button "Publish" at bounding box center [690, 222] width 181 height 21
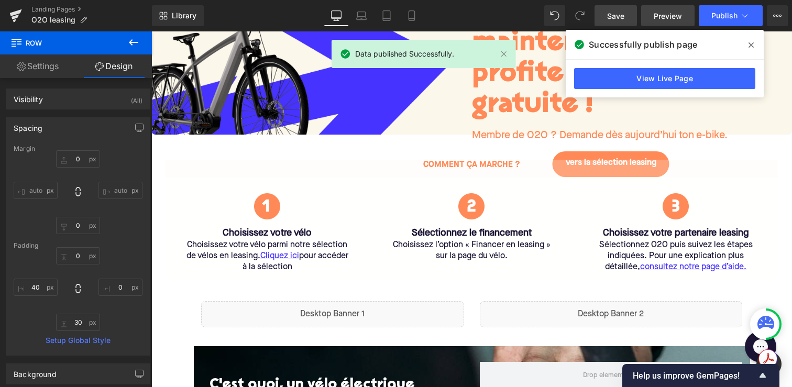
click at [650, 13] on link "Preview" at bounding box center [667, 15] width 53 height 21
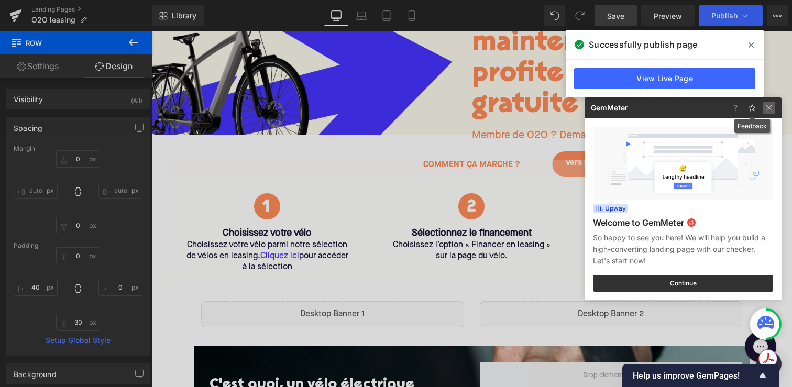
click at [770, 105] on img at bounding box center [769, 108] width 13 height 13
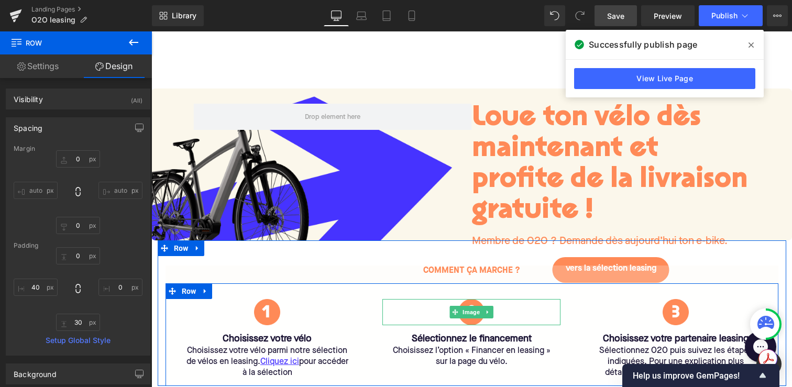
scroll to position [0, 0]
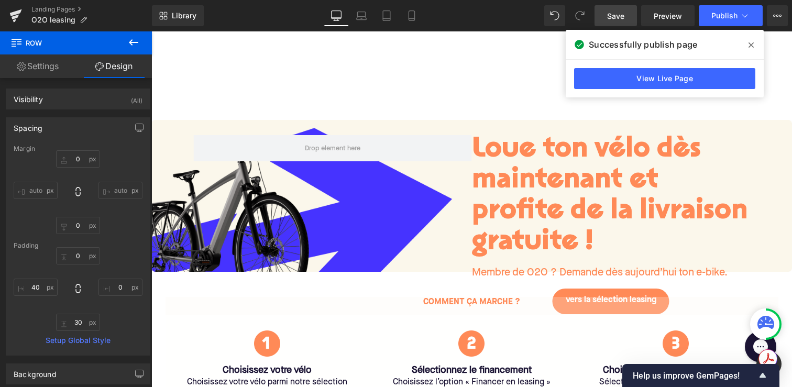
click at [757, 41] on span at bounding box center [751, 45] width 17 height 17
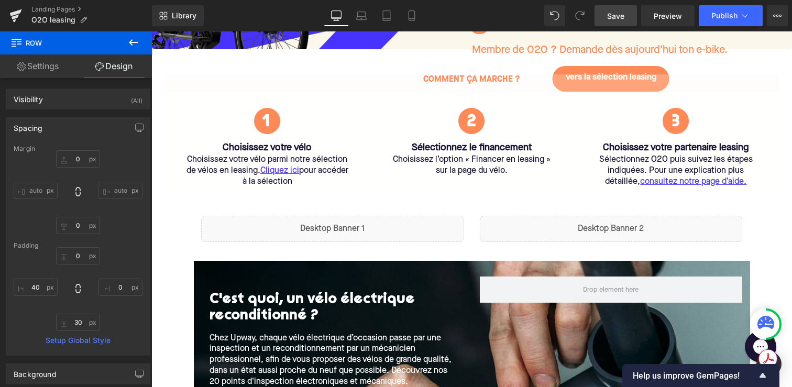
scroll to position [119, 0]
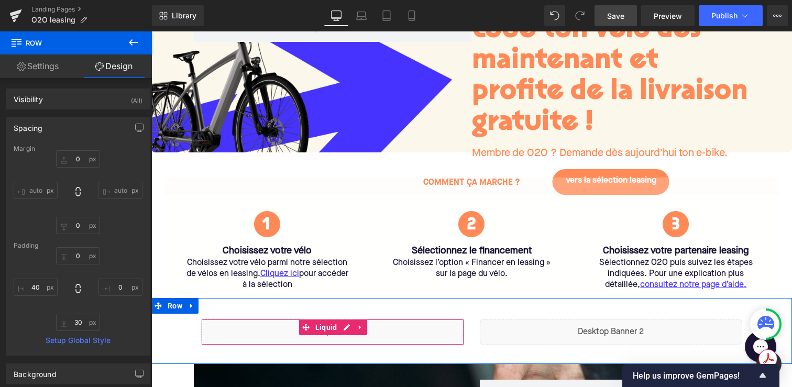
click at [379, 331] on div "Liquid" at bounding box center [332, 332] width 263 height 26
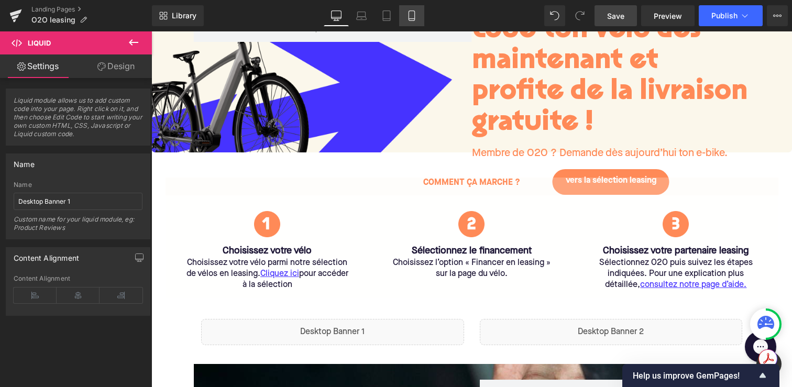
click at [414, 20] on icon at bounding box center [412, 16] width 6 height 10
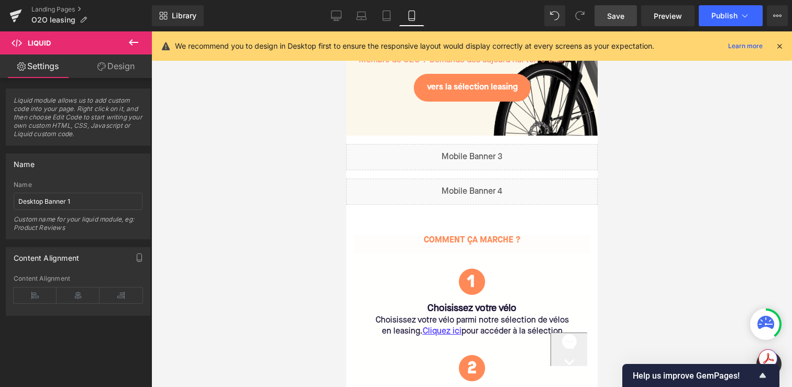
scroll to position [138, 0]
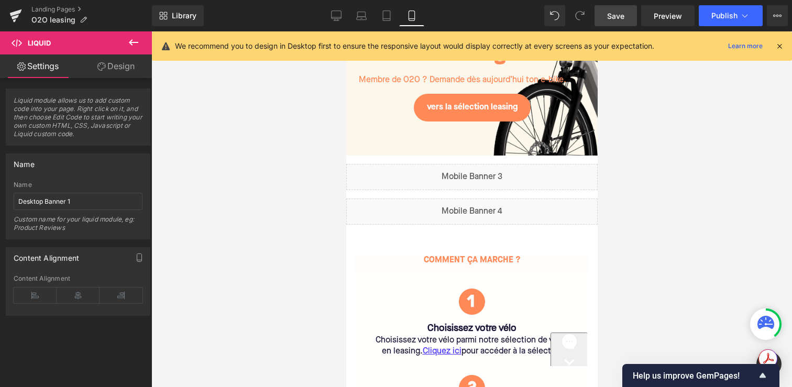
click at [465, 171] on div "Liquid" at bounding box center [472, 177] width 252 height 26
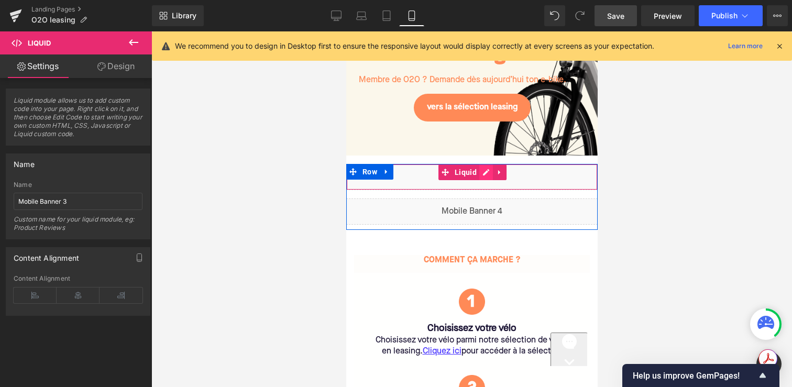
click at [486, 171] on div "Liquid" at bounding box center [472, 177] width 252 height 26
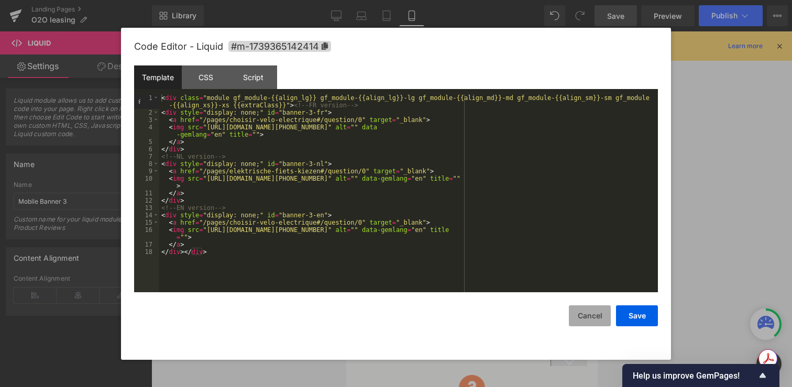
click at [588, 324] on button "Cancel" at bounding box center [590, 316] width 42 height 21
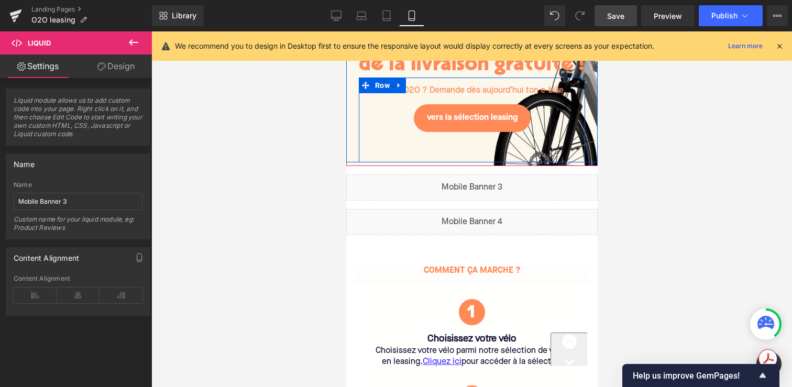
scroll to position [171, 0]
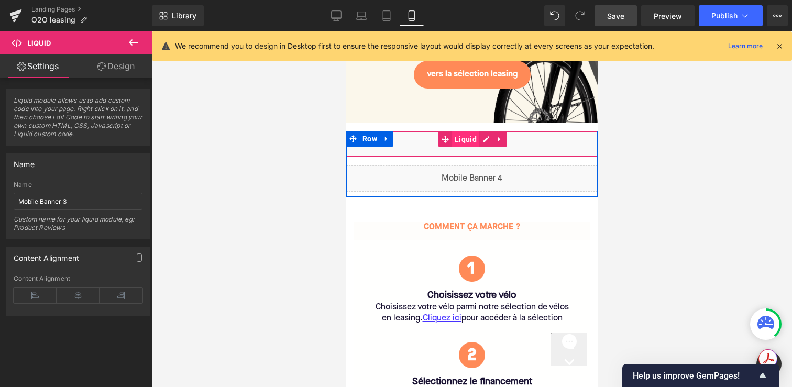
click at [475, 143] on span "Liquid" at bounding box center [465, 140] width 27 height 16
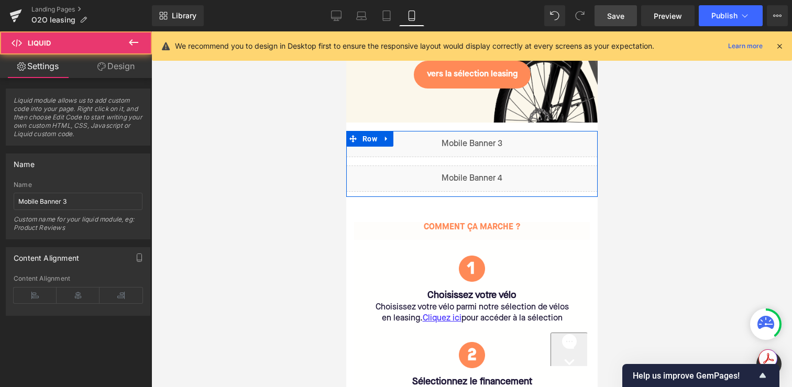
click at [488, 139] on div "Liquid" at bounding box center [472, 144] width 252 height 26
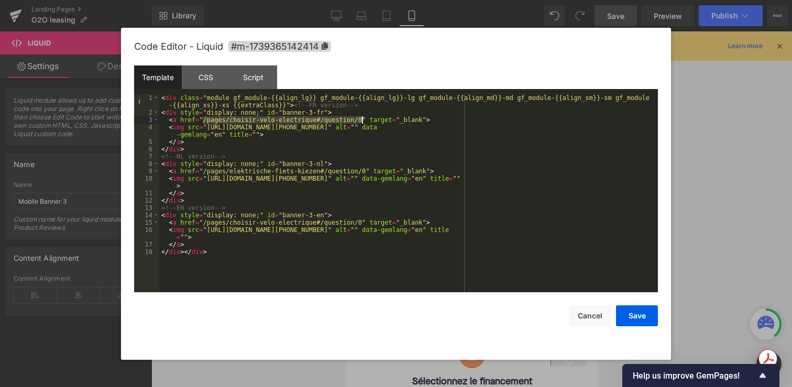
drag, startPoint x: 205, startPoint y: 120, endPoint x: 362, endPoint y: 122, distance: 157.2
click at [362, 122] on div "< div class = "module gf_module-{{align_lg}} gf_module-{{align_lg}}-lg gf_modul…" at bounding box center [408, 204] width 499 height 220
drag, startPoint x: 204, startPoint y: 172, endPoint x: 365, endPoint y: 173, distance: 160.9
click at [365, 173] on div "< div class = "module gf_module-{{align_lg}} gf_module-{{align_lg}}-lg gf_modul…" at bounding box center [408, 204] width 499 height 220
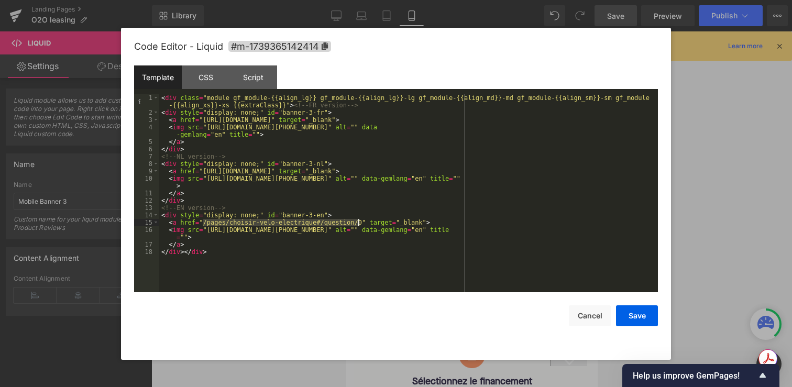
drag, startPoint x: 204, startPoint y: 221, endPoint x: 360, endPoint y: 222, distance: 156.2
click at [360, 222] on div "< div class = "module gf_module-{{align_lg}} gf_module-{{align_lg}}-lg gf_modul…" at bounding box center [408, 204] width 499 height 220
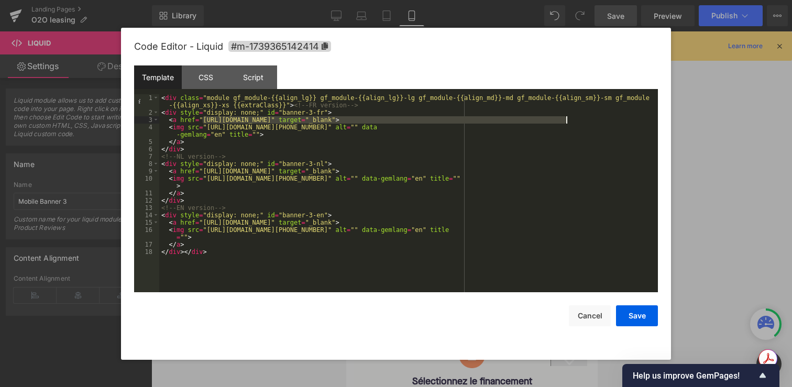
drag, startPoint x: 204, startPoint y: 121, endPoint x: 567, endPoint y: 121, distance: 362.6
click at [567, 121] on div "< div class = "module gf_module-{{align_lg}} gf_module-{{align_lg}}-lg gf_modul…" at bounding box center [408, 204] width 499 height 220
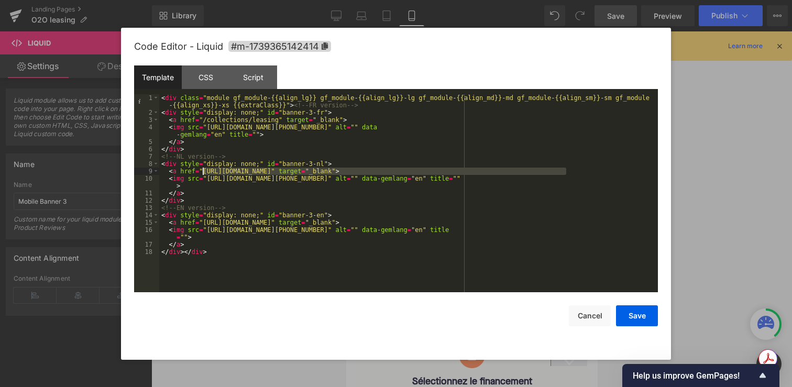
drag, startPoint x: 567, startPoint y: 172, endPoint x: 202, endPoint y: 173, distance: 364.7
click at [202, 173] on div "< div class = "module gf_module-{{align_lg}} gf_module-{{align_lg}}-lg gf_modul…" at bounding box center [408, 204] width 499 height 220
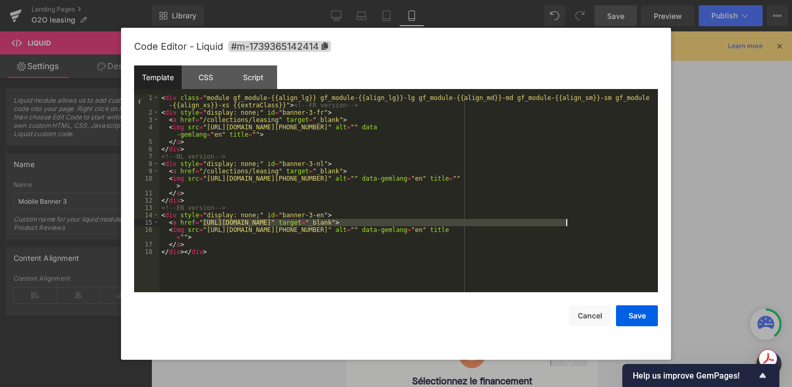
drag, startPoint x: 202, startPoint y: 223, endPoint x: 565, endPoint y: 223, distance: 363.7
click at [565, 223] on div "< div class = "module gf_module-{{align_lg}} gf_module-{{align_lg}}-lg gf_modul…" at bounding box center [408, 204] width 499 height 220
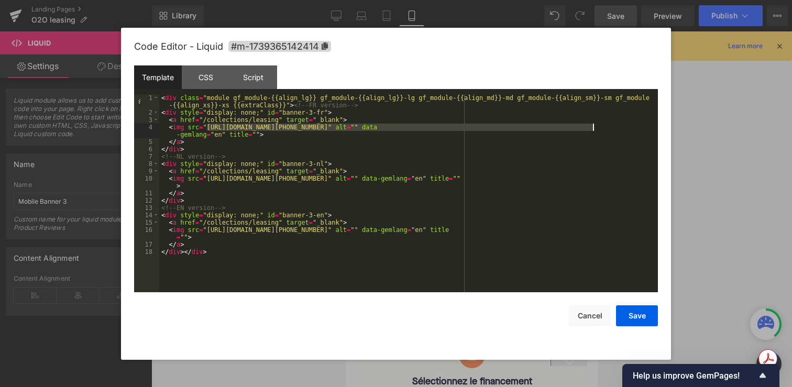
drag, startPoint x: 208, startPoint y: 128, endPoint x: 593, endPoint y: 129, distance: 385.2
click at [593, 129] on div "< div class = "module gf_module-{{align_lg}} gf_module-{{align_lg}}-lg gf_modul…" at bounding box center [408, 204] width 499 height 220
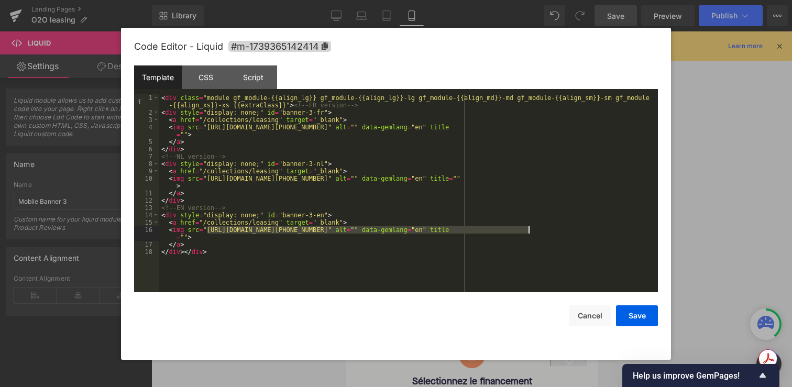
drag, startPoint x: 207, startPoint y: 230, endPoint x: 528, endPoint y: 231, distance: 320.7
click at [528, 231] on div "< div class = "module gf_module-{{align_lg}} gf_module-{{align_lg}}-lg gf_modul…" at bounding box center [408, 204] width 499 height 220
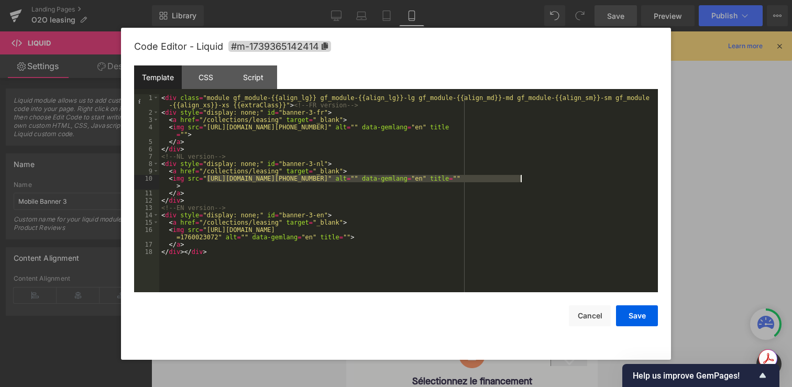
drag, startPoint x: 206, startPoint y: 179, endPoint x: 519, endPoint y: 182, distance: 312.9
click at [519, 182] on div "< div class = "module gf_module-{{align_lg}} gf_module-{{align_lg}}-lg gf_modul…" at bounding box center [408, 204] width 499 height 220
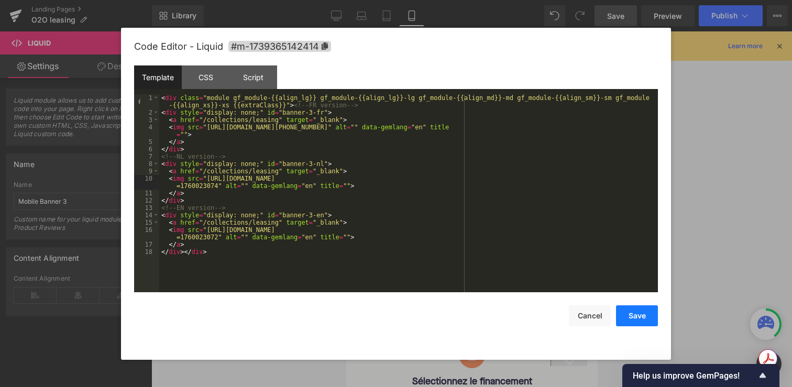
click at [631, 316] on button "Save" at bounding box center [637, 316] width 42 height 21
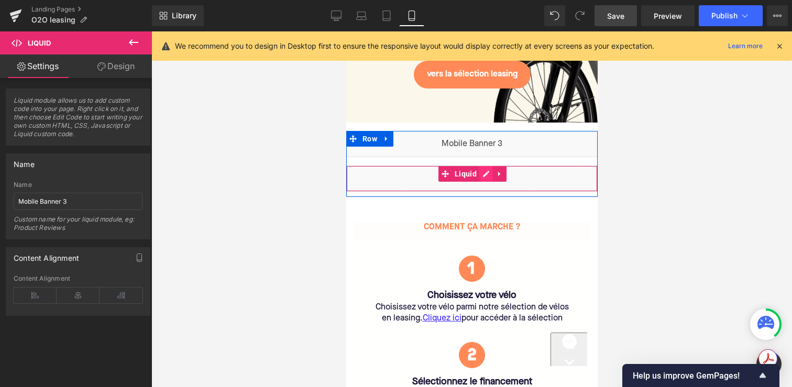
click at [483, 175] on div "Liquid" at bounding box center [472, 179] width 252 height 26
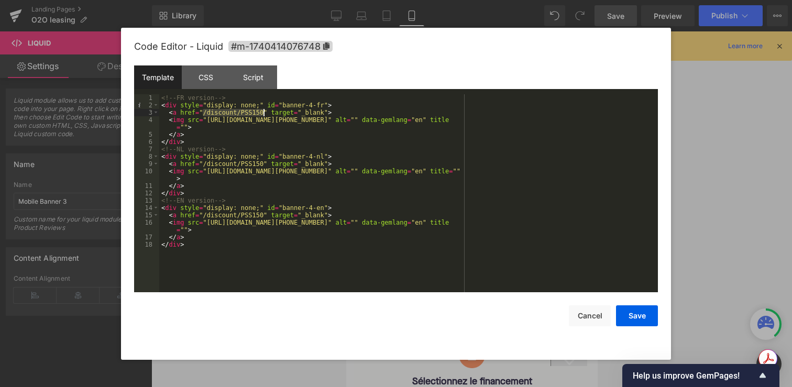
drag, startPoint x: 203, startPoint y: 113, endPoint x: 263, endPoint y: 116, distance: 59.8
click at [263, 116] on div "<!-- FR version --> < div style = "display: none;" id = "banner-4-fr" > < a hre…" at bounding box center [408, 200] width 499 height 213
drag, startPoint x: 204, startPoint y: 165, endPoint x: 265, endPoint y: 166, distance: 60.8
click at [265, 166] on div "<!-- FR version --> < div style = "display: none;" id = "banner-4-fr" > < a hre…" at bounding box center [408, 200] width 499 height 213
drag, startPoint x: 204, startPoint y: 216, endPoint x: 264, endPoint y: 216, distance: 59.7
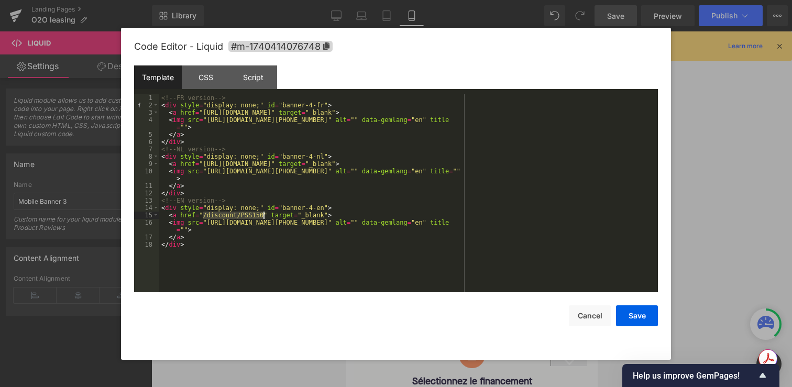
click at [264, 216] on div "<!-- FR version --> < div style = "display: none;" id = "banner-4-fr" > < a hre…" at bounding box center [408, 200] width 499 height 213
drag, startPoint x: 207, startPoint y: 122, endPoint x: 527, endPoint y: 121, distance: 320.2
click at [527, 121] on div "<!-- FR version --> < div style = "display: none;" id = "banner-4-fr" > < a hre…" at bounding box center [408, 200] width 499 height 213
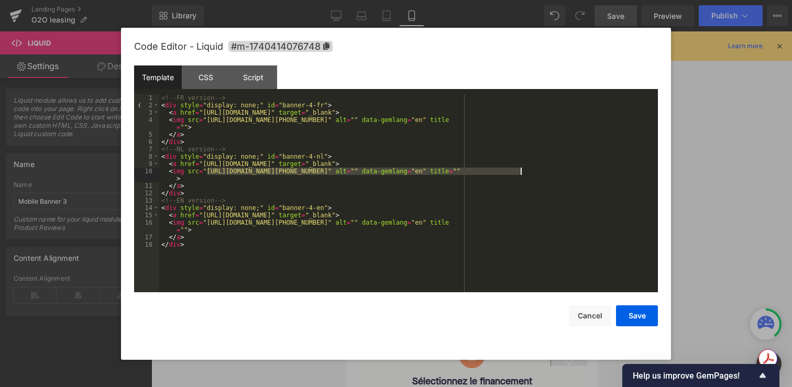
drag, startPoint x: 207, startPoint y: 170, endPoint x: 521, endPoint y: 174, distance: 314.4
click at [521, 174] on div "<!-- FR version --> < div style = "display: none;" id = "banner-4-fr" > < a hre…" at bounding box center [408, 200] width 499 height 213
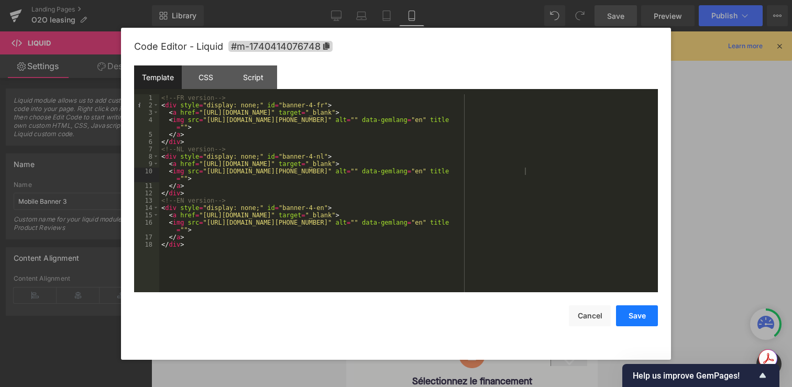
click at [650, 311] on button "Save" at bounding box center [637, 316] width 42 height 21
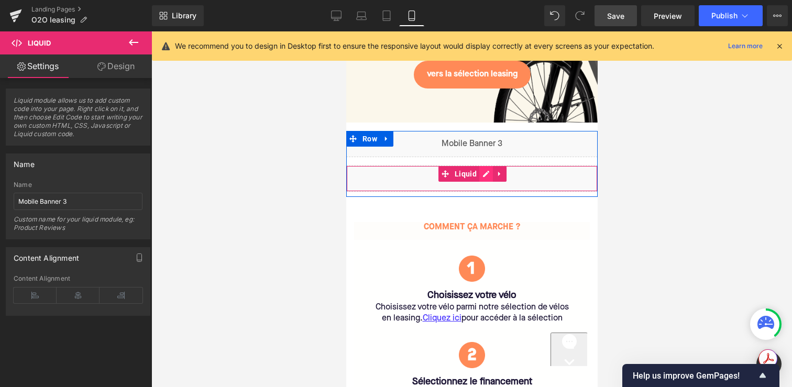
click at [483, 176] on div "Liquid" at bounding box center [472, 179] width 252 height 26
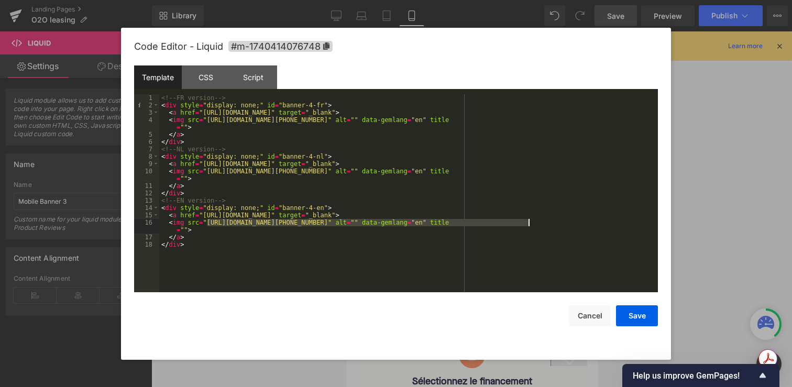
drag, startPoint x: 206, startPoint y: 224, endPoint x: 527, endPoint y: 225, distance: 321.2
click at [527, 225] on div "<!-- FR version --> < div style = "display: none;" id = "banner-4-fr" > < a hre…" at bounding box center [408, 200] width 499 height 213
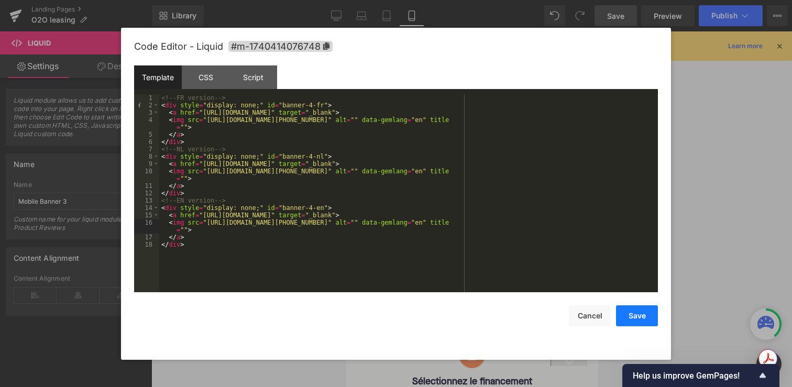
click at [647, 319] on button "Save" at bounding box center [637, 316] width 42 height 21
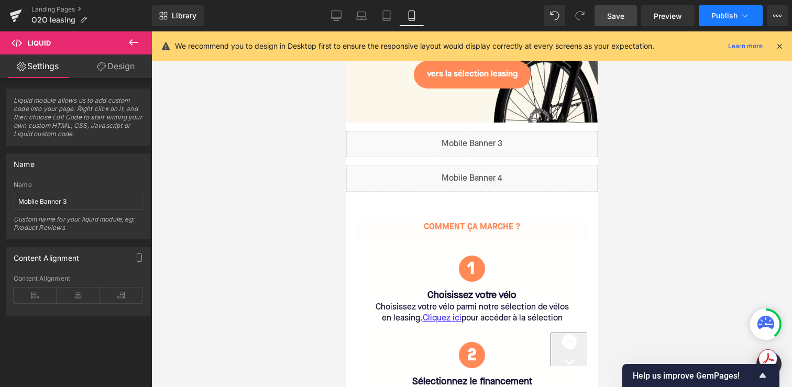
click at [714, 15] on span "Publish" at bounding box center [725, 16] width 26 height 8
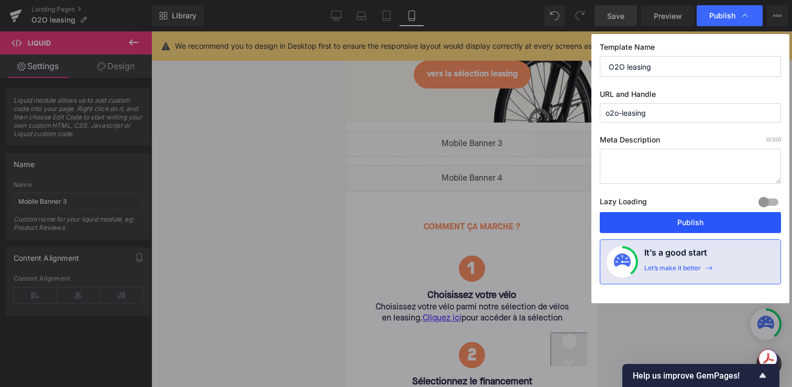
click at [669, 212] on button "Publish" at bounding box center [690, 222] width 181 height 21
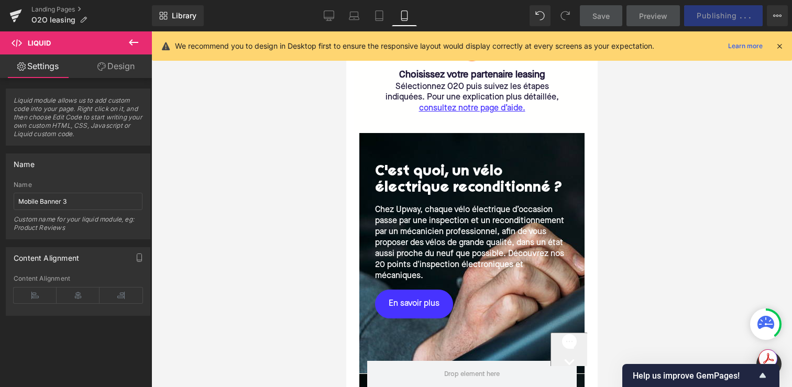
scroll to position [707, 0]
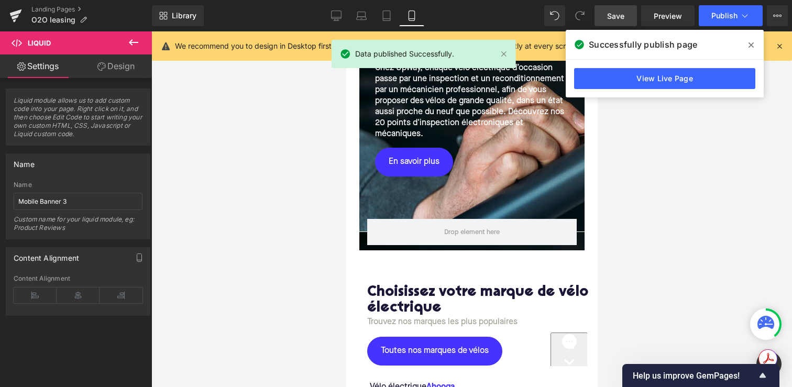
click at [756, 40] on span at bounding box center [751, 45] width 17 height 17
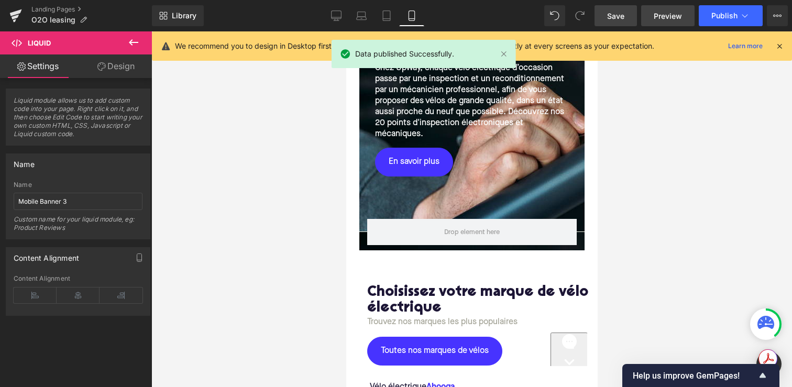
click at [667, 9] on link "Preview" at bounding box center [667, 15] width 53 height 21
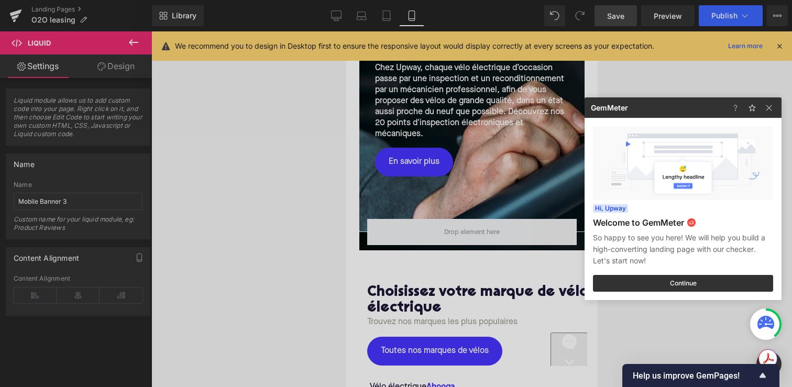
click at [723, 15] on div at bounding box center [396, 193] width 792 height 387
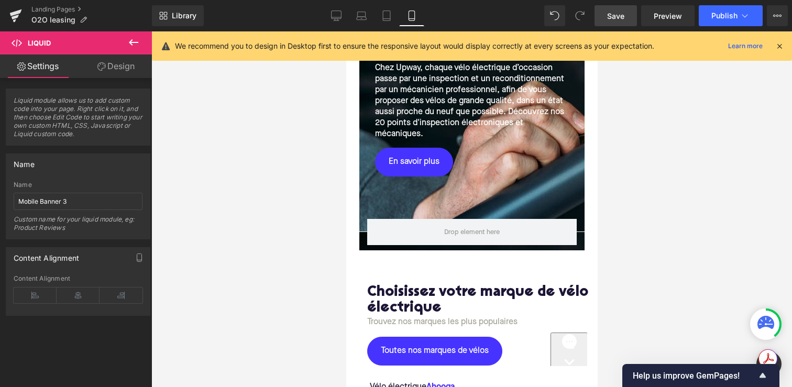
click at [723, 15] on span "Publish" at bounding box center [725, 16] width 26 height 8
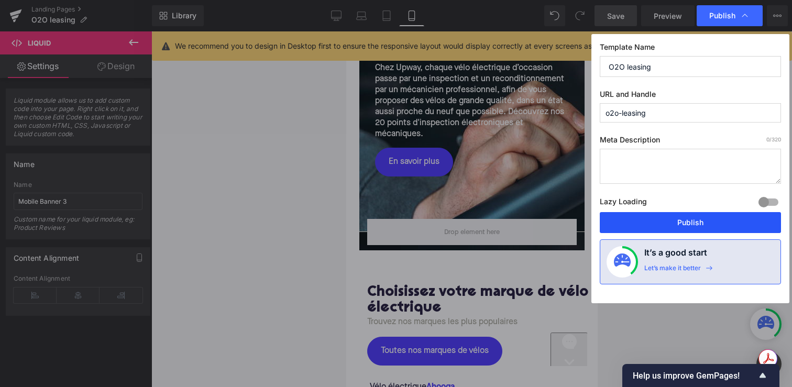
click at [648, 228] on button "Publish" at bounding box center [690, 222] width 181 height 21
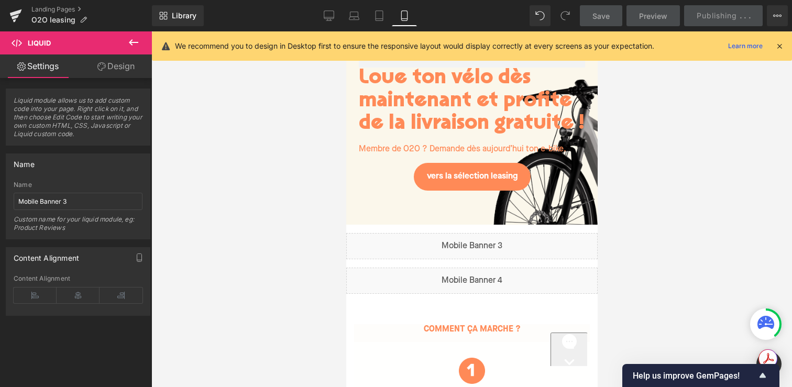
scroll to position [29, 0]
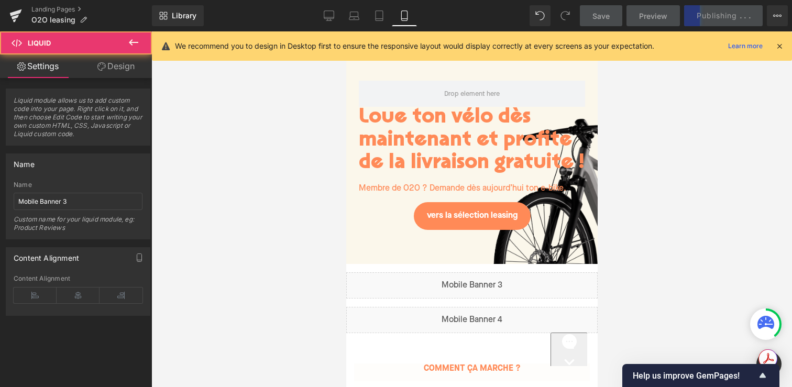
click at [470, 292] on div "Liquid" at bounding box center [472, 286] width 252 height 26
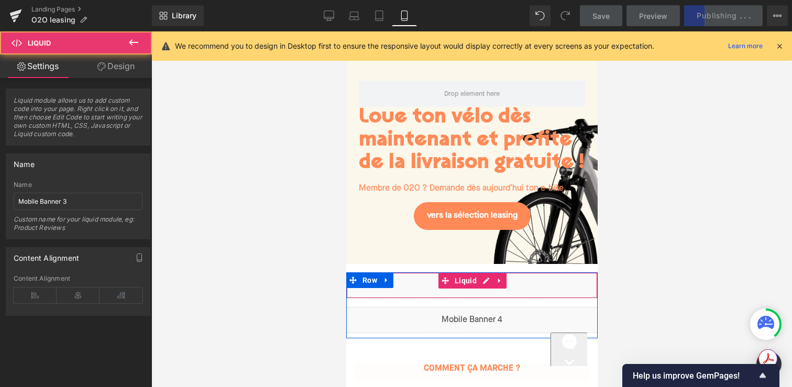
click at [482, 282] on div "Liquid" at bounding box center [472, 286] width 252 height 26
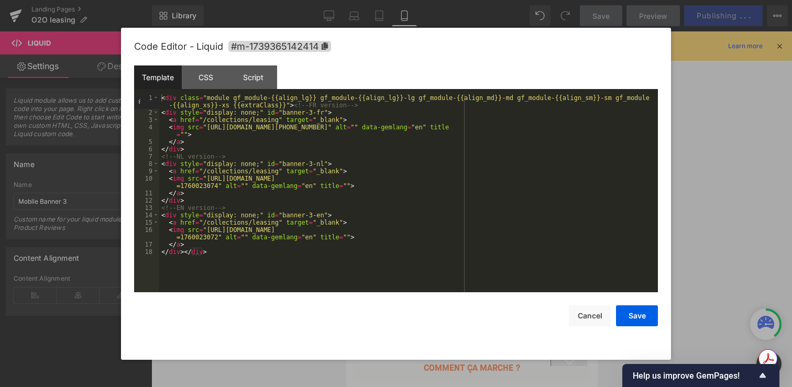
click at [700, 243] on div at bounding box center [396, 193] width 792 height 387
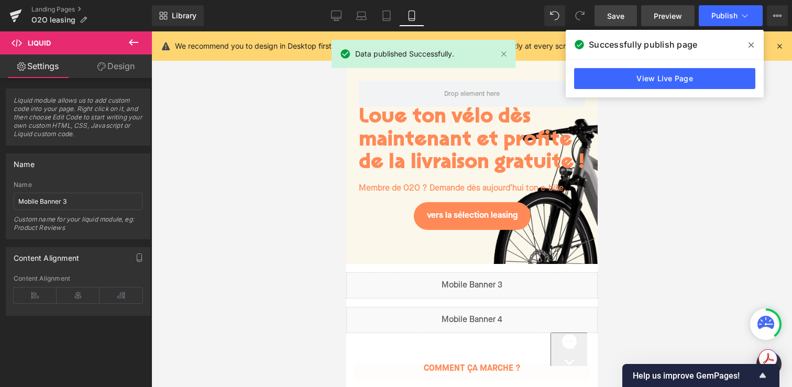
click at [652, 12] on link "Preview" at bounding box center [667, 15] width 53 height 21
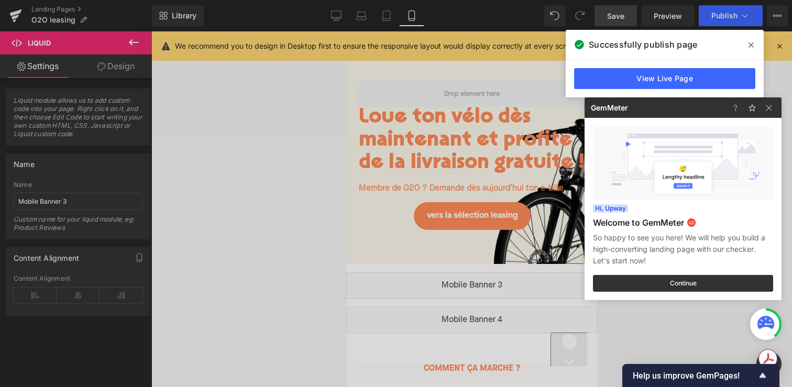
click at [756, 47] on span at bounding box center [751, 45] width 17 height 17
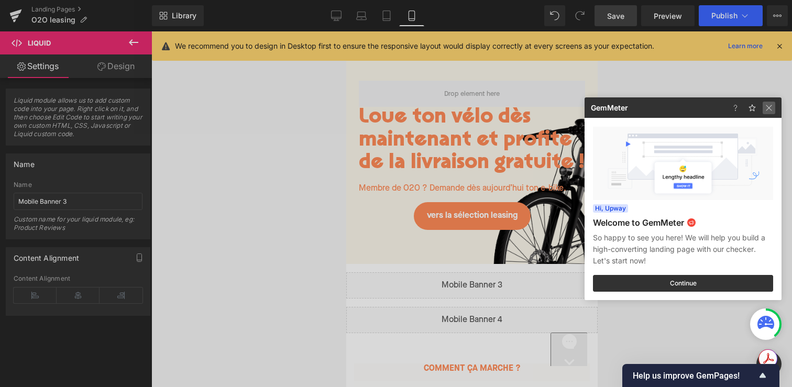
click at [768, 105] on img at bounding box center [769, 108] width 13 height 13
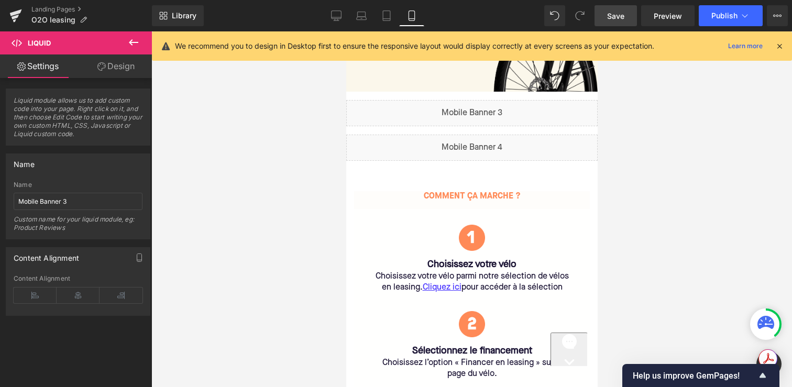
scroll to position [152, 0]
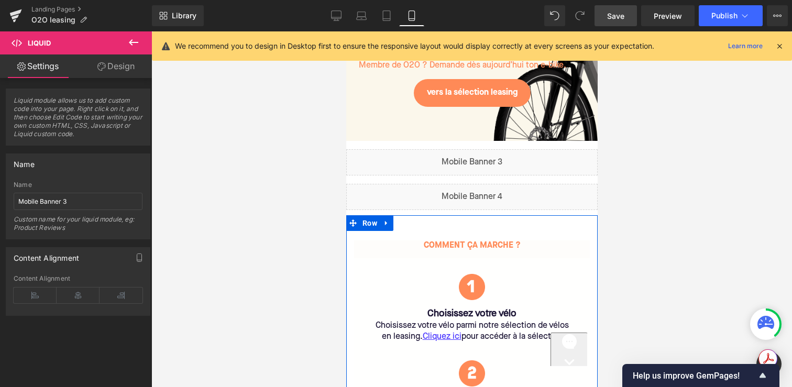
click at [486, 228] on div "Comment ça marche ? Text Block Image Choisissez votre vélo Heading Choisissez v…" at bounding box center [472, 387] width 252 height 318
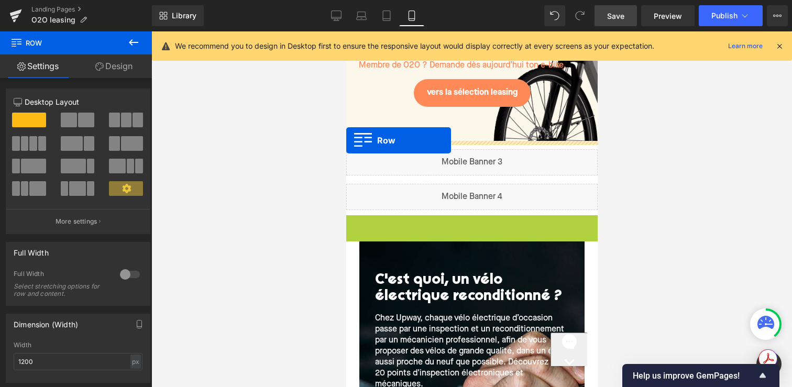
drag, startPoint x: 353, startPoint y: 226, endPoint x: 340, endPoint y: 141, distance: 85.3
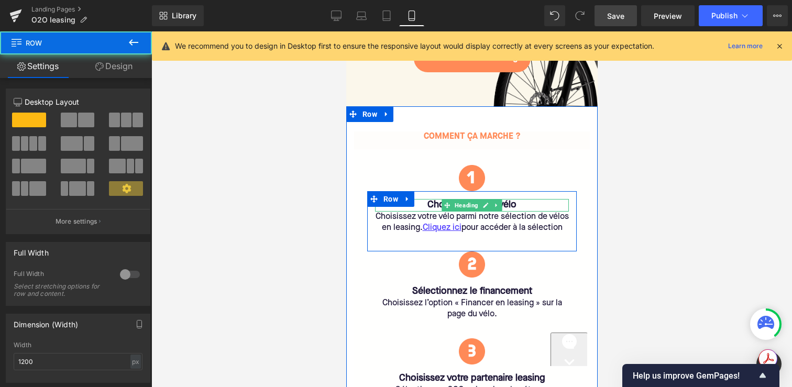
scroll to position [192, 0]
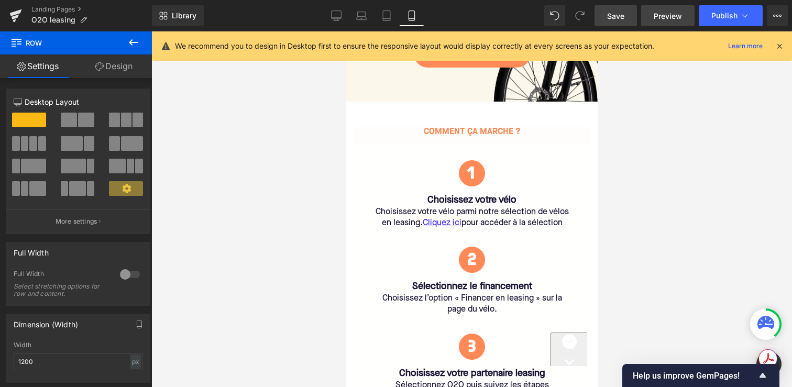
click at [671, 15] on span "Preview" at bounding box center [668, 15] width 28 height 11
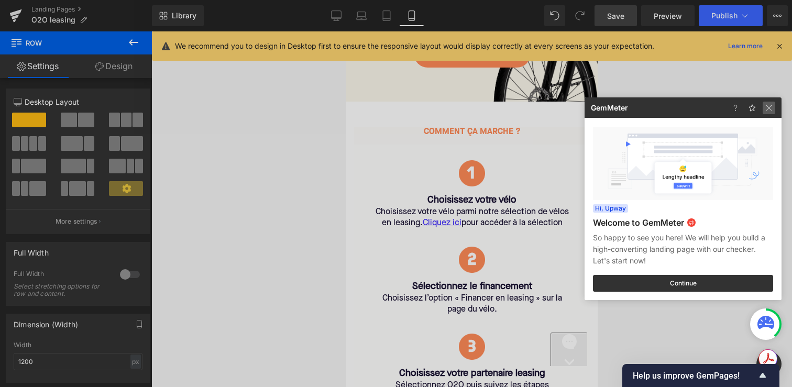
click at [771, 109] on img at bounding box center [769, 108] width 13 height 13
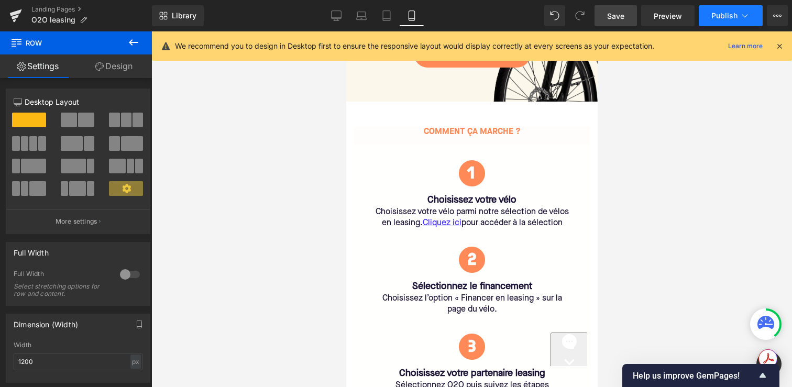
click at [726, 15] on span "Publish" at bounding box center [725, 16] width 26 height 8
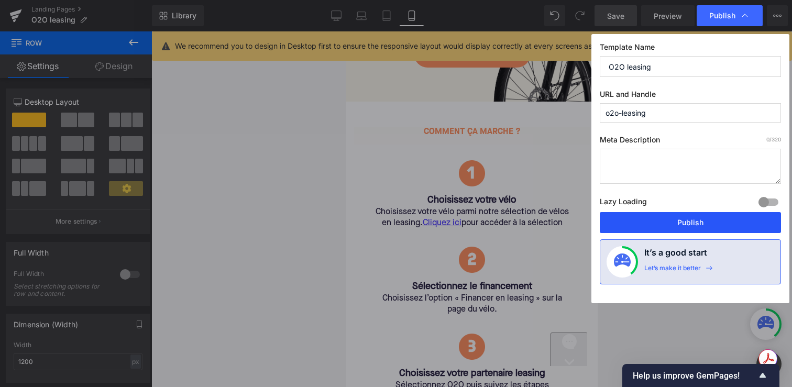
click at [652, 219] on button "Publish" at bounding box center [690, 222] width 181 height 21
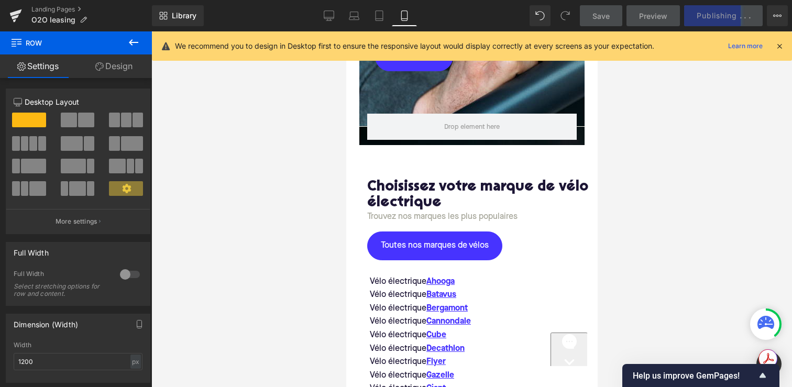
scroll to position [818, 0]
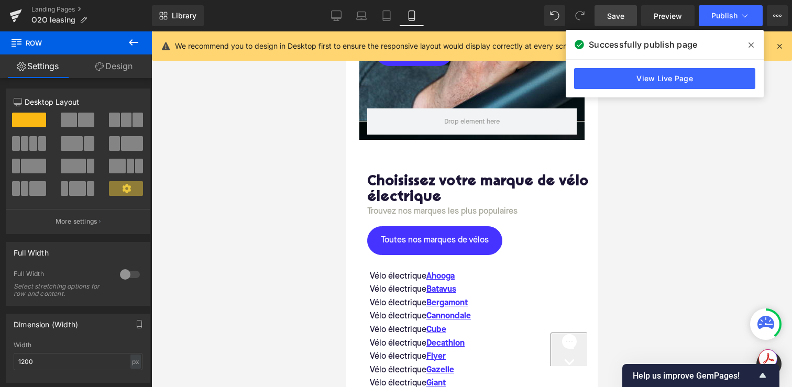
click at [749, 46] on icon at bounding box center [751, 45] width 5 height 8
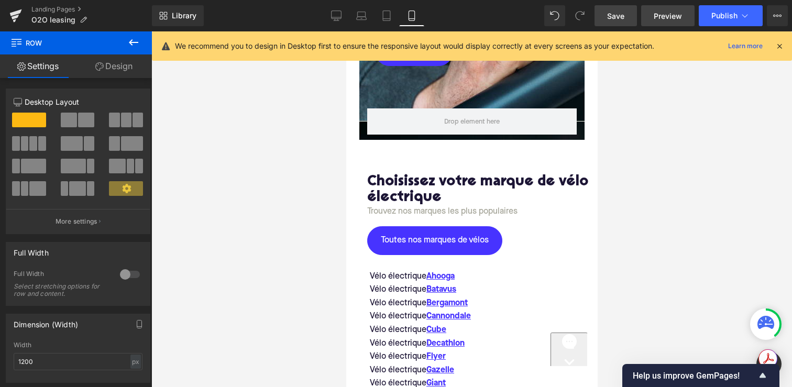
click at [651, 5] on link "Preview" at bounding box center [667, 15] width 53 height 21
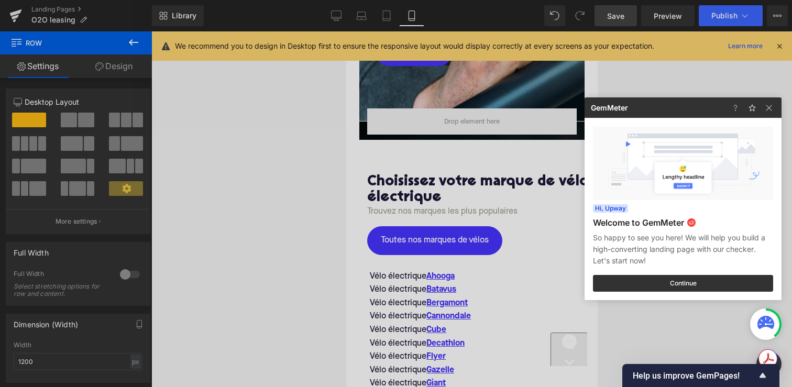
click at [663, 15] on div at bounding box center [396, 193] width 792 height 387
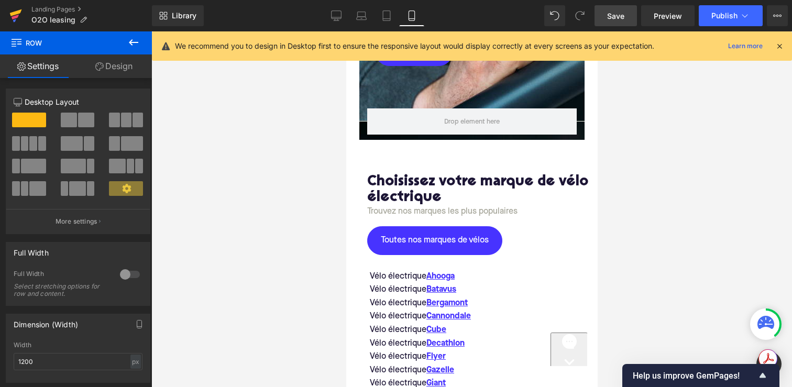
click at [22, 17] on link at bounding box center [15, 15] width 31 height 31
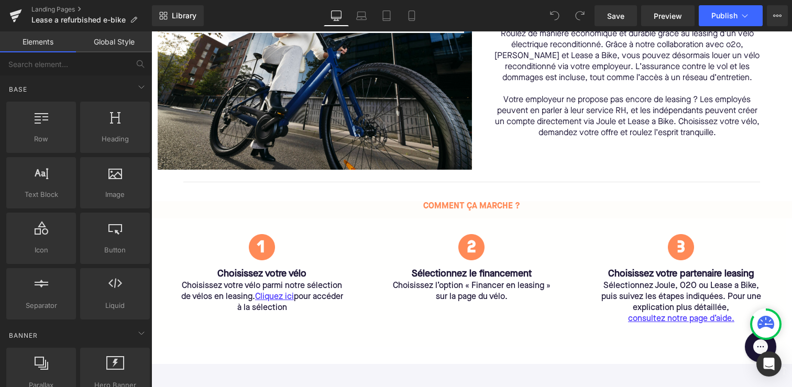
scroll to position [367, 0]
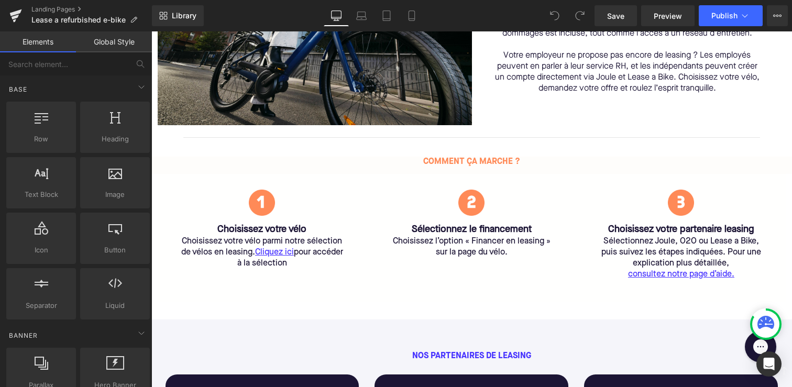
click at [422, 161] on div "Comment ça marche ?" at bounding box center [471, 162] width 641 height 11
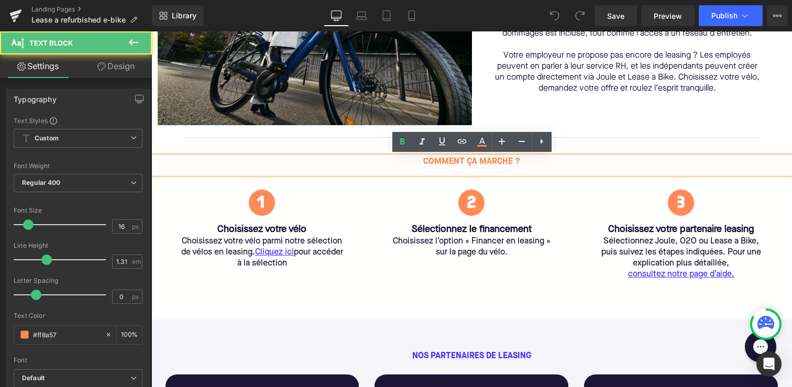
click at [287, 234] on link at bounding box center [286, 230] width 11 height 13
click at [307, 194] on div at bounding box center [262, 203] width 183 height 26
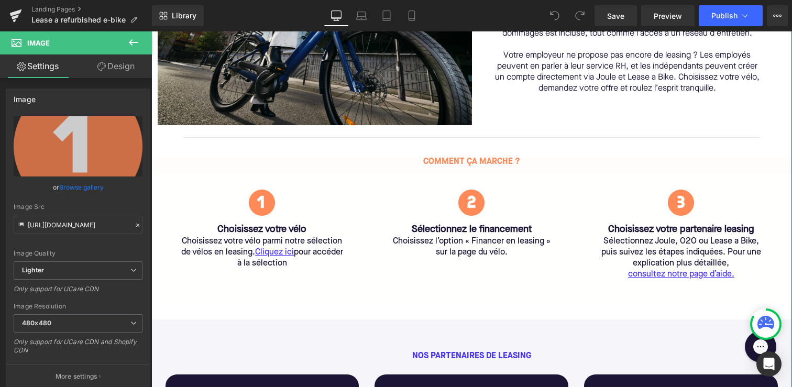
click at [374, 147] on div "LEASING Text Block Separator Louez votre vélo électrique reconditionné avec Upw…" at bounding box center [471, 294] width 641 height 1082
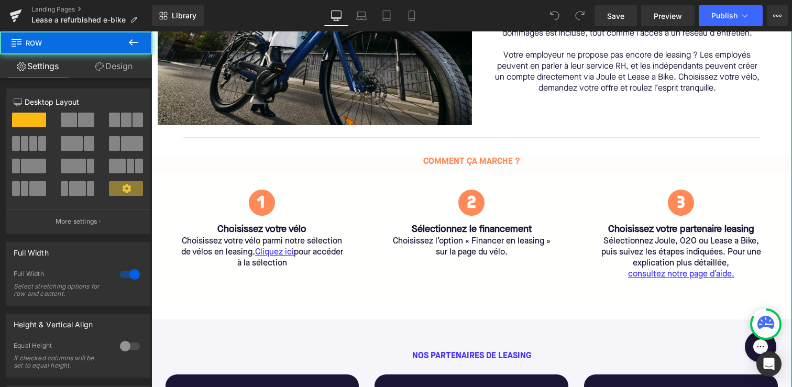
click at [228, 171] on div "Comment ça marche ? Text Block" at bounding box center [471, 166] width 641 height 18
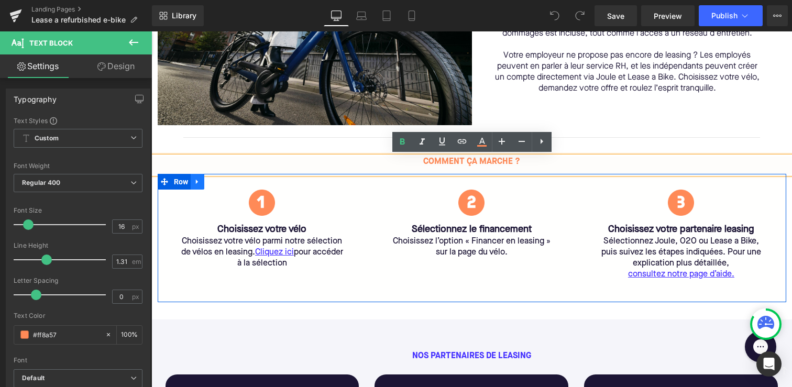
click at [197, 182] on icon at bounding box center [197, 182] width 2 height 5
click at [198, 183] on icon at bounding box center [197, 182] width 7 height 7
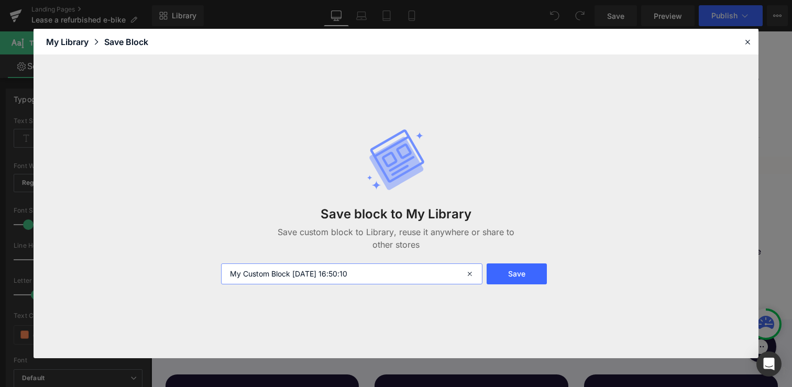
click at [440, 275] on input "My Custom Block 2025-10-09 16:50:10" at bounding box center [351, 274] width 261 height 21
type input "Leasing steps"
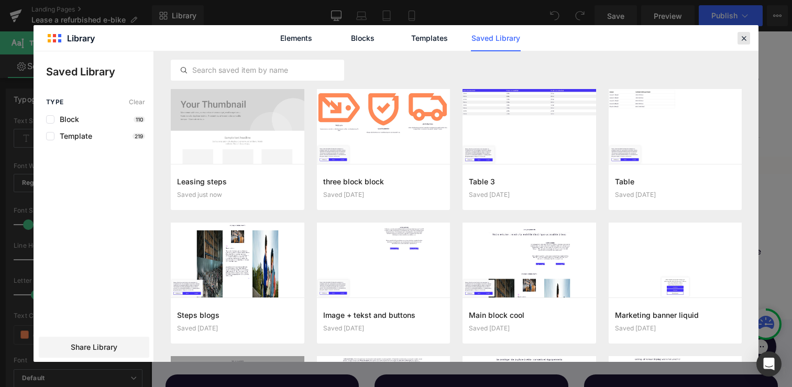
click at [747, 34] on icon at bounding box center [743, 38] width 9 height 9
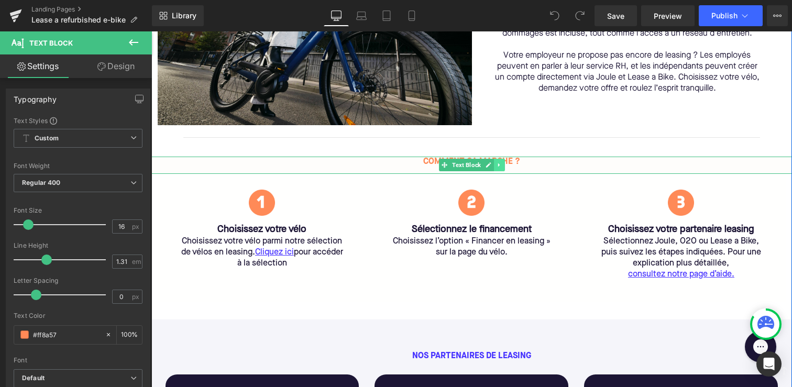
click at [501, 164] on icon at bounding box center [499, 165] width 6 height 6
click at [479, 165] on link at bounding box center [482, 165] width 11 height 13
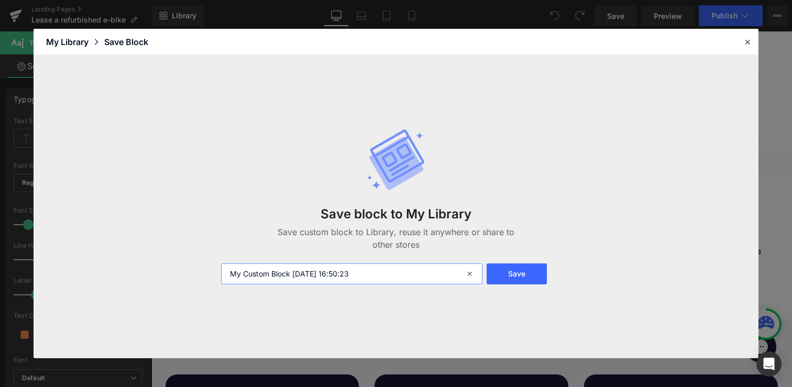
click at [333, 271] on input "My Custom Block 2025-10-09 16:50:23" at bounding box center [351, 274] width 261 height 21
type input "title leasing steps"
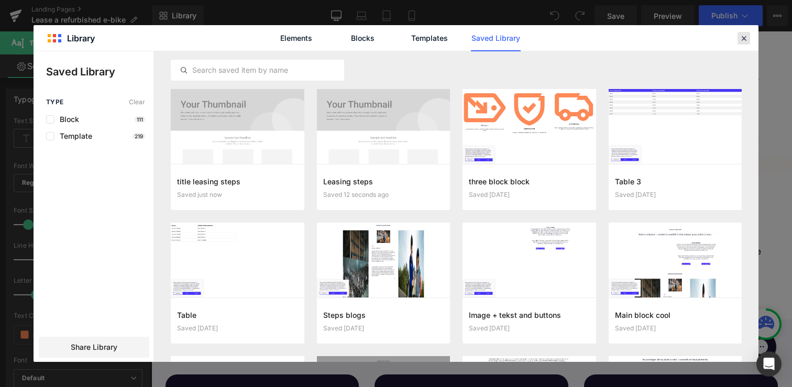
click at [740, 36] on icon at bounding box center [743, 38] width 9 height 9
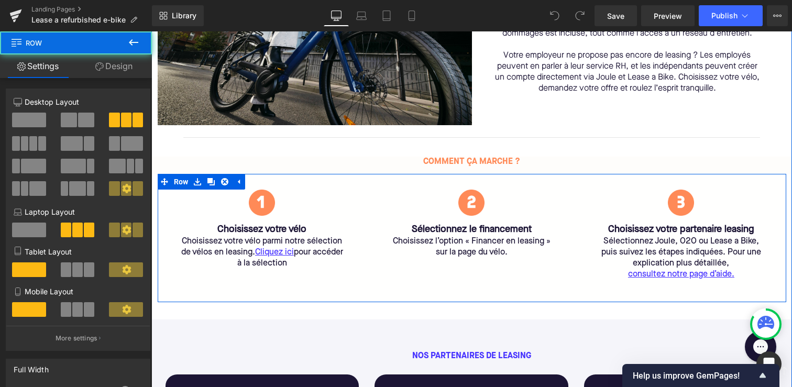
click at [469, 295] on div "Image Choisissez votre vélo Heading Choisissez votre vélo parmi notre sélection…" at bounding box center [472, 238] width 629 height 128
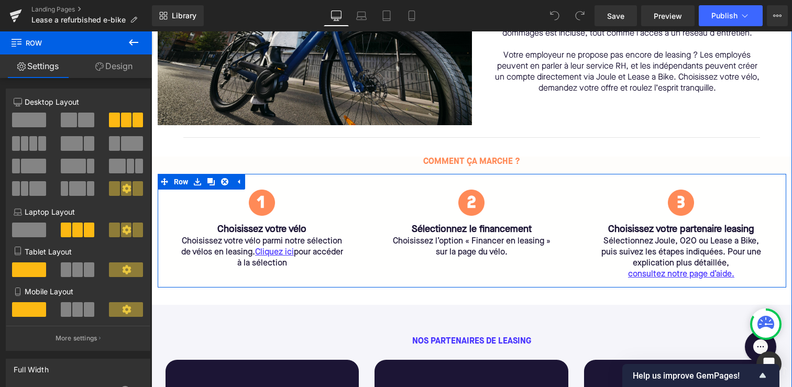
drag, startPoint x: 469, startPoint y: 299, endPoint x: 470, endPoint y: 278, distance: 21.5
click at [470, 278] on div "Image Choisissez votre vélo Heading Choisissez votre vélo parmi notre sélection…" at bounding box center [472, 231] width 629 height 114
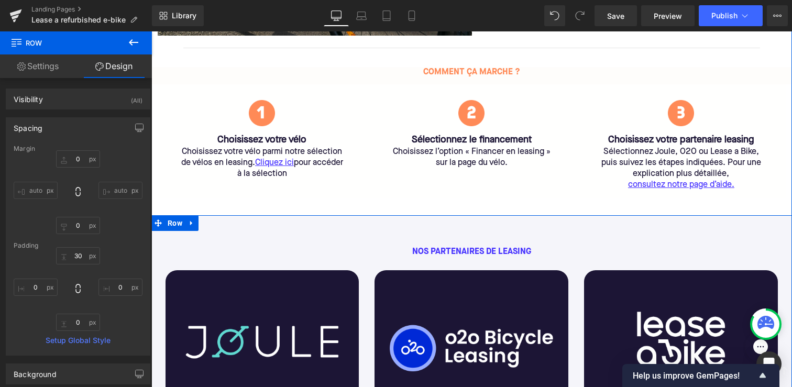
scroll to position [496, 0]
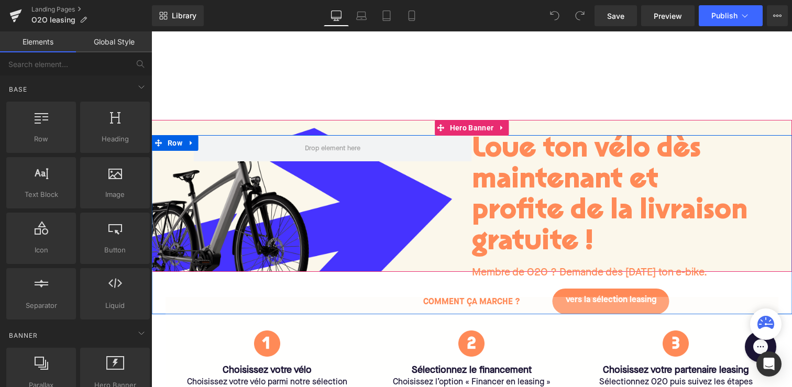
click at [537, 177] on h1 "Loue ton vélo dès maintenant et profite de la livraison gratuite !" at bounding box center [611, 196] width 279 height 123
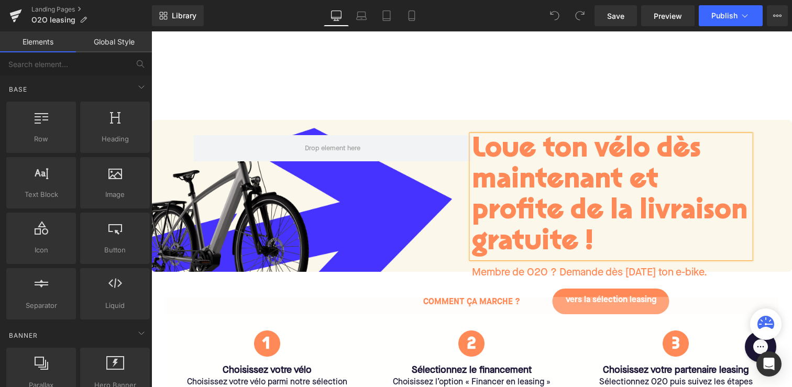
click at [537, 177] on h1 "Loue ton vélo dès maintenant et profite de la livraison gratuite !" at bounding box center [611, 196] width 279 height 123
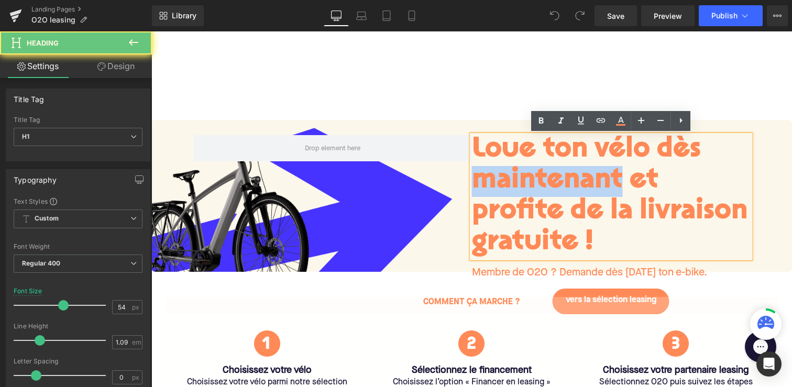
click at [526, 229] on h1 "Loue ton vélo dès maintenant et profite de la livraison gratuite !" at bounding box center [611, 196] width 279 height 123
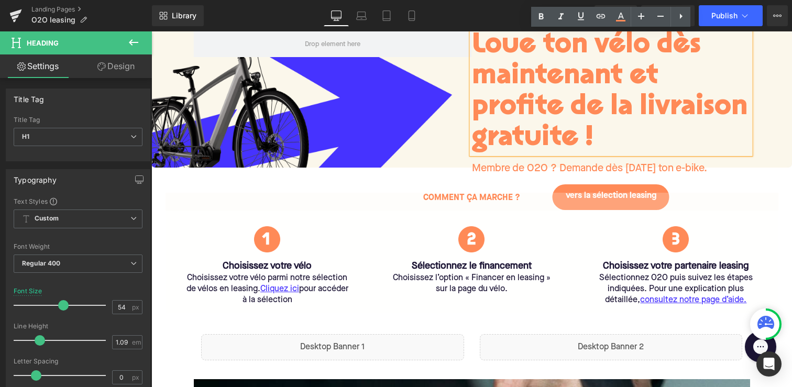
scroll to position [115, 0]
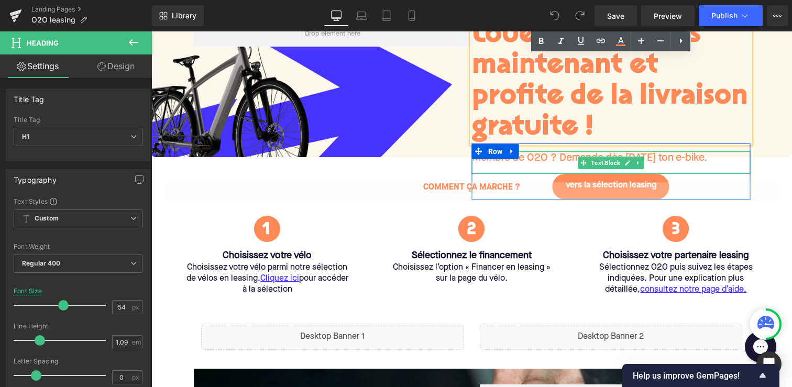
click at [541, 156] on p "Membre de O2O ? Demande dès [DATE] ton e-bike." at bounding box center [611, 158] width 279 height 14
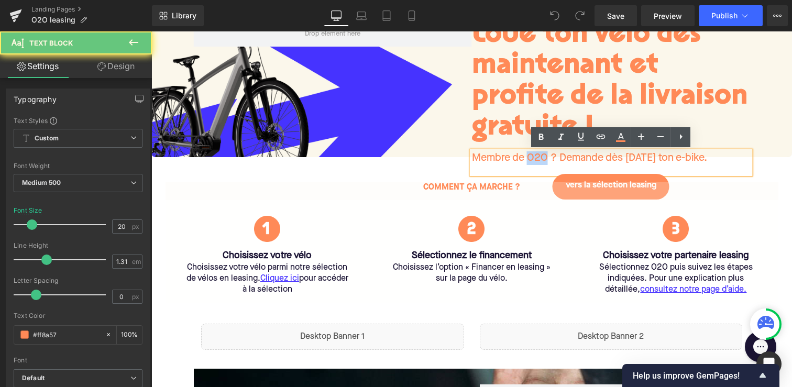
click at [541, 156] on p "Membre de O2O ? Demande dès [DATE] ton e-bike." at bounding box center [611, 158] width 279 height 14
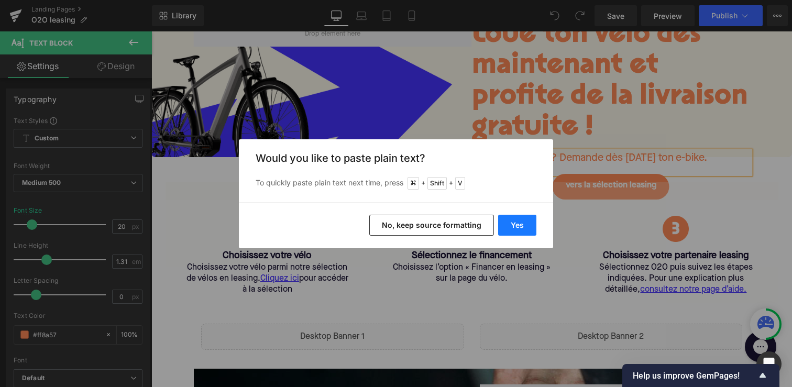
click at [518, 225] on button "Yes" at bounding box center [517, 225] width 38 height 21
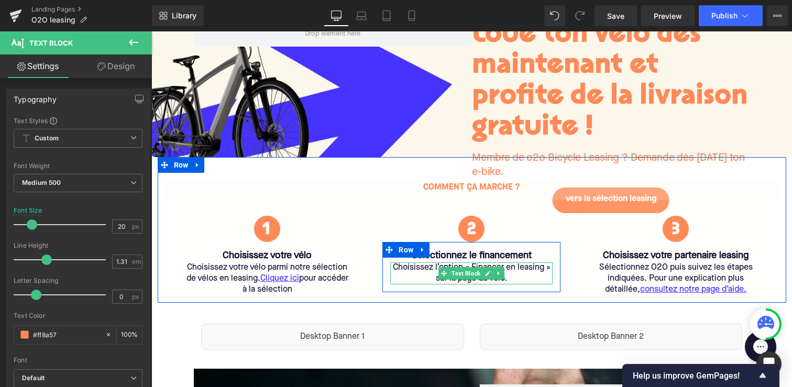
scroll to position [135, 0]
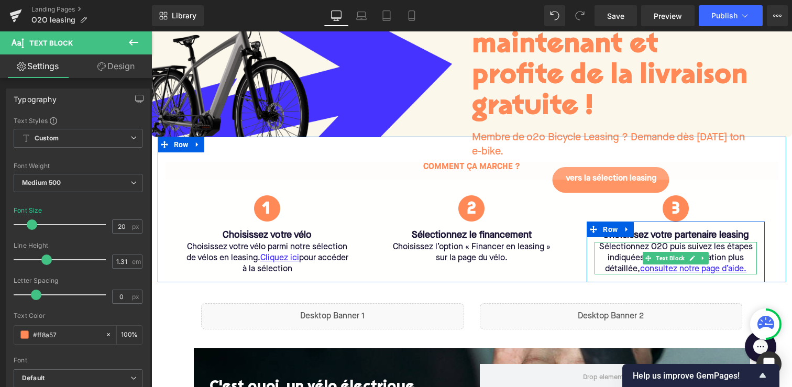
click at [661, 249] on div "Sélectionnez O2O puis suivez les étapes indiquées. Pour une explication plus dé…" at bounding box center [676, 258] width 162 height 32
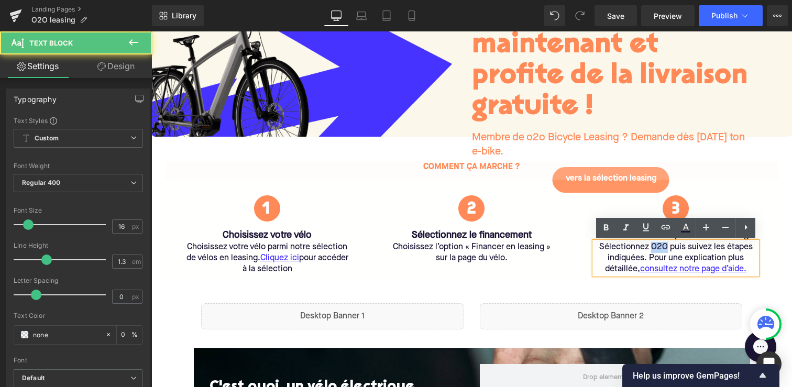
click at [661, 249] on div "Sélectionnez O2O puis suivez les étapes indiquées. Pour une explication plus dé…" at bounding box center [676, 258] width 162 height 32
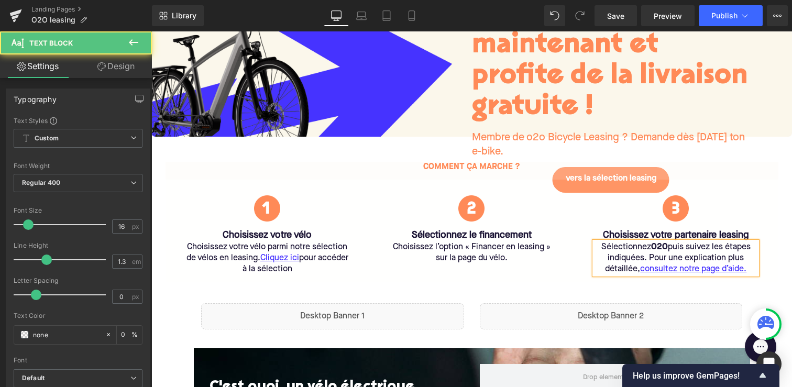
click at [662, 247] on strong "O2O" at bounding box center [659, 247] width 17 height 8
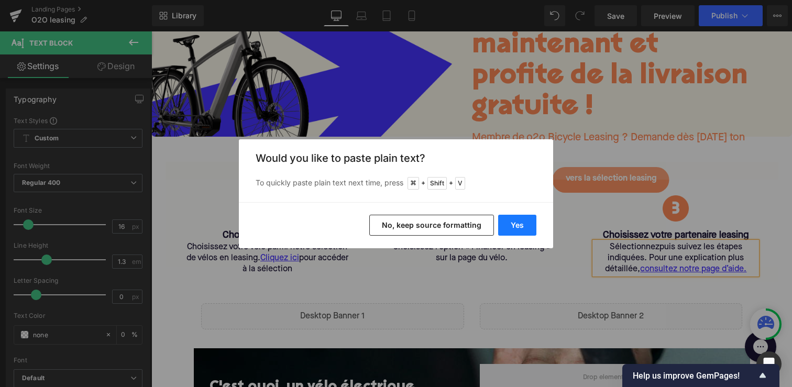
click at [514, 228] on button "Yes" at bounding box center [517, 225] width 38 height 21
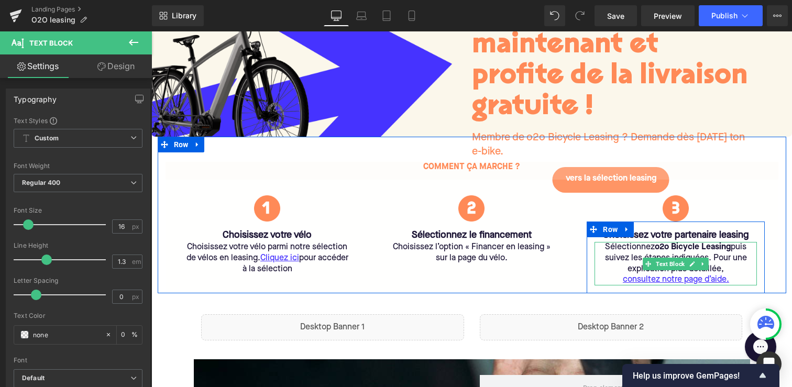
click at [652, 248] on div "Sélectionnez o2o Bicycle Leasing puis suivez les étapes indiquées. Pour une exp…" at bounding box center [676, 263] width 162 height 43
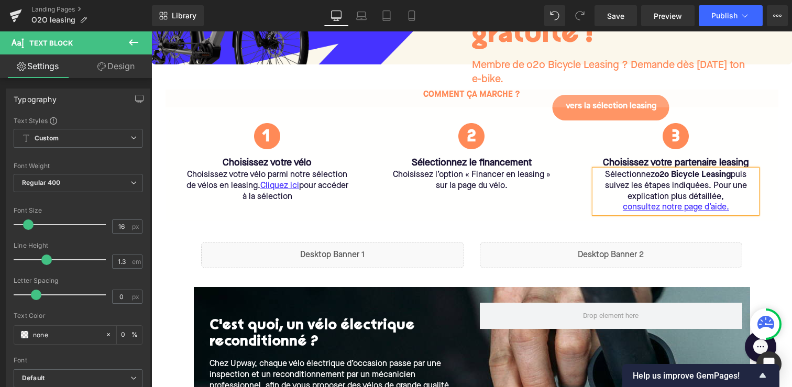
scroll to position [277, 0]
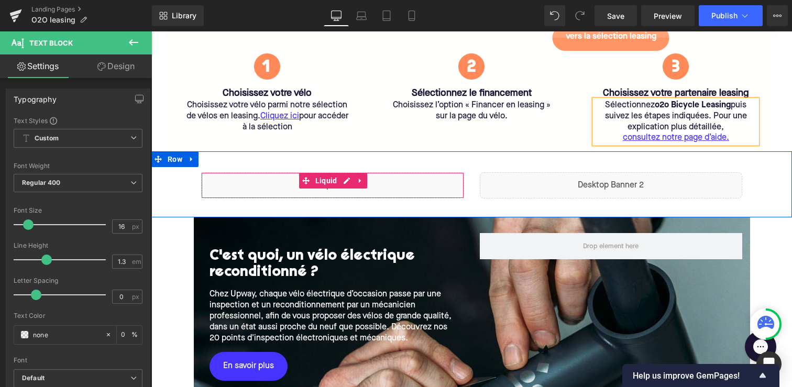
click at [405, 178] on div "Liquid" at bounding box center [332, 185] width 263 height 26
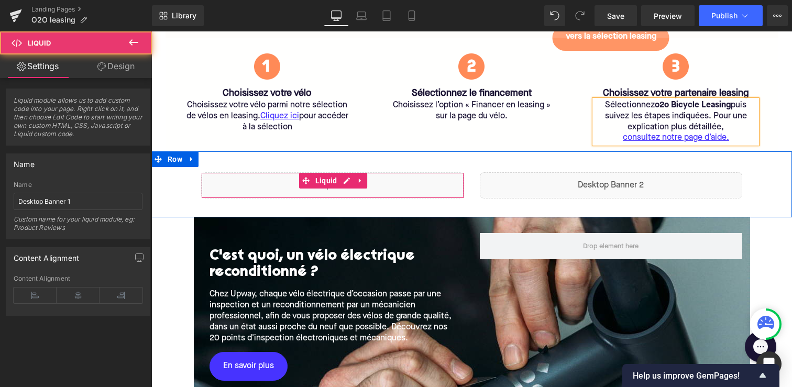
click at [405, 178] on div "Liquid" at bounding box center [332, 185] width 263 height 26
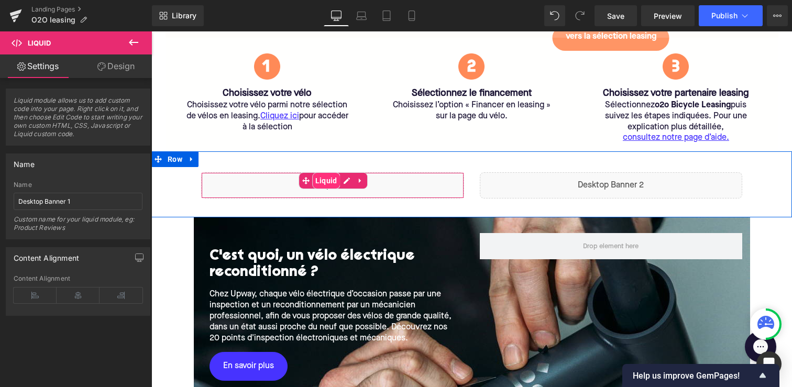
click at [339, 180] on span "Liquid" at bounding box center [326, 181] width 27 height 16
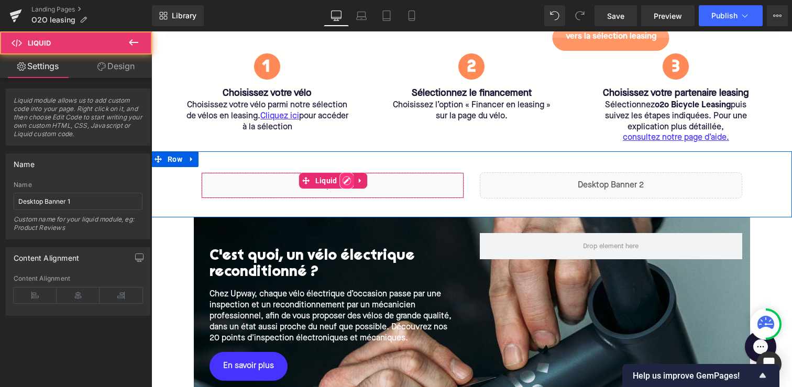
click at [343, 181] on div "Liquid" at bounding box center [332, 185] width 263 height 26
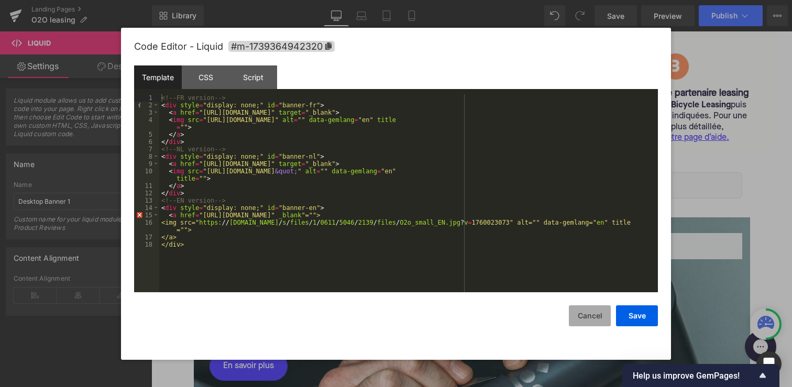
click at [582, 321] on button "Cancel" at bounding box center [590, 316] width 42 height 21
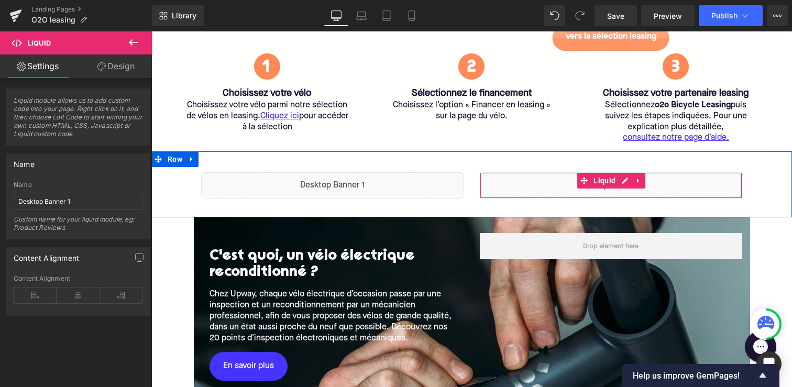
click at [560, 187] on div "Liquid" at bounding box center [611, 185] width 263 height 26
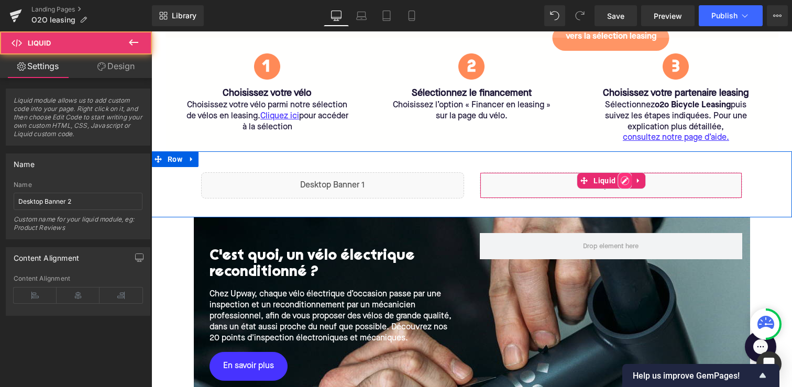
click at [622, 180] on div "Liquid" at bounding box center [611, 185] width 263 height 26
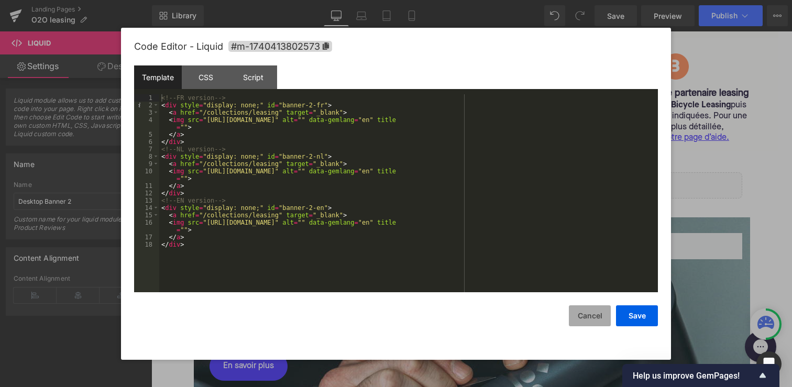
click at [586, 321] on button "Cancel" at bounding box center [590, 316] width 42 height 21
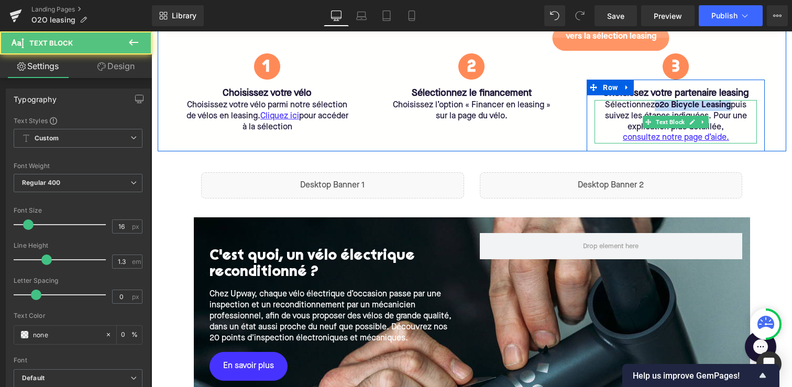
drag, startPoint x: 731, startPoint y: 106, endPoint x: 653, endPoint y: 110, distance: 77.1
click at [654, 110] on div "Sélectionnez o2o Bicycle Leasing puis suivez les étapes indiquées. Pour une exp…" at bounding box center [676, 121] width 162 height 43
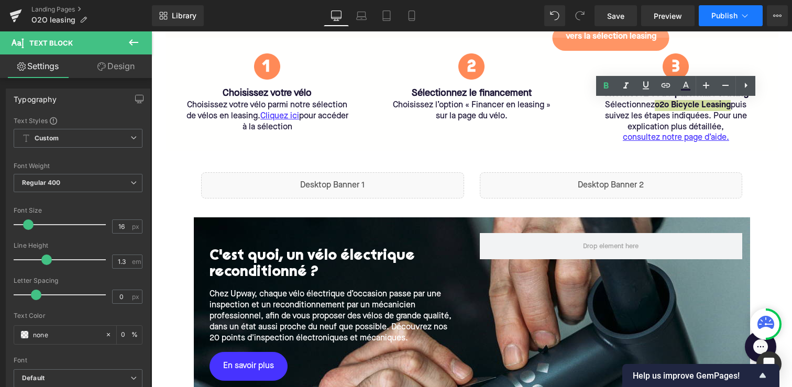
click at [728, 13] on span "Publish" at bounding box center [725, 16] width 26 height 8
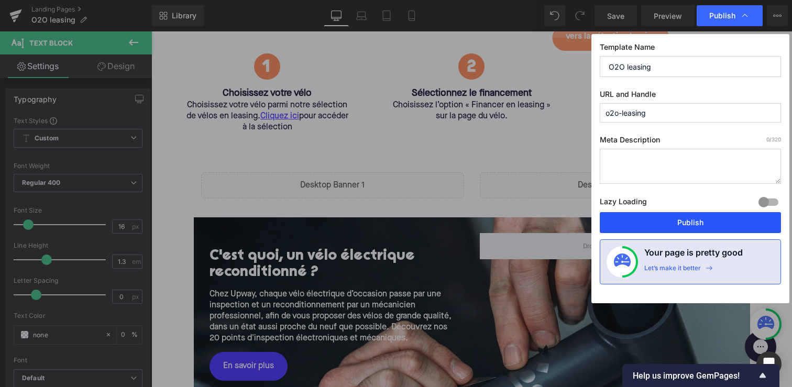
click at [686, 225] on button "Publish" at bounding box center [690, 222] width 181 height 21
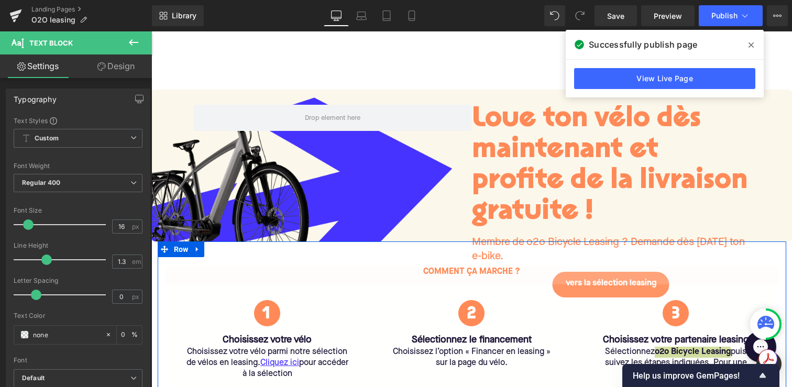
scroll to position [2, 0]
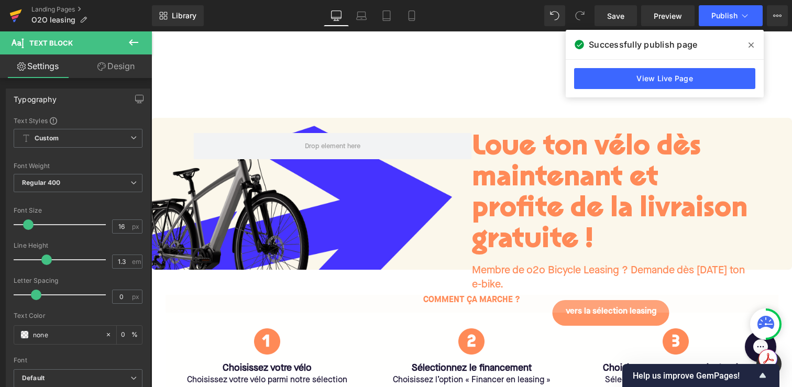
click at [9, 13] on icon at bounding box center [15, 16] width 13 height 26
